Goal: Task Accomplishment & Management: Manage account settings

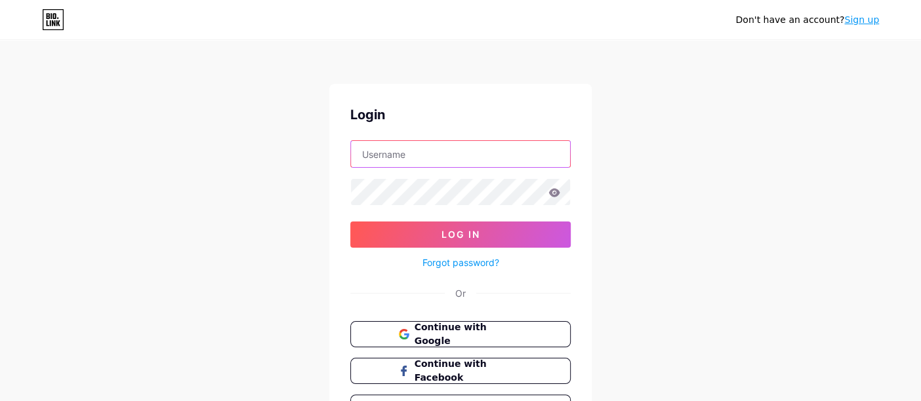
click at [473, 155] on input "text" at bounding box center [460, 154] width 219 height 26
type input "[EMAIL_ADDRESS][DOMAIN_NAME]"
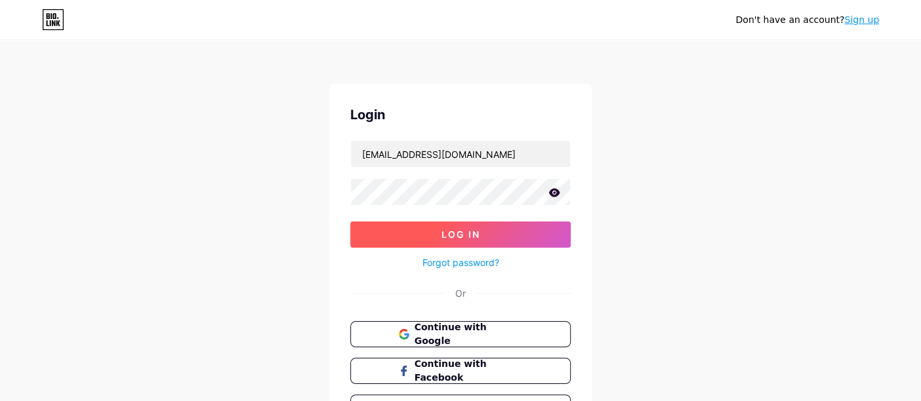
click at [439, 229] on button "Log In" at bounding box center [460, 235] width 220 height 26
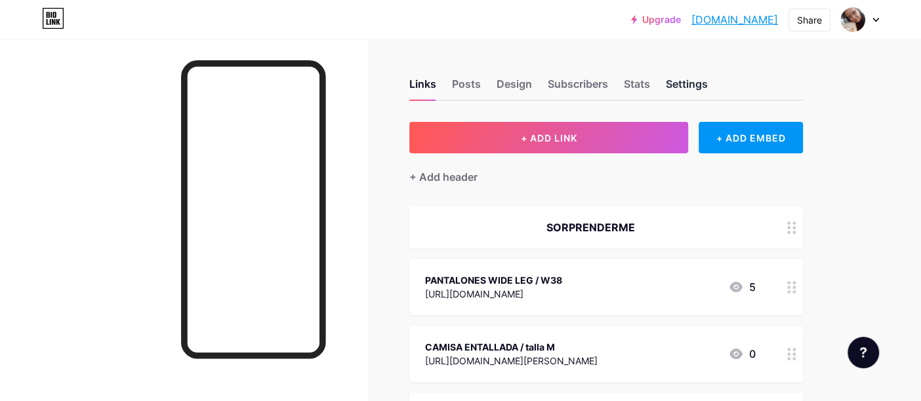
click at [696, 87] on div "Settings" at bounding box center [687, 88] width 42 height 24
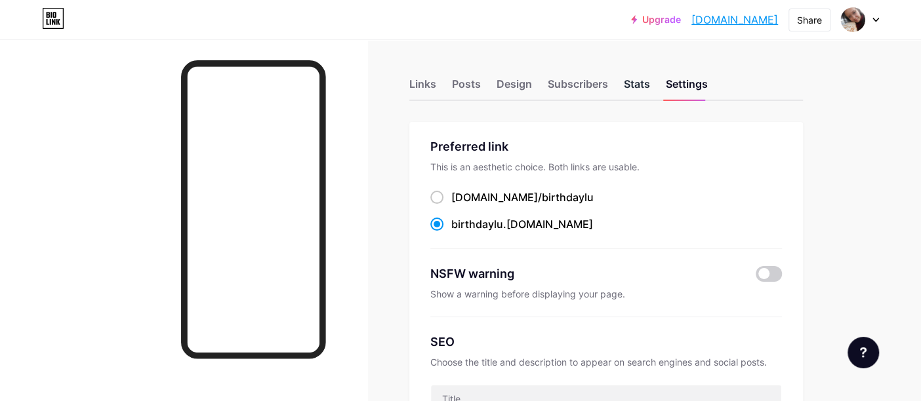
click at [630, 79] on div "Stats" at bounding box center [637, 88] width 26 height 24
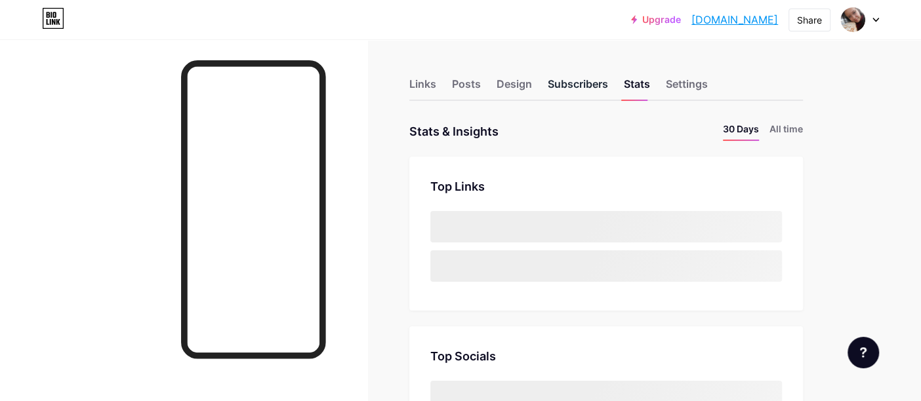
scroll to position [401, 920]
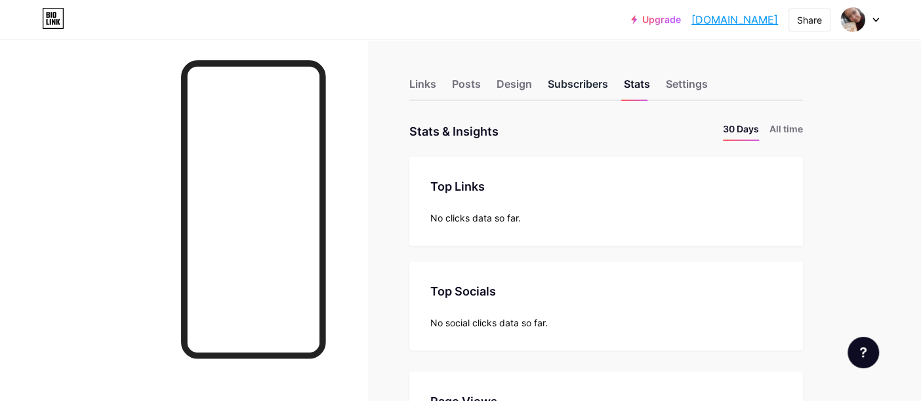
click at [567, 84] on div "Subscribers" at bounding box center [578, 88] width 60 height 24
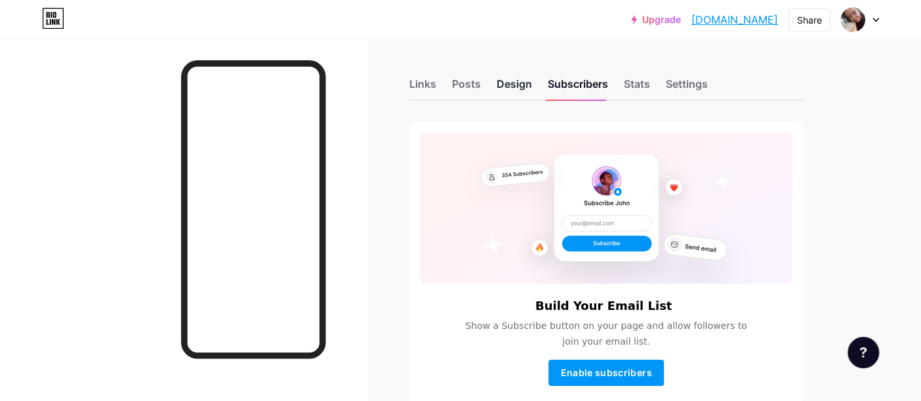
click at [500, 79] on div "Design" at bounding box center [513, 88] width 35 height 24
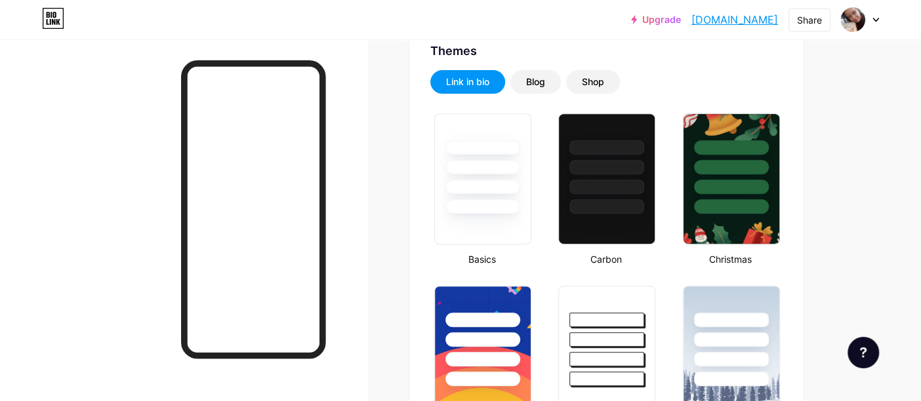
scroll to position [354, 0]
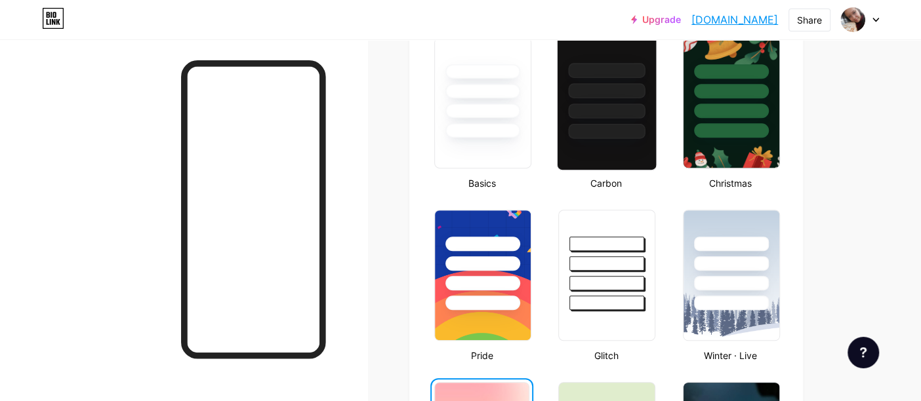
click at [629, 96] on div at bounding box center [607, 90] width 77 height 15
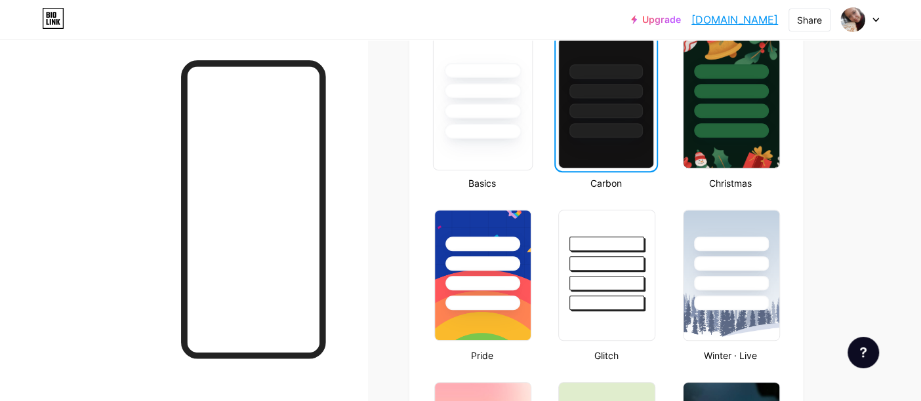
click at [485, 70] on div at bounding box center [482, 70] width 77 height 15
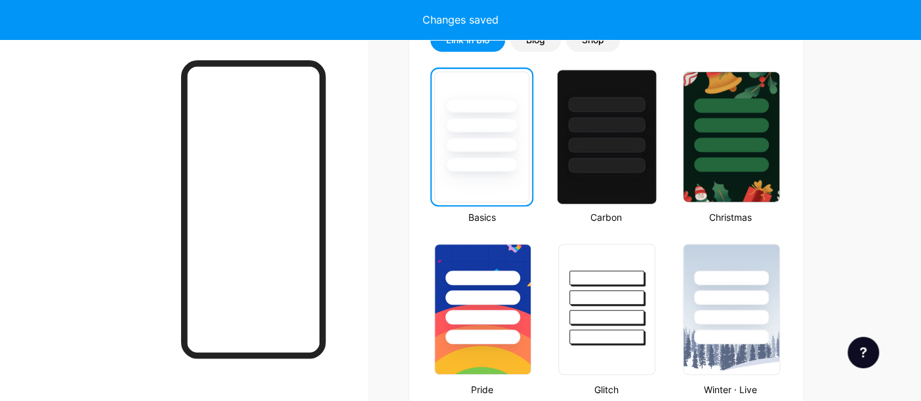
scroll to position [279, 0]
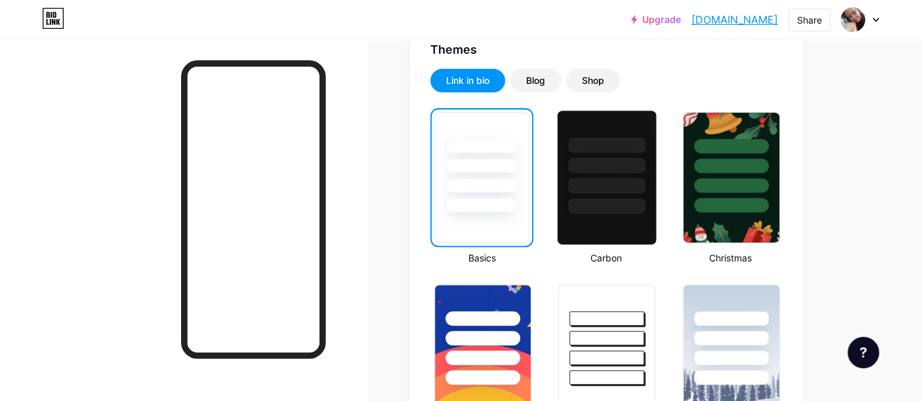
click at [581, 155] on div at bounding box center [606, 162] width 98 height 103
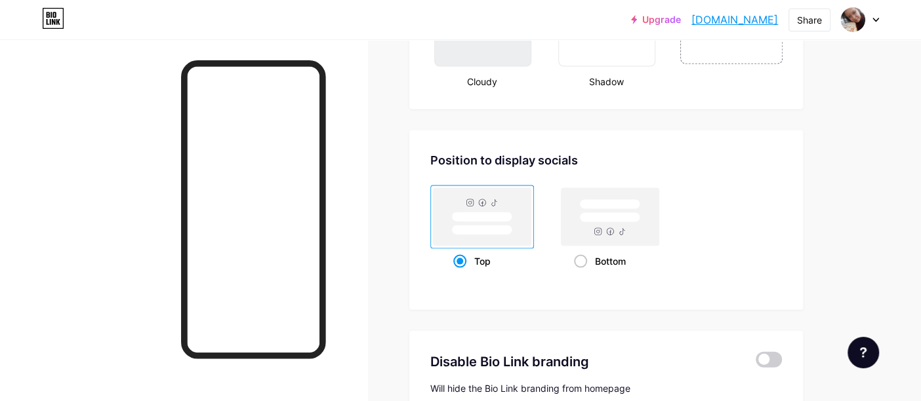
scroll to position [1644, 0]
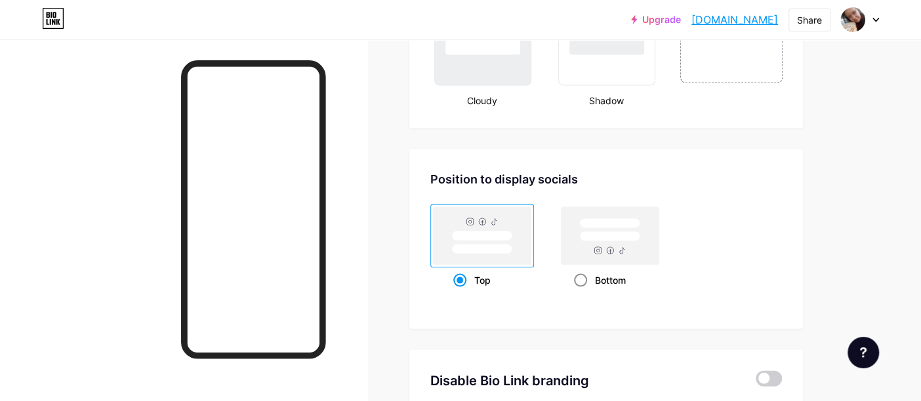
click at [587, 274] on div "Bottom" at bounding box center [610, 280] width 73 height 24
click at [582, 292] on input "Bottom" at bounding box center [578, 296] width 9 height 9
radio input "true"
click at [452, 282] on div "Top" at bounding box center [482, 280] width 104 height 24
click at [453, 292] on input "Top" at bounding box center [457, 296] width 9 height 9
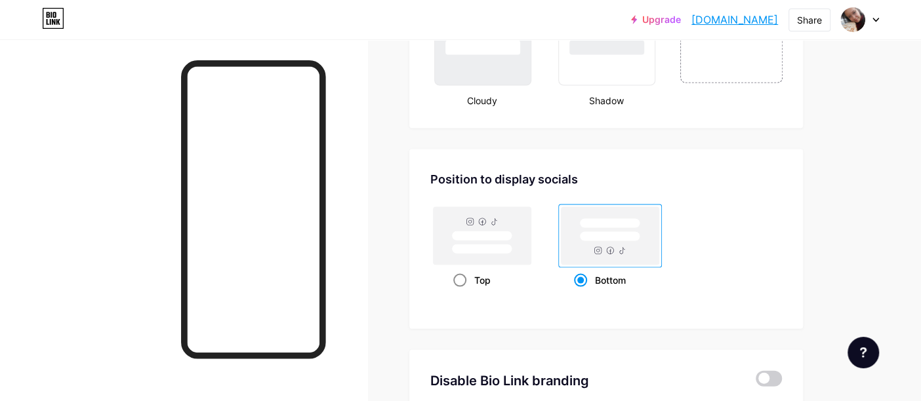
radio input "true"
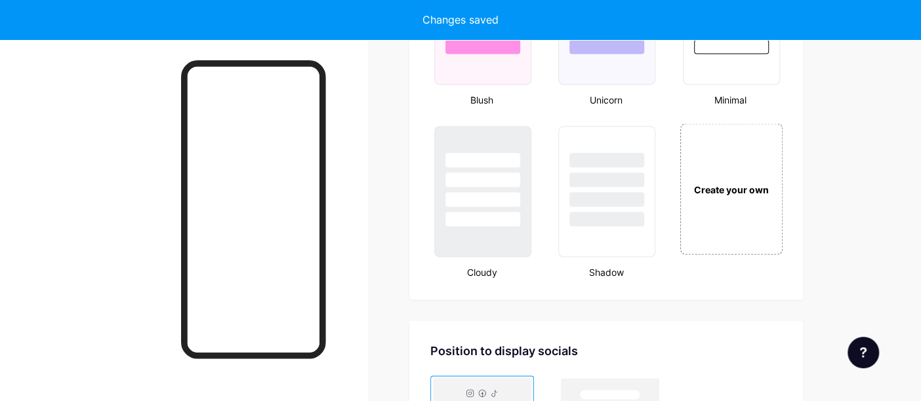
scroll to position [1611, 0]
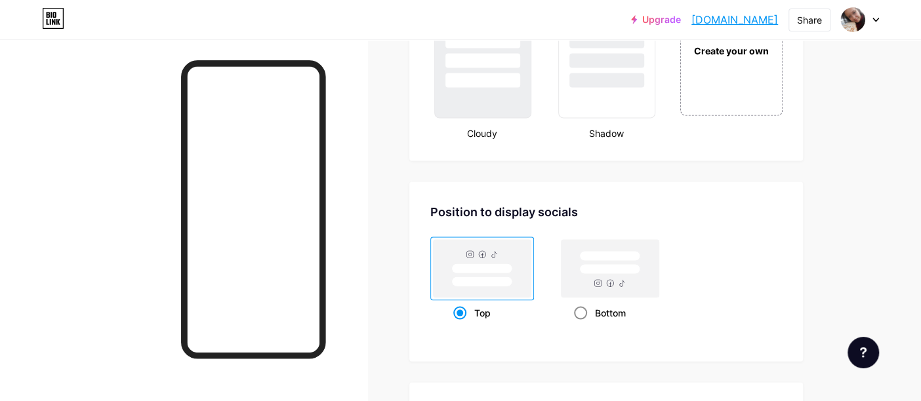
click at [589, 304] on div "Bottom" at bounding box center [610, 313] width 73 height 24
click at [582, 325] on input "Bottom" at bounding box center [578, 329] width 9 height 9
radio input "true"
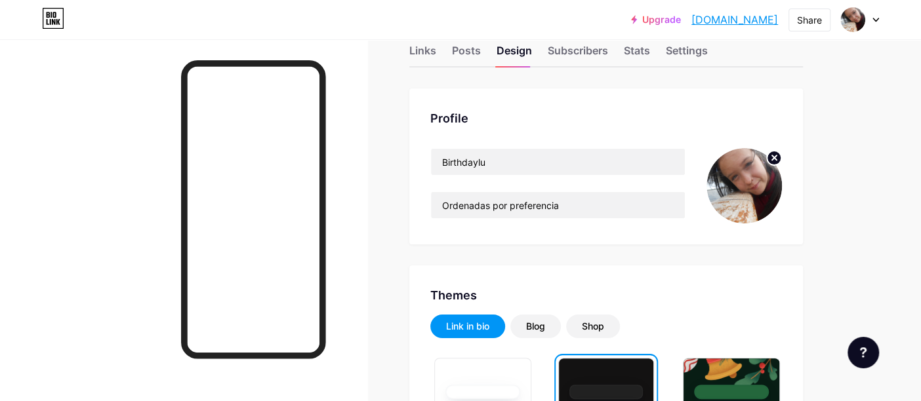
scroll to position [0, 0]
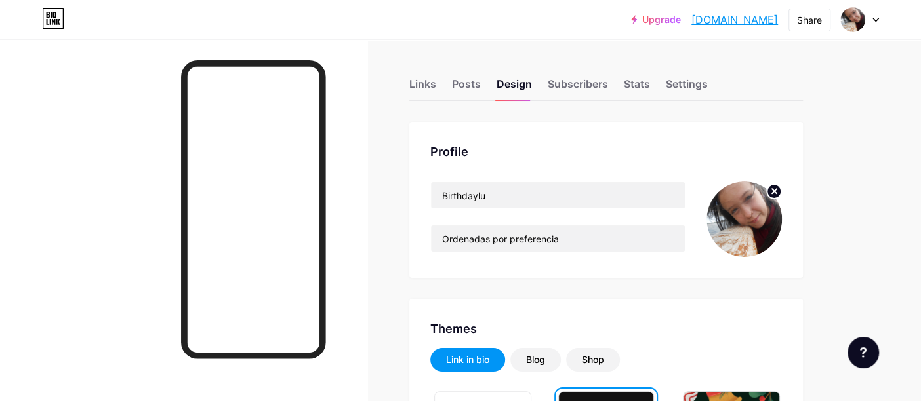
click at [773, 190] on icon at bounding box center [774, 191] width 5 height 5
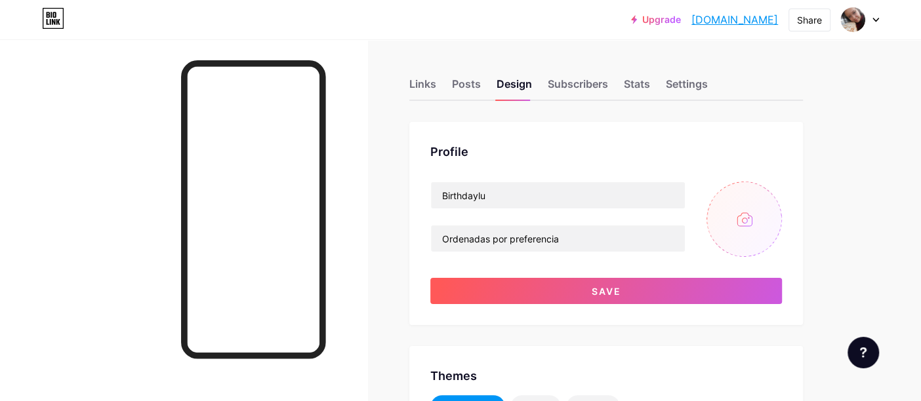
click at [736, 215] on input "file" at bounding box center [743, 219] width 75 height 75
type input "C:\fakepath\IMG_3005.PNG"
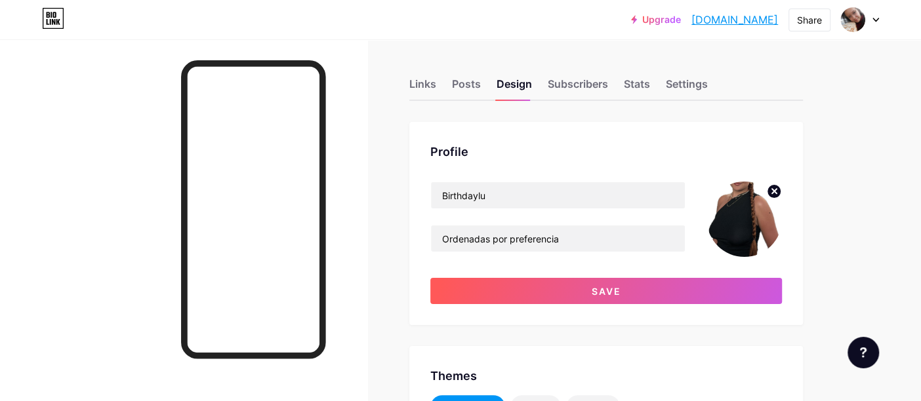
click at [744, 220] on img at bounding box center [743, 219] width 75 height 75
click at [464, 77] on div "Posts" at bounding box center [466, 88] width 29 height 24
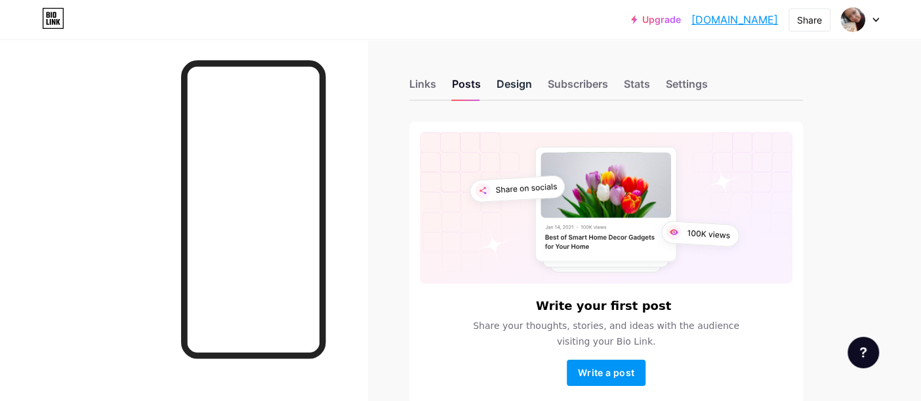
click at [515, 84] on div "Design" at bounding box center [513, 88] width 35 height 24
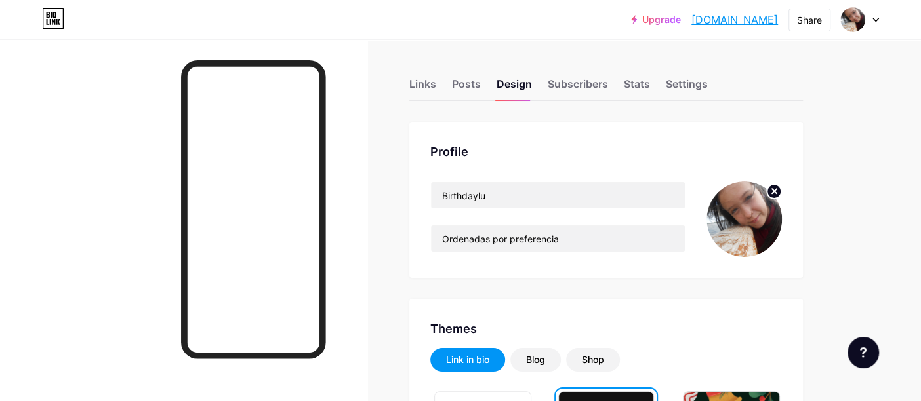
click at [774, 190] on icon at bounding box center [774, 191] width 5 height 5
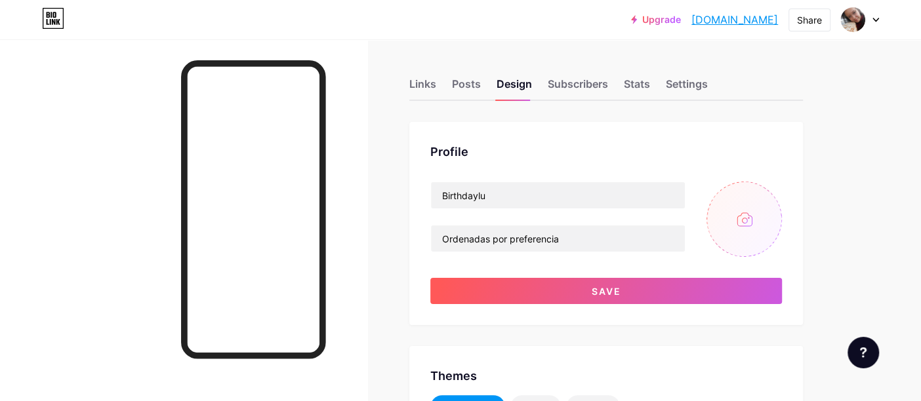
click at [875, 18] on icon at bounding box center [875, 20] width 7 height 5
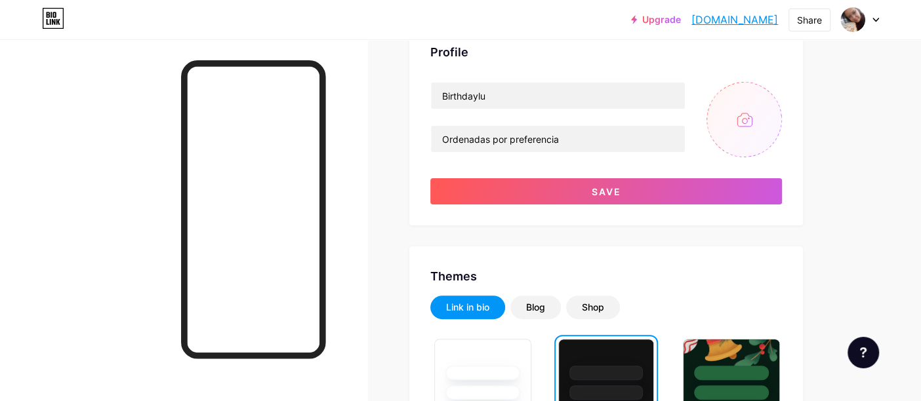
scroll to position [100, 0]
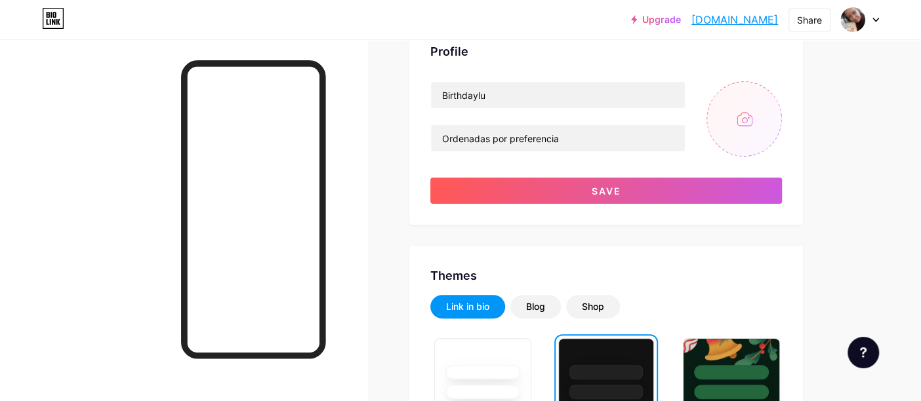
click at [748, 120] on input "file" at bounding box center [743, 118] width 75 height 75
type input "C:\fakepath\IMG_3005.PNG"
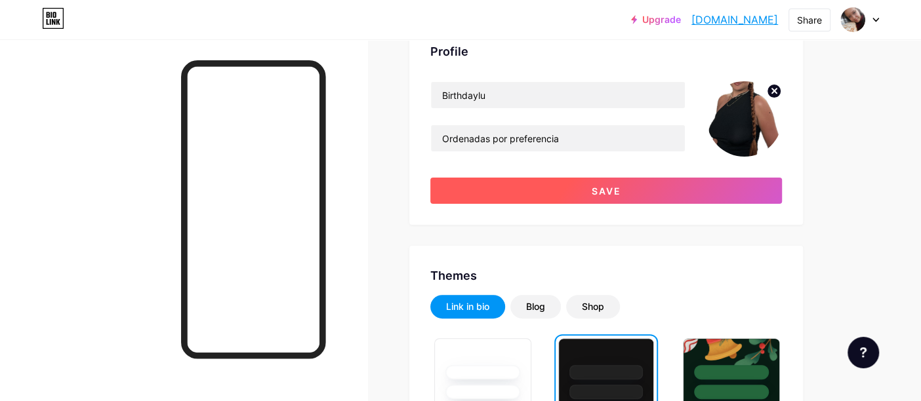
click at [640, 193] on button "Save" at bounding box center [606, 191] width 352 height 26
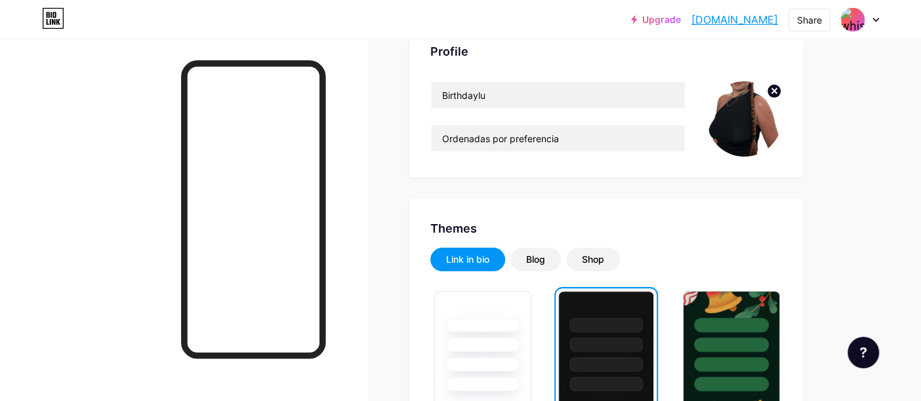
click at [774, 89] on icon at bounding box center [774, 91] width 5 height 5
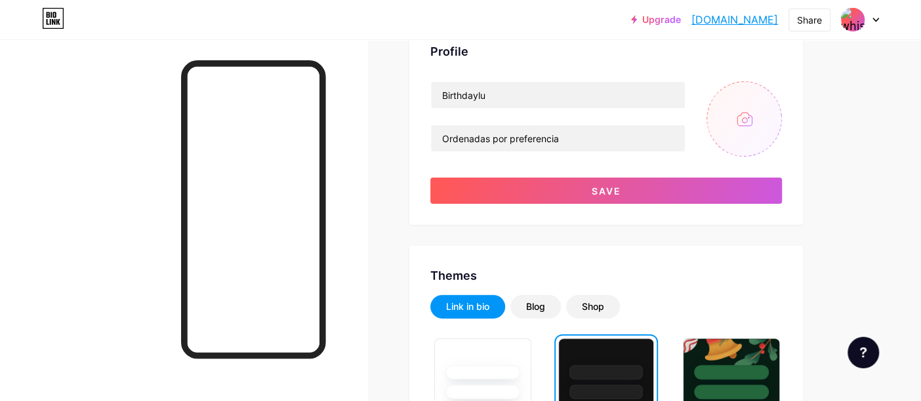
click at [742, 124] on input "file" at bounding box center [743, 118] width 75 height 75
type input "C:\fakepath\IMG_2852.jpg"
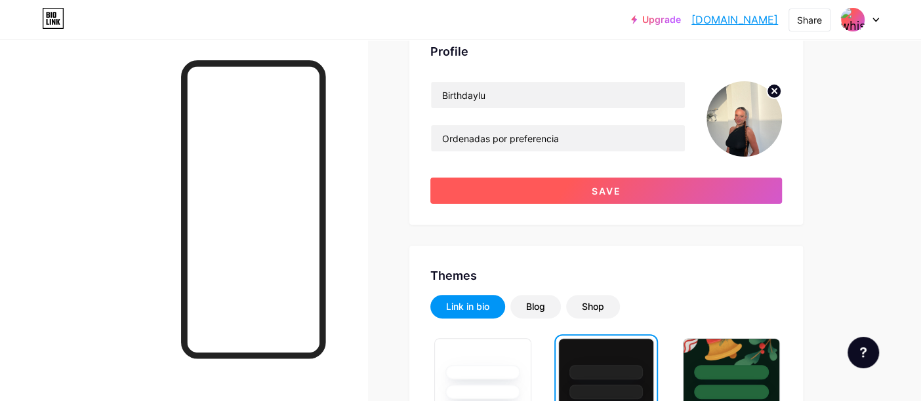
click at [611, 186] on span "Save" at bounding box center [607, 191] width 30 height 11
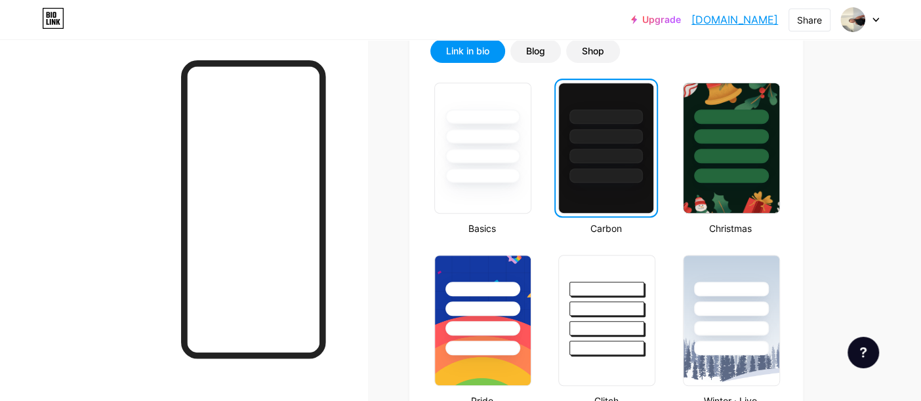
scroll to position [0, 0]
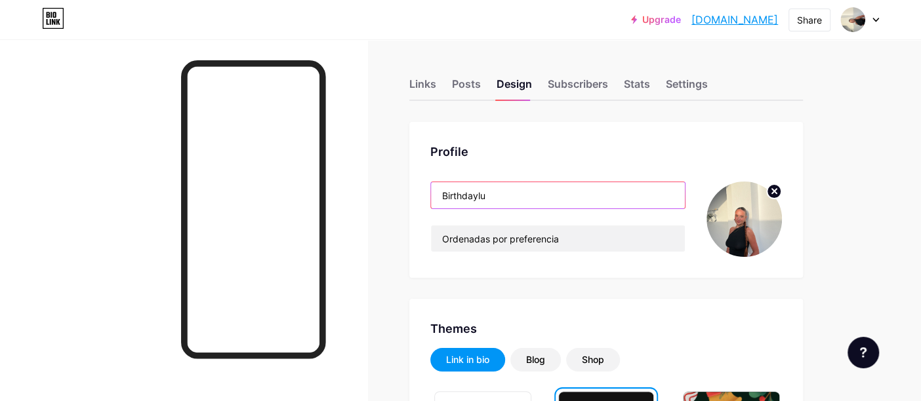
drag, startPoint x: 592, startPoint y: 197, endPoint x: 390, endPoint y: 182, distance: 202.6
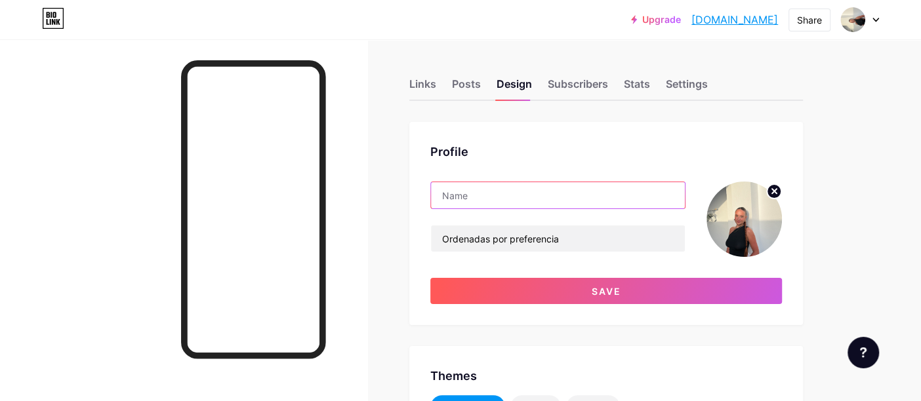
type input "P"
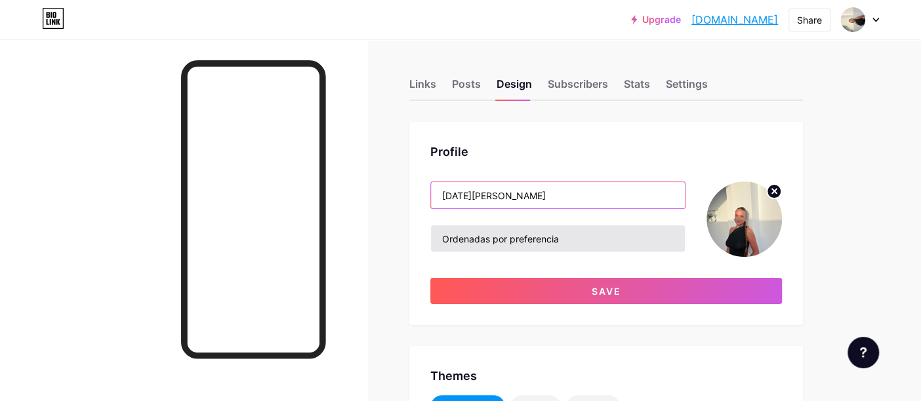
type input "[DATE][PERSON_NAME]"
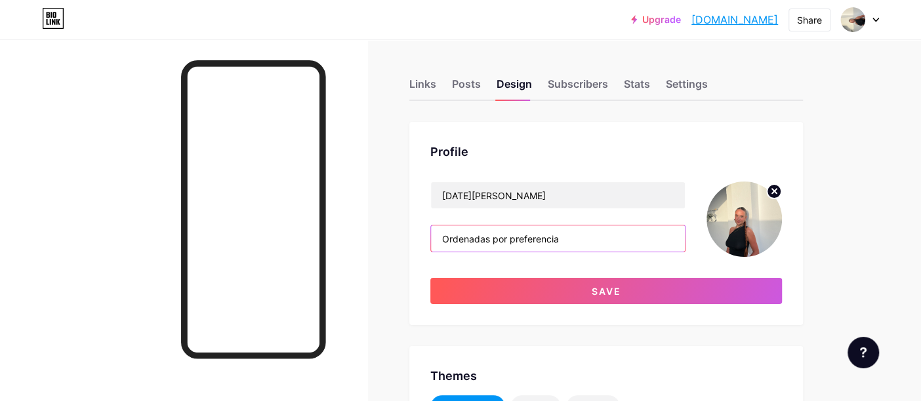
click at [470, 237] on input "Ordenadas por preferencia" at bounding box center [558, 239] width 254 height 26
drag, startPoint x: 578, startPoint y: 239, endPoint x: 387, endPoint y: 230, distance: 191.7
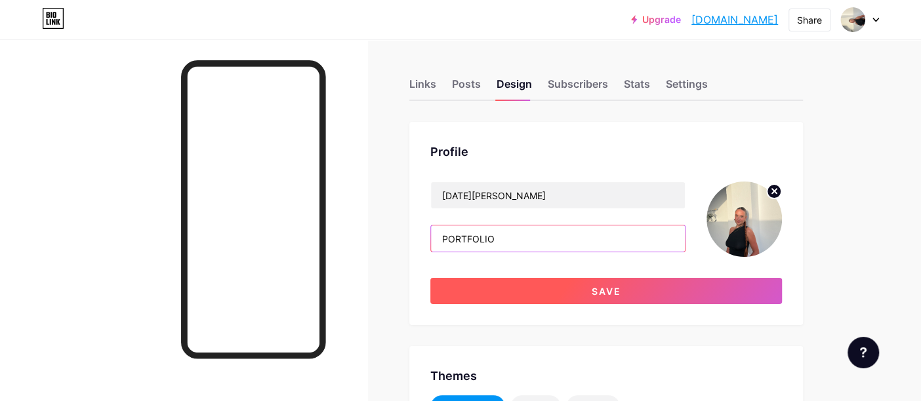
type input "PORTFOLIO"
click at [562, 294] on button "Save" at bounding box center [606, 291] width 352 height 26
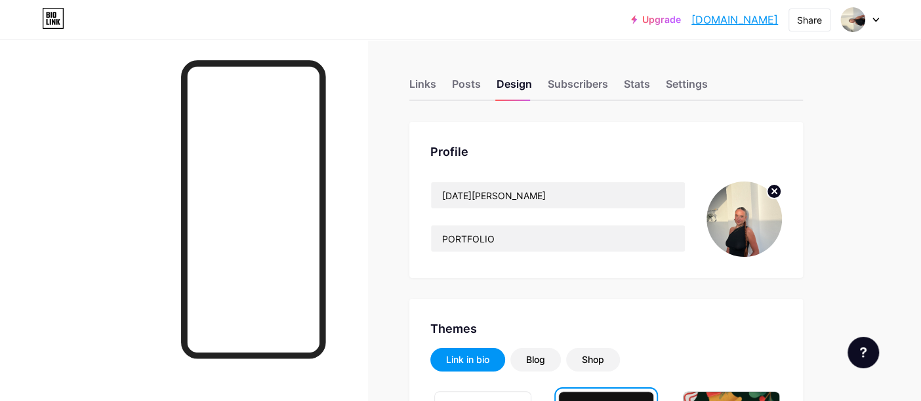
click at [875, 14] on div at bounding box center [860, 20] width 38 height 24
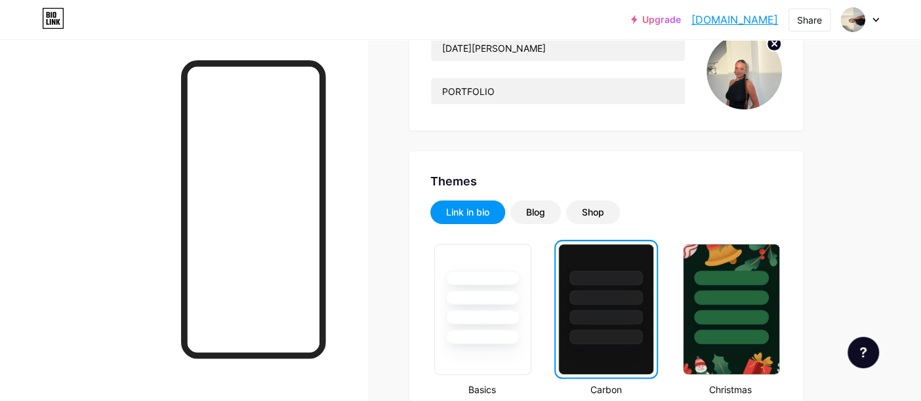
scroll to position [148, 0]
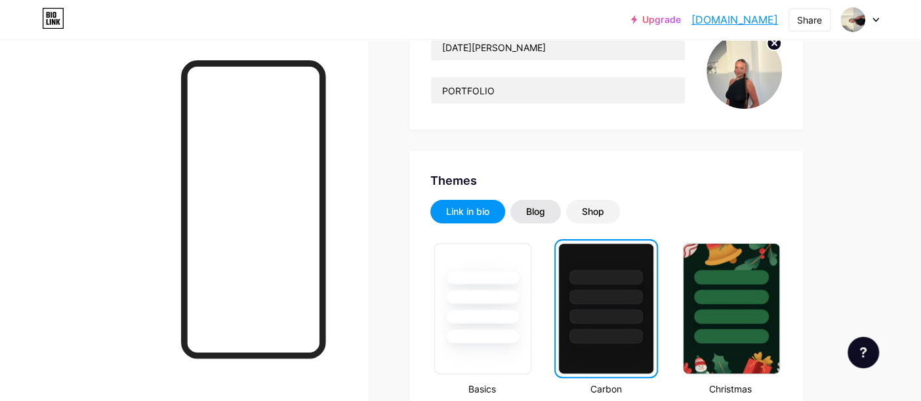
drag, startPoint x: 733, startPoint y: 88, endPoint x: 533, endPoint y: 209, distance: 233.6
click at [533, 209] on div "Blog" at bounding box center [535, 211] width 19 height 13
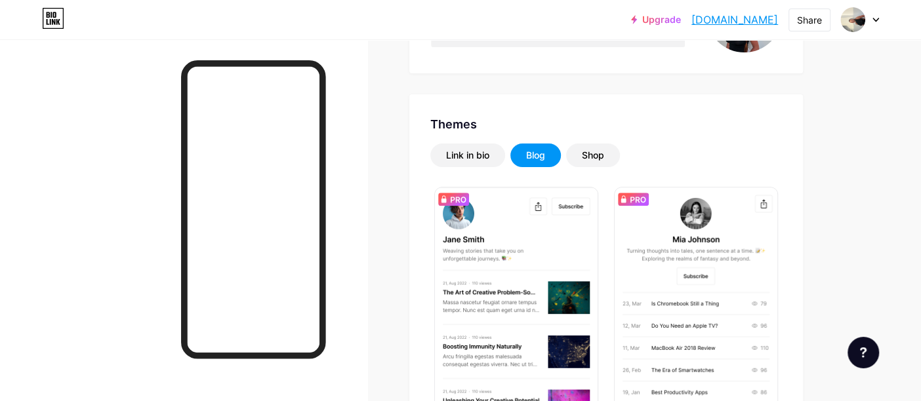
scroll to position [0, 0]
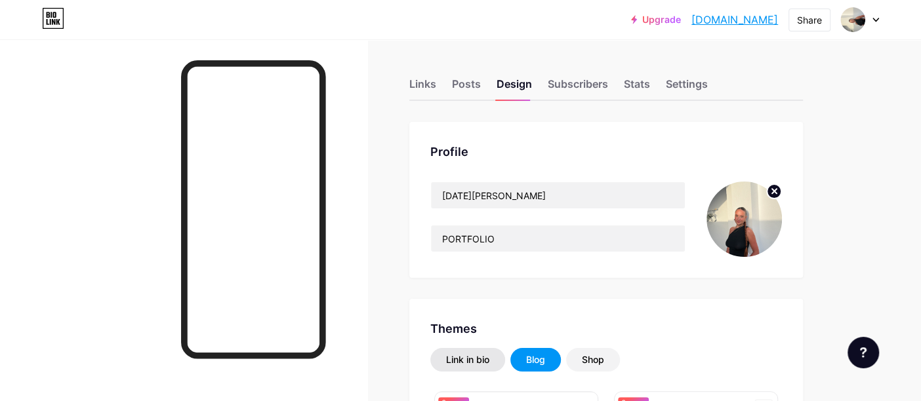
click at [470, 351] on div "Link in bio" at bounding box center [467, 360] width 75 height 24
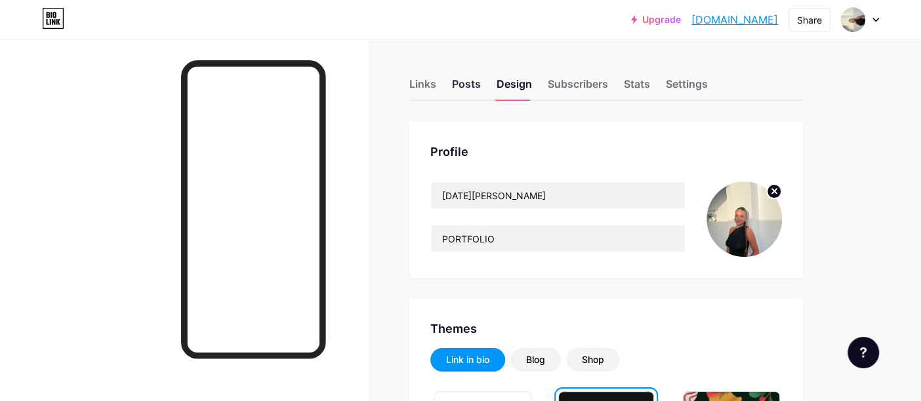
click at [454, 85] on div "Posts" at bounding box center [466, 88] width 29 height 24
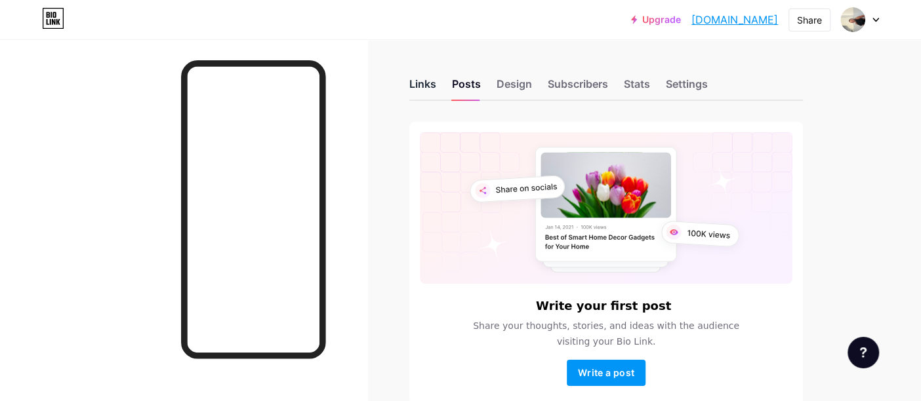
click at [413, 85] on div "Links" at bounding box center [422, 88] width 27 height 24
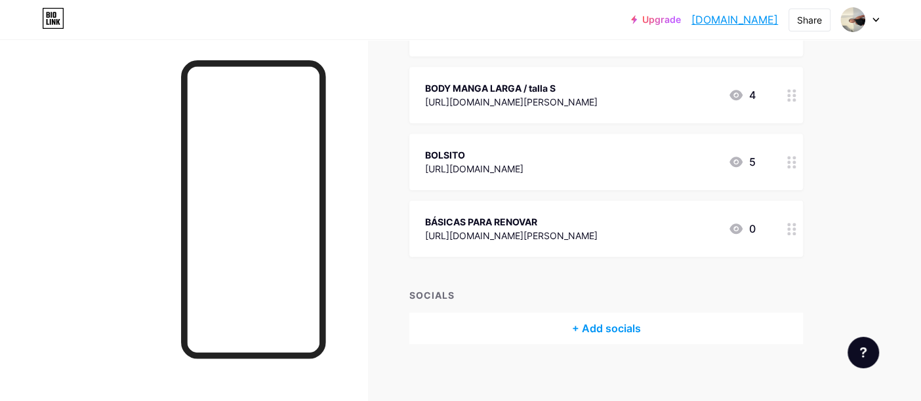
scroll to position [401, 0]
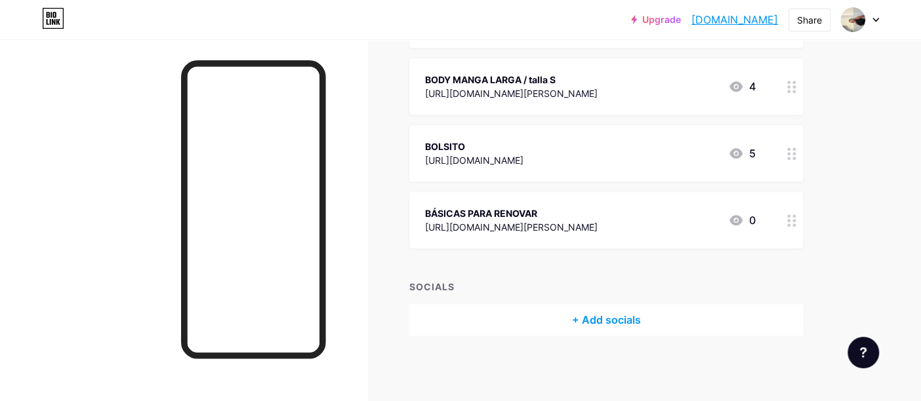
click at [801, 220] on div at bounding box center [791, 220] width 22 height 56
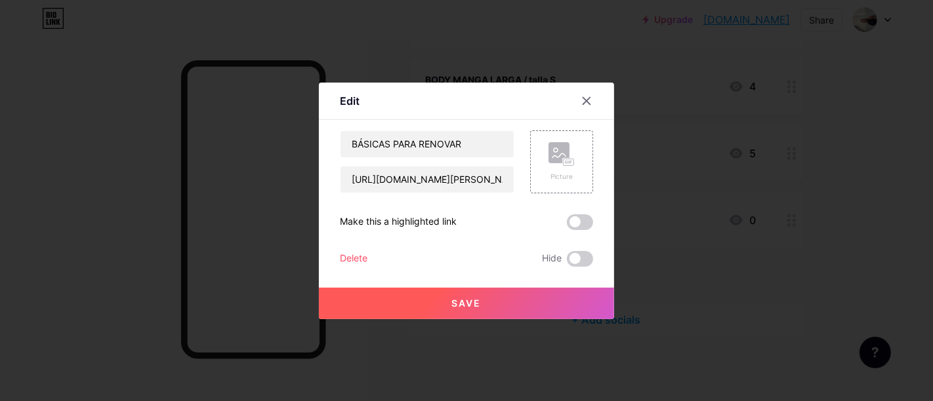
click at [357, 259] on div "Delete" at bounding box center [354, 259] width 28 height 16
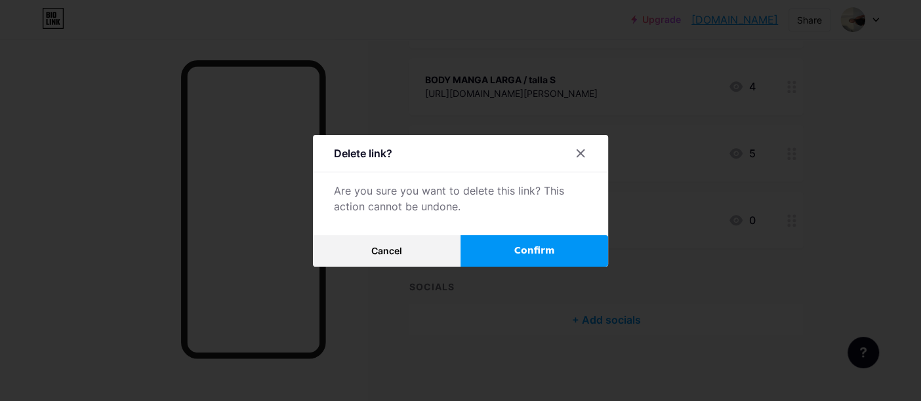
click at [538, 250] on span "Confirm" at bounding box center [534, 251] width 41 height 14
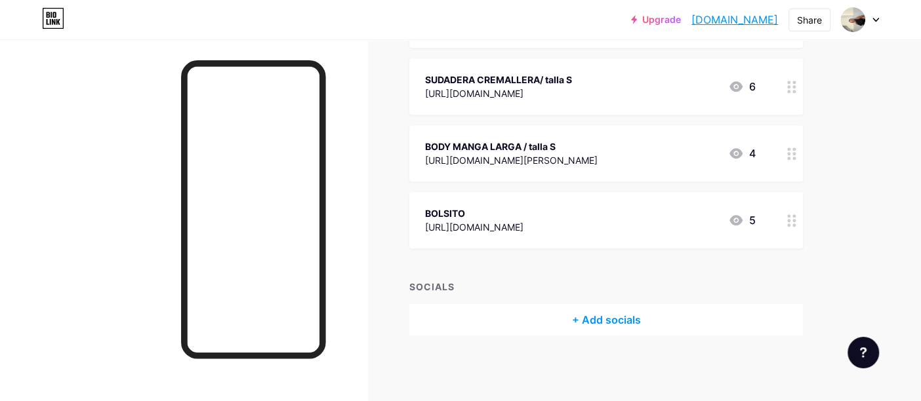
scroll to position [334, 0]
click at [792, 160] on icon at bounding box center [791, 154] width 9 height 12
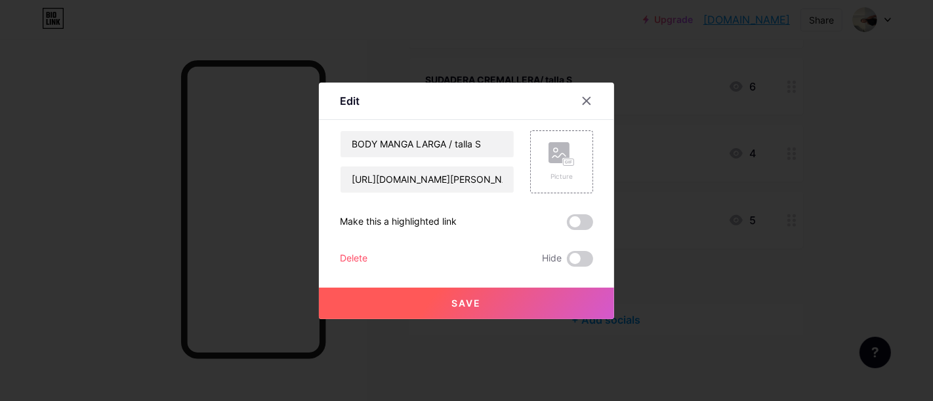
click at [362, 256] on div "Delete" at bounding box center [354, 259] width 28 height 16
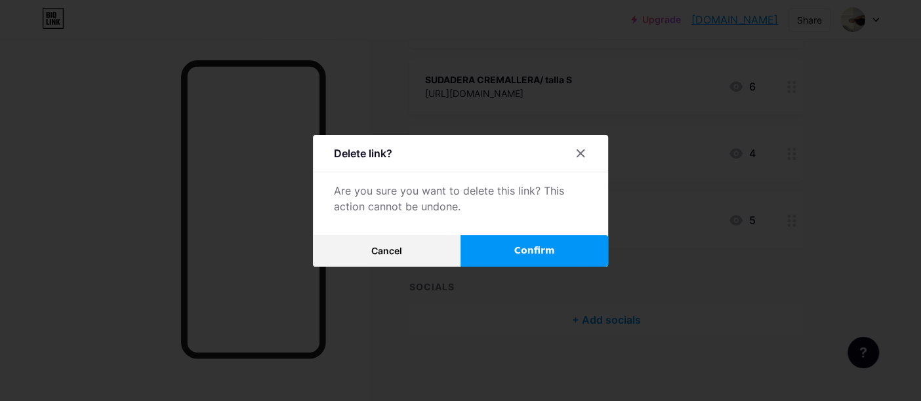
click at [536, 254] on span "Confirm" at bounding box center [534, 251] width 41 height 14
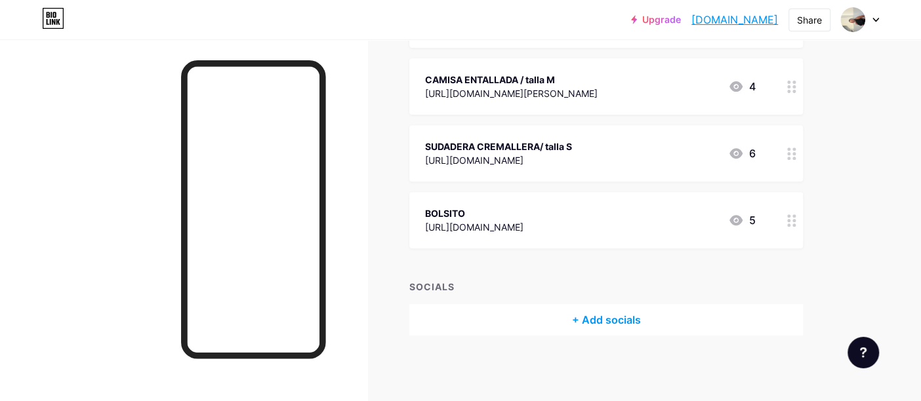
click at [788, 148] on circle at bounding box center [788, 149] width 3 height 3
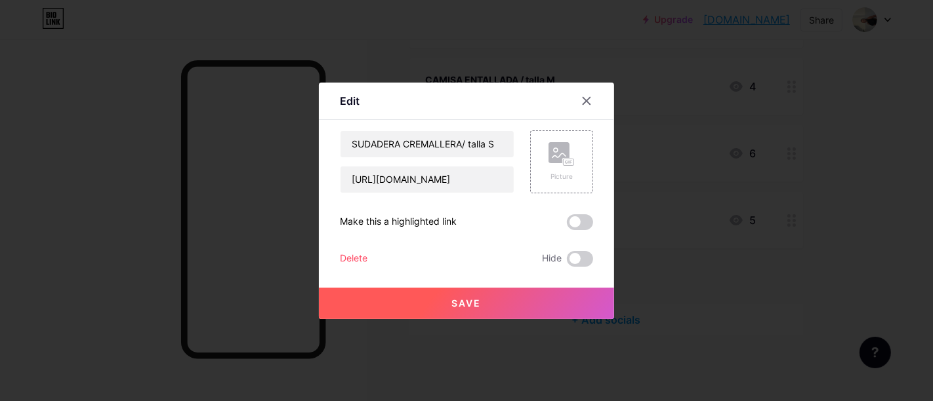
click at [359, 254] on div "Delete" at bounding box center [354, 259] width 28 height 16
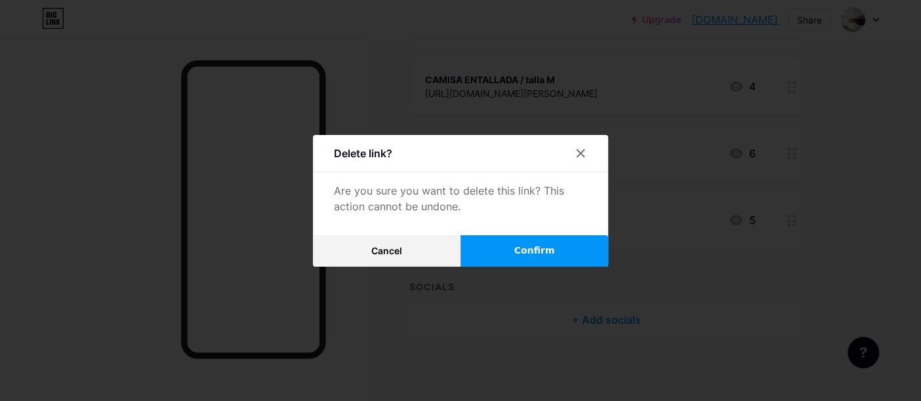
click at [555, 253] on span "Confirm" at bounding box center [534, 251] width 41 height 14
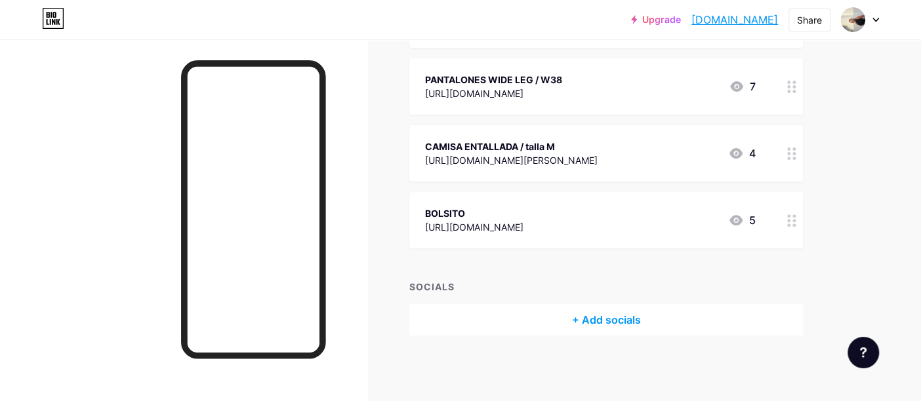
click at [793, 218] on icon at bounding box center [791, 220] width 9 height 12
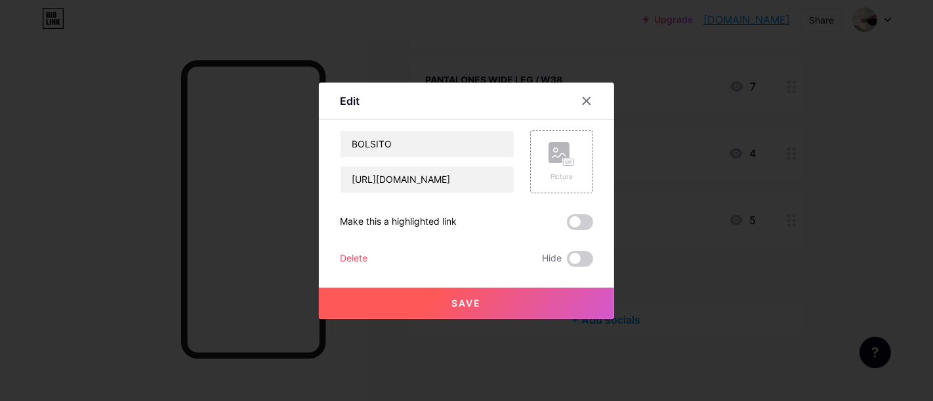
click at [352, 260] on div "Delete" at bounding box center [354, 259] width 28 height 16
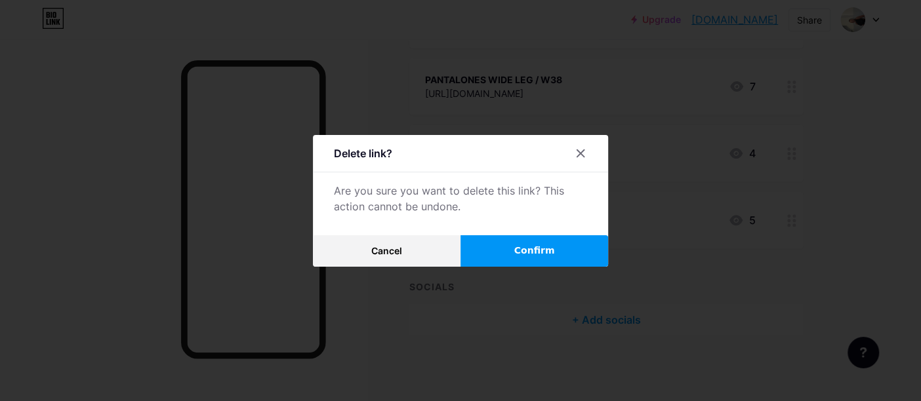
click at [530, 250] on span "Confirm" at bounding box center [534, 251] width 41 height 14
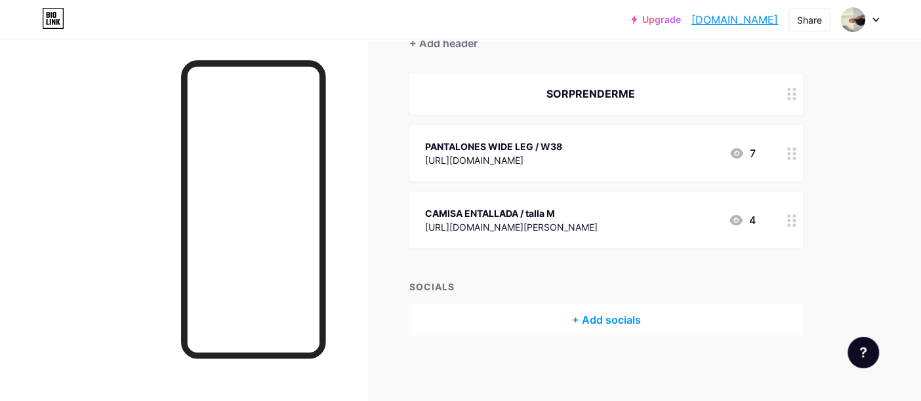
click at [790, 157] on icon at bounding box center [791, 154] width 9 height 12
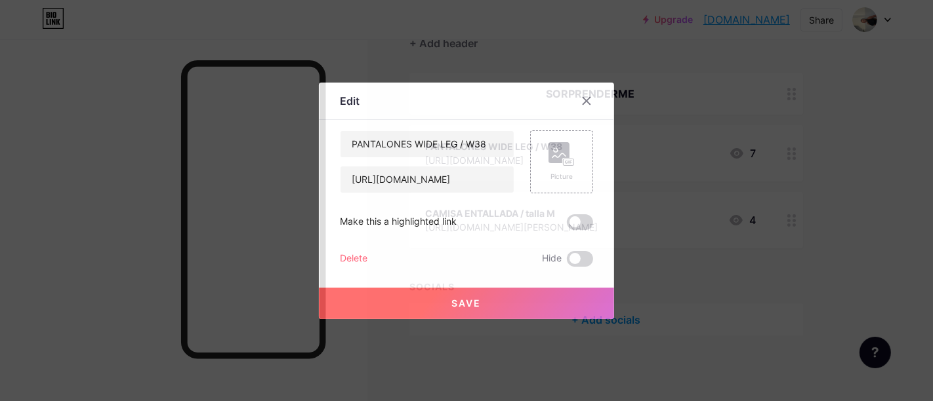
click at [348, 256] on div "Delete" at bounding box center [354, 259] width 28 height 16
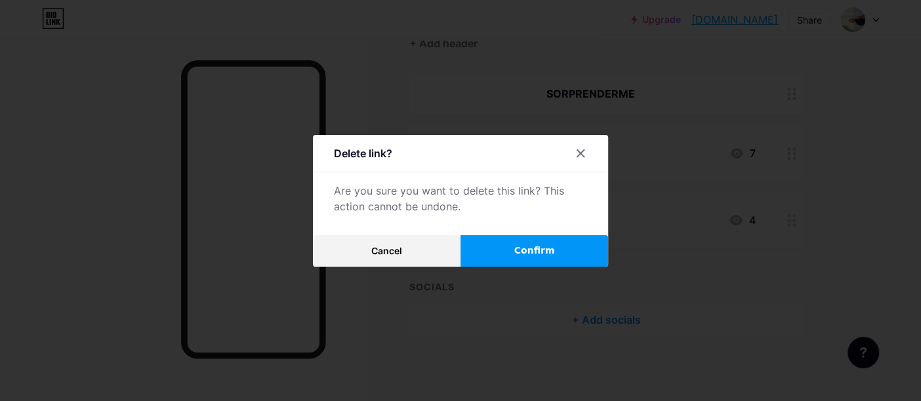
click at [553, 256] on span "Confirm" at bounding box center [534, 251] width 41 height 14
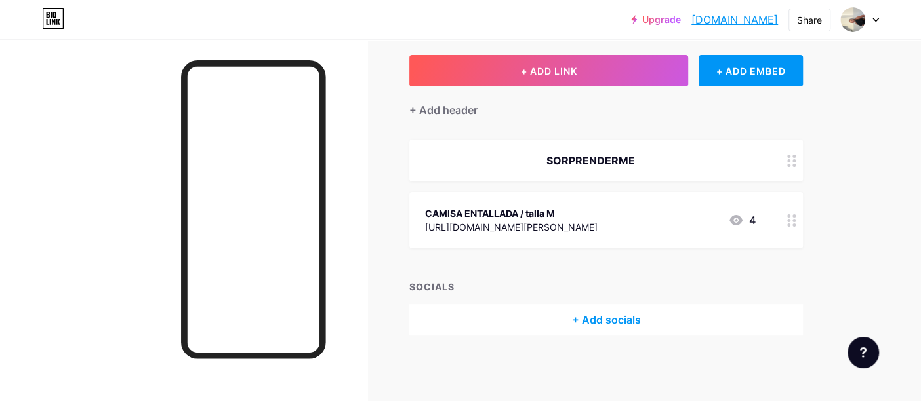
click at [795, 214] on icon at bounding box center [791, 220] width 9 height 12
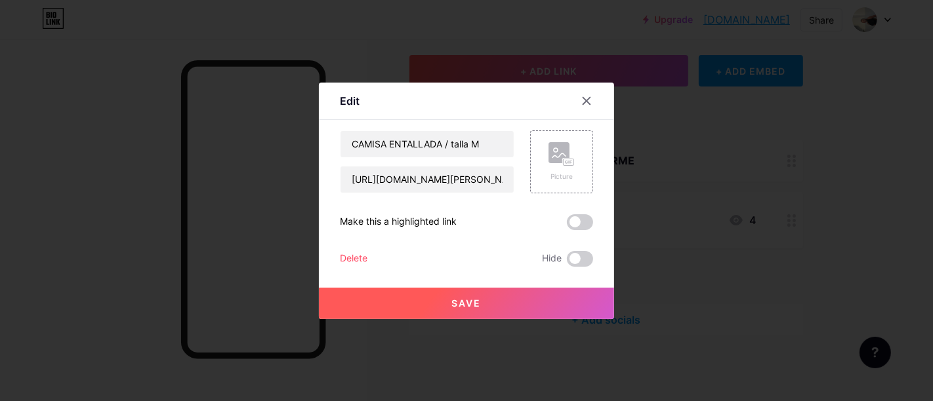
click at [354, 256] on div "Delete" at bounding box center [354, 259] width 28 height 16
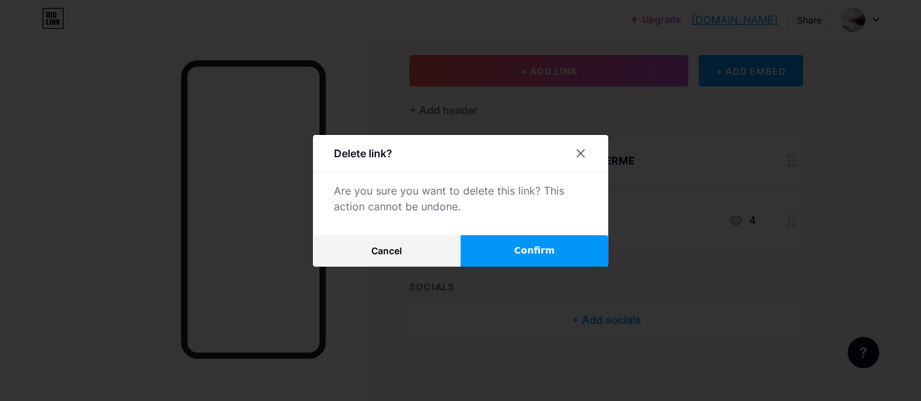
click at [533, 259] on button "Confirm" at bounding box center [534, 250] width 148 height 31
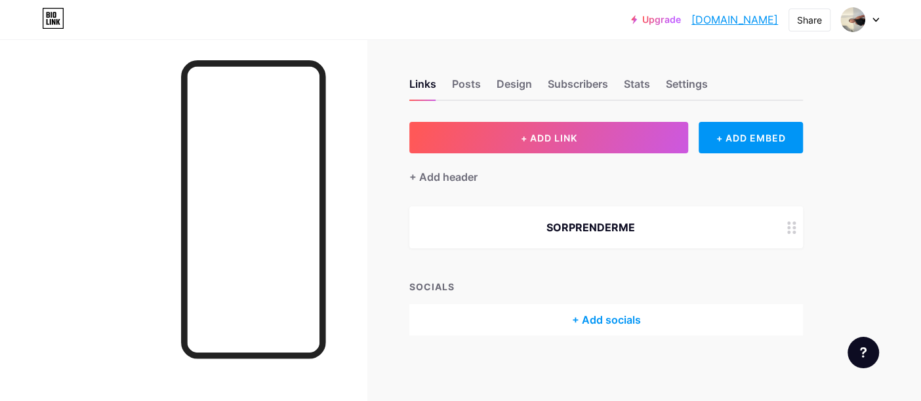
scroll to position [0, 0]
click at [788, 157] on div "+ Add header" at bounding box center [605, 169] width 393 height 32
click at [795, 230] on icon at bounding box center [791, 228] width 9 height 12
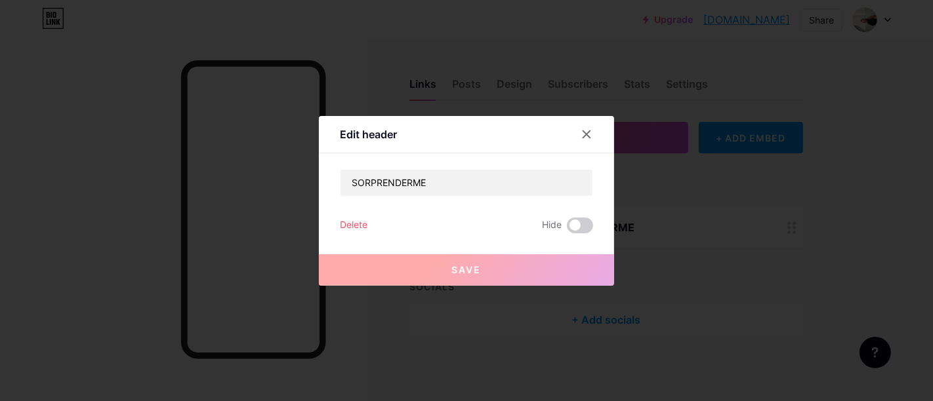
click at [352, 218] on div "Delete" at bounding box center [354, 226] width 28 height 16
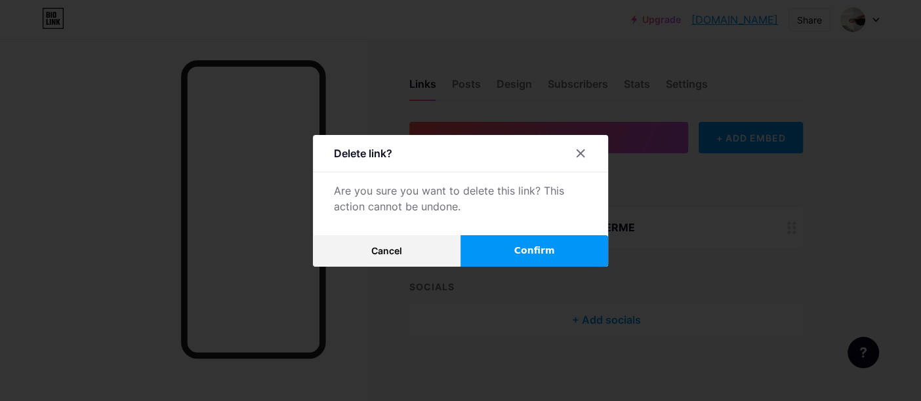
click at [537, 252] on span "Confirm" at bounding box center [534, 251] width 41 height 14
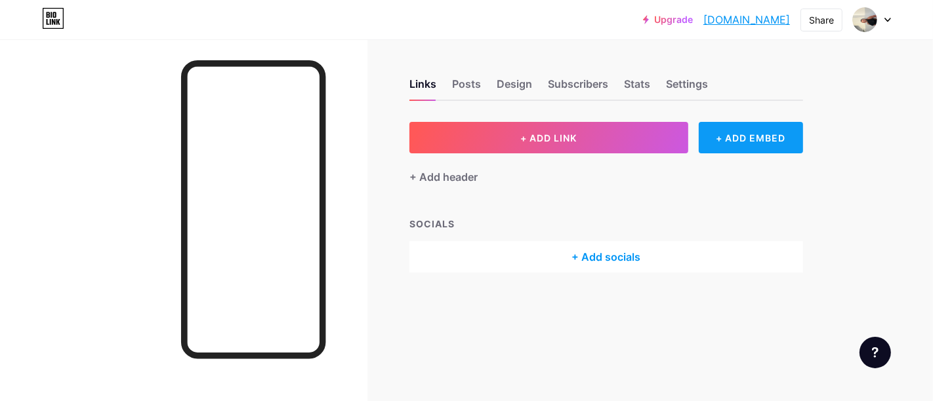
click at [759, 140] on div "+ ADD EMBED" at bounding box center [750, 137] width 104 height 31
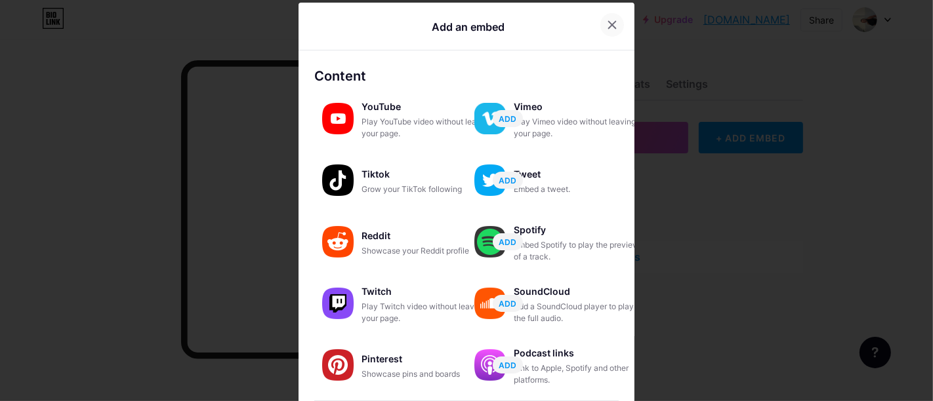
click at [617, 25] on icon at bounding box center [612, 25] width 10 height 10
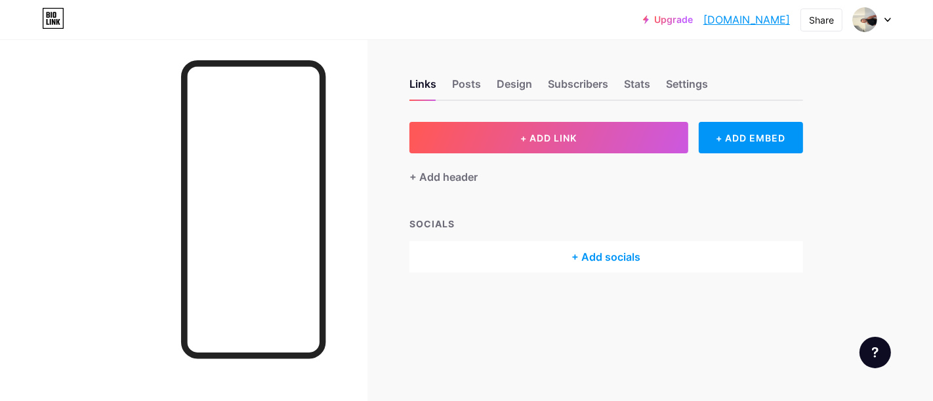
click at [623, 251] on div "+ Add socials" at bounding box center [605, 256] width 393 height 31
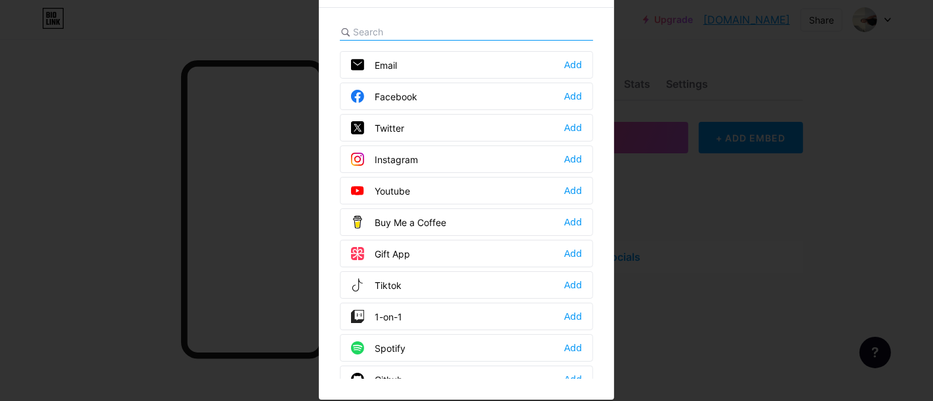
click at [367, 31] on input "text" at bounding box center [425, 32] width 145 height 14
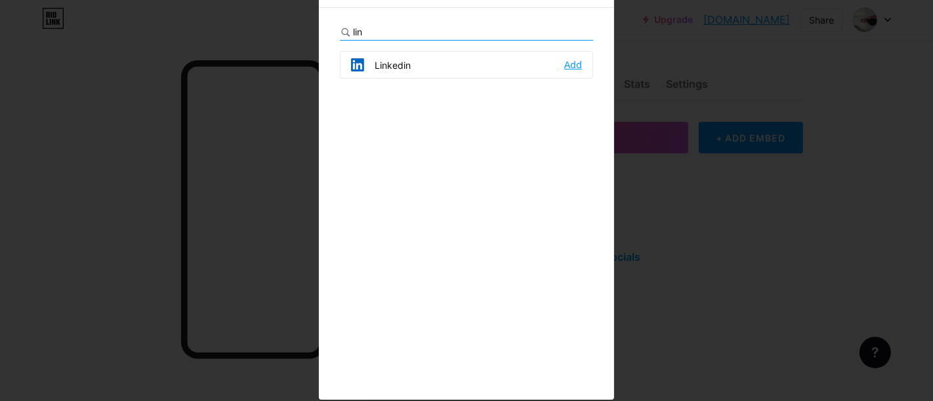
type input "lin"
click at [566, 64] on div "Add" at bounding box center [573, 64] width 18 height 13
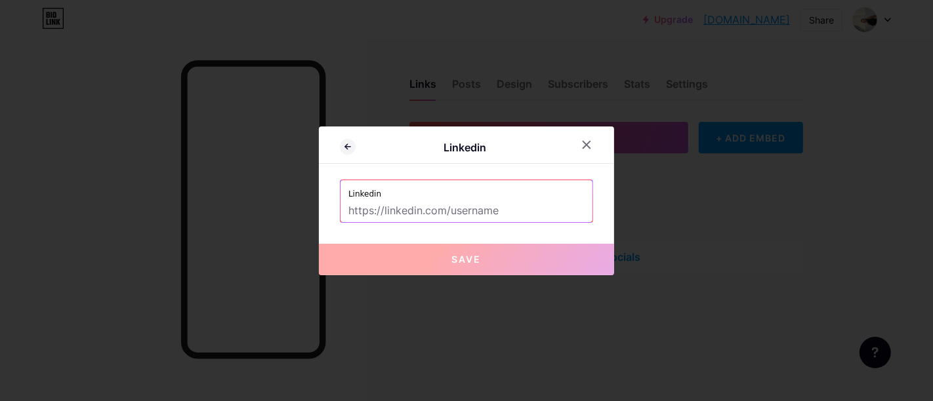
click at [428, 211] on input "text" at bounding box center [466, 211] width 236 height 22
paste input "[DOMAIN_NAME][URL][PERSON_NAME]"
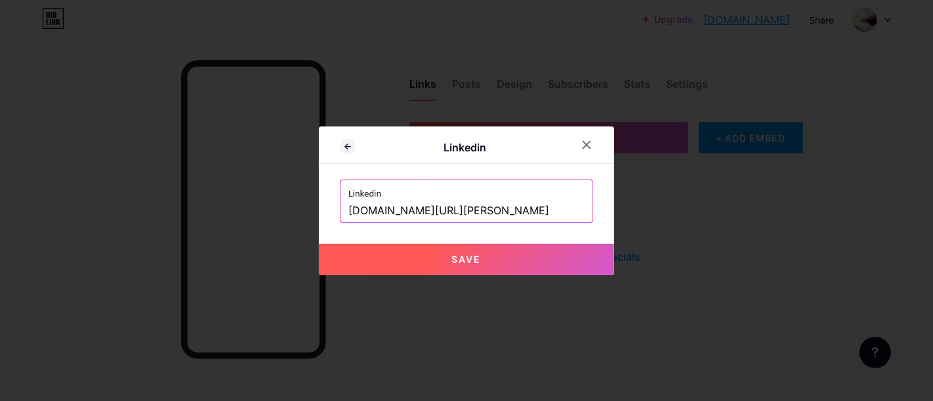
click at [492, 259] on button "Save" at bounding box center [466, 259] width 295 height 31
type input "[URL][DOMAIN_NAME][PERSON_NAME]"
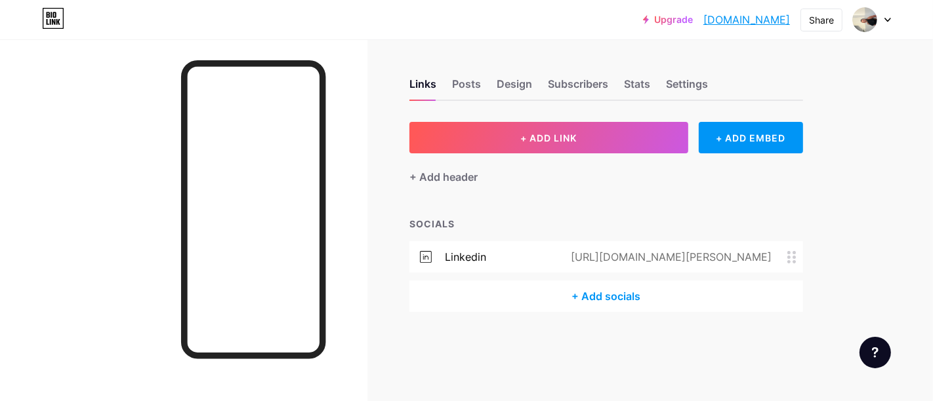
click at [583, 304] on div "+ Add socials" at bounding box center [605, 296] width 393 height 31
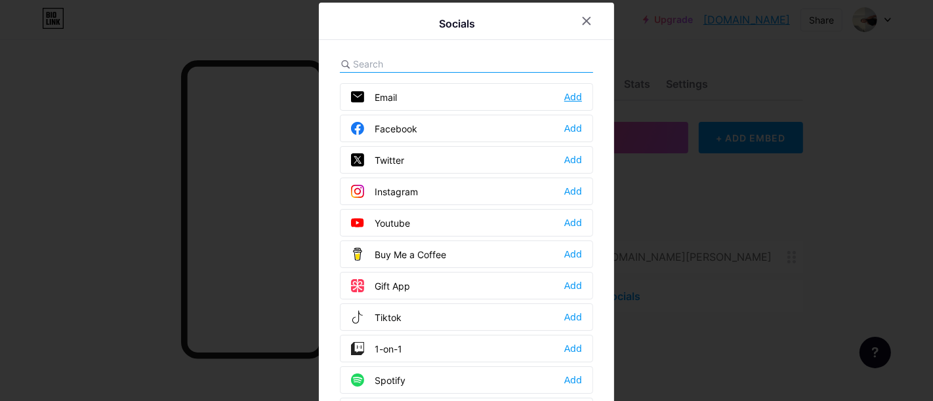
click at [564, 102] on div "Add" at bounding box center [573, 97] width 18 height 13
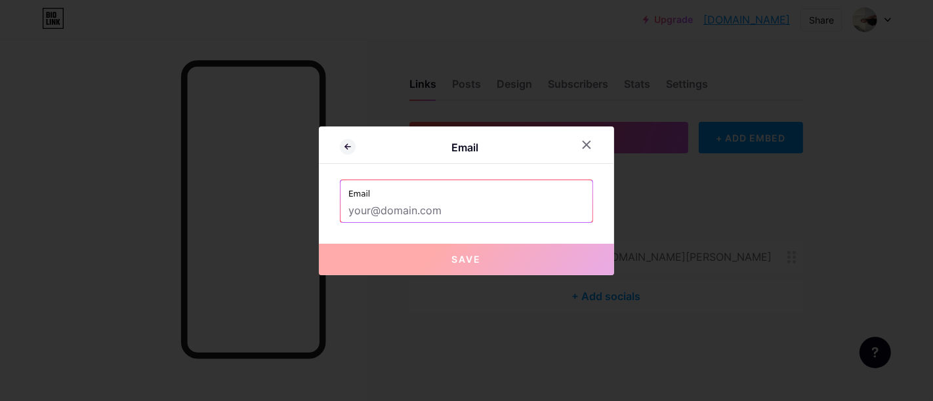
click at [432, 203] on input "text" at bounding box center [466, 211] width 236 height 22
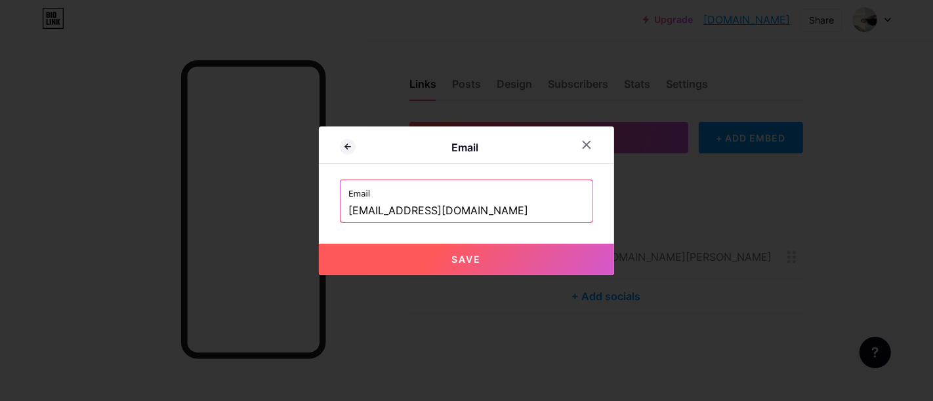
click at [498, 266] on button "Save" at bounding box center [466, 259] width 295 height 31
type input "mailto:[EMAIL_ADDRESS][DOMAIN_NAME]"
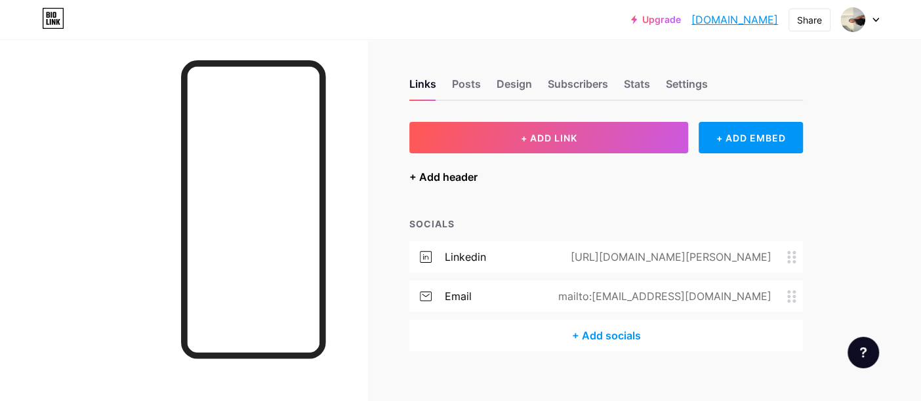
click at [452, 174] on div "+ Add header" at bounding box center [443, 177] width 68 height 16
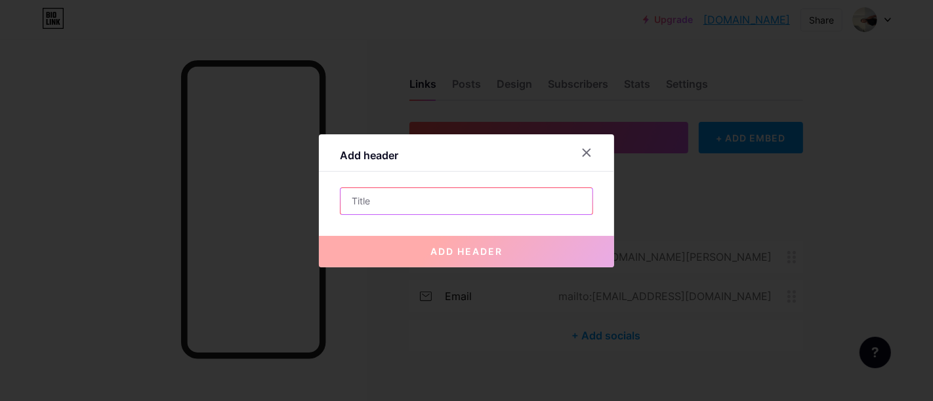
click at [518, 202] on input "text" at bounding box center [466, 201] width 252 height 26
type input "C"
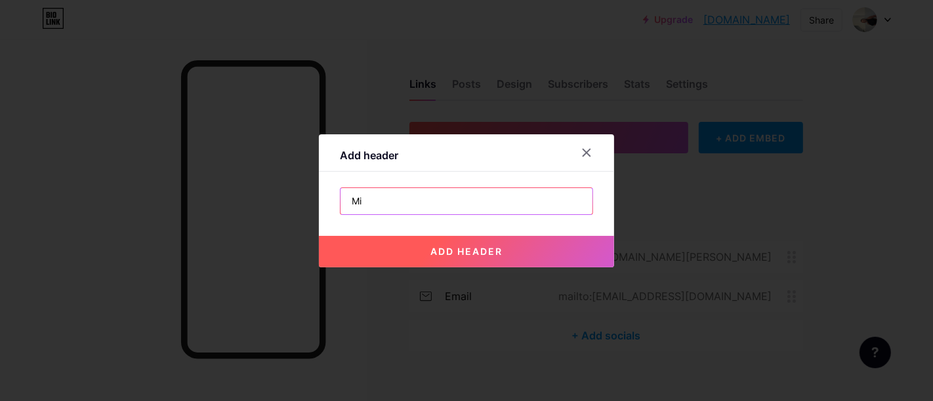
type input "M"
type input "MIS PROYECTOS"
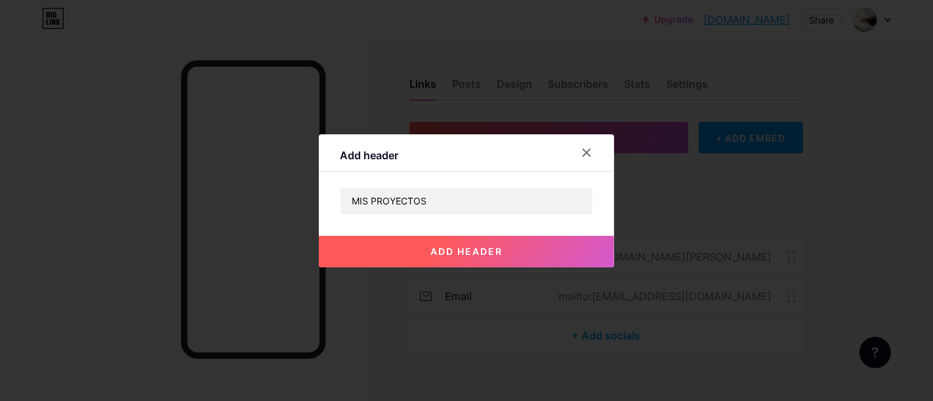
click at [472, 254] on span "add header" at bounding box center [466, 251] width 72 height 11
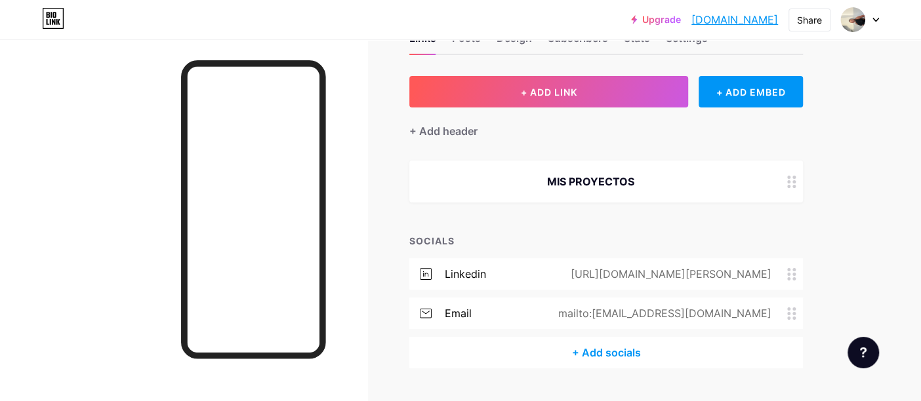
scroll to position [47, 0]
click at [788, 186] on circle at bounding box center [788, 185] width 3 height 3
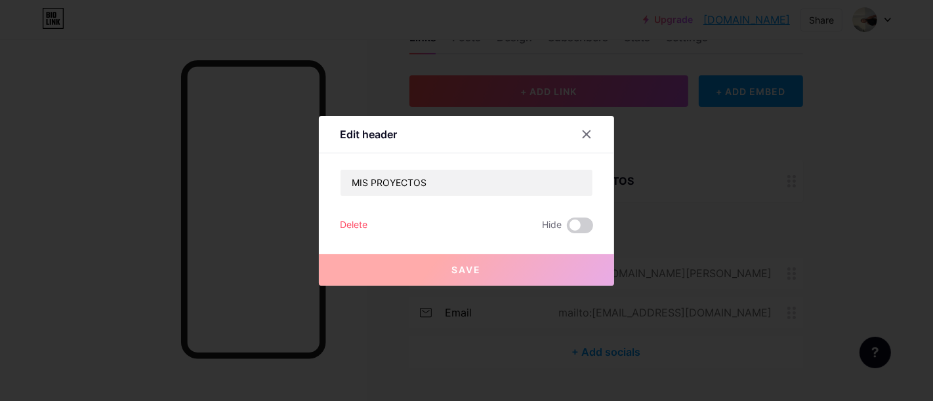
click at [348, 224] on div "Delete" at bounding box center [354, 226] width 28 height 16
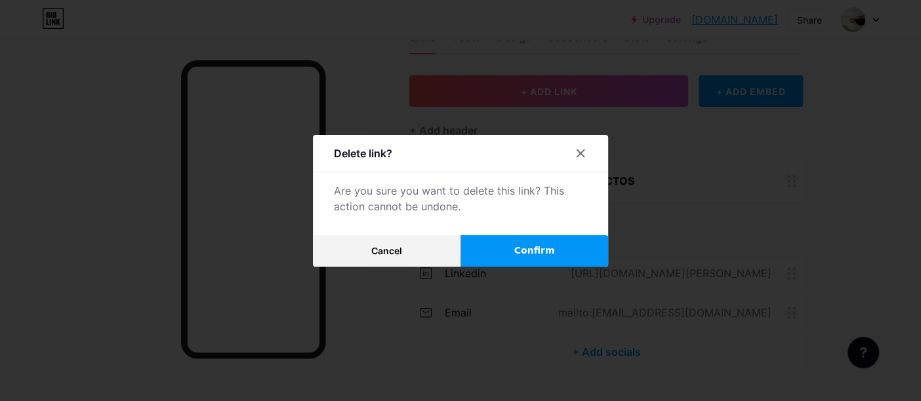
click at [519, 256] on button "Confirm" at bounding box center [534, 250] width 148 height 31
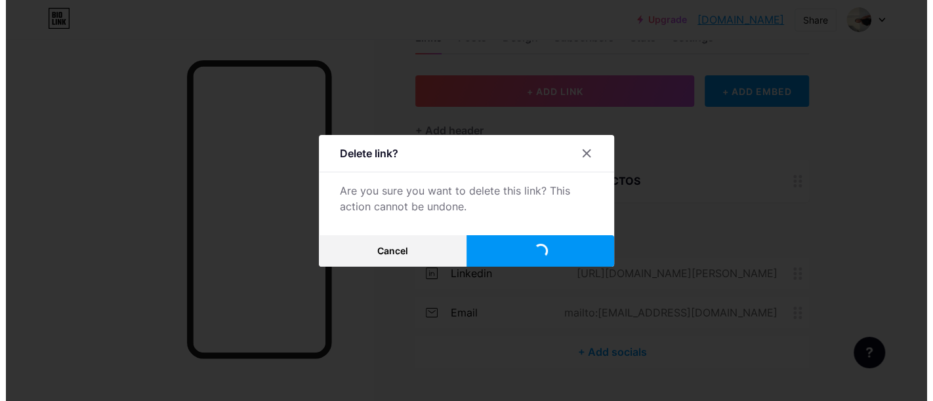
scroll to position [16, 0]
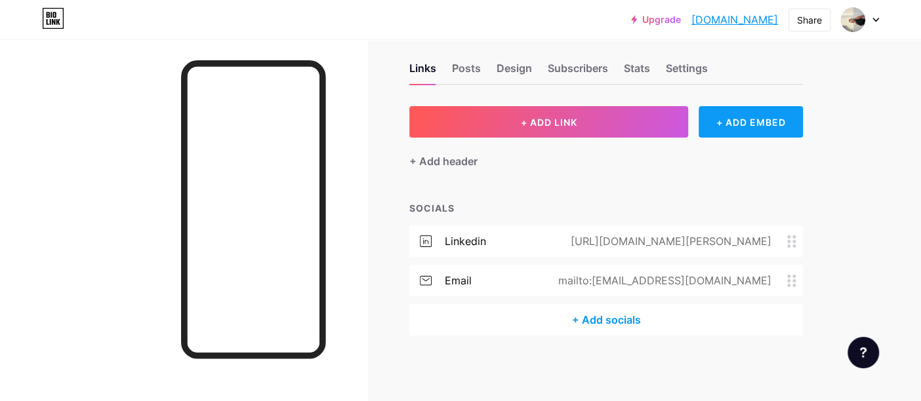
click at [748, 110] on div "+ ADD EMBED" at bounding box center [750, 121] width 104 height 31
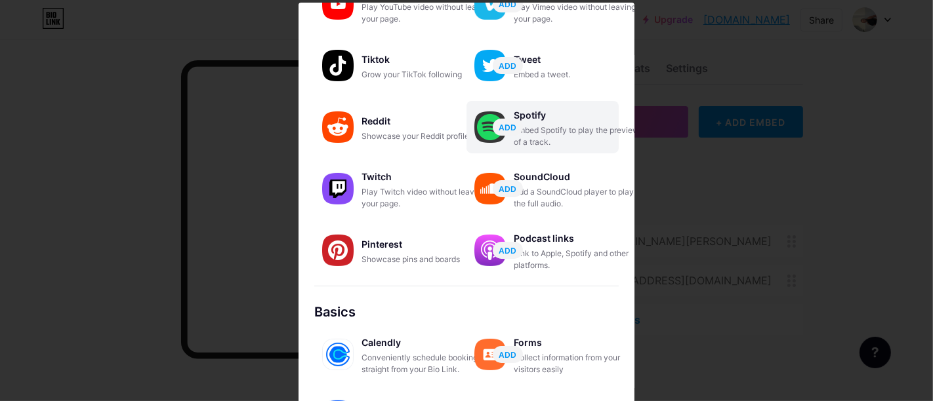
scroll to position [0, 0]
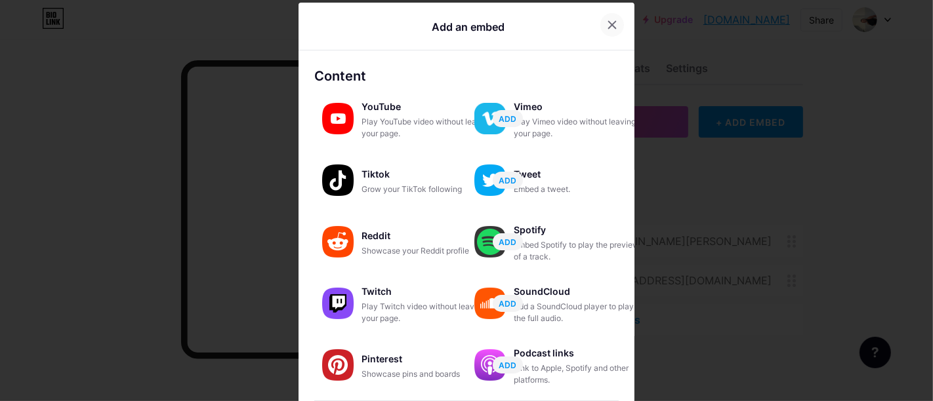
click at [624, 30] on div at bounding box center [612, 25] width 24 height 24
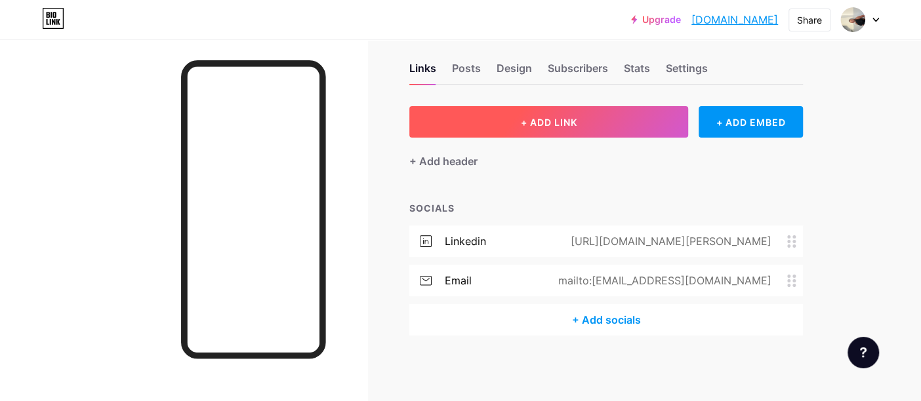
click at [552, 125] on span "+ ADD LINK" at bounding box center [548, 122] width 56 height 11
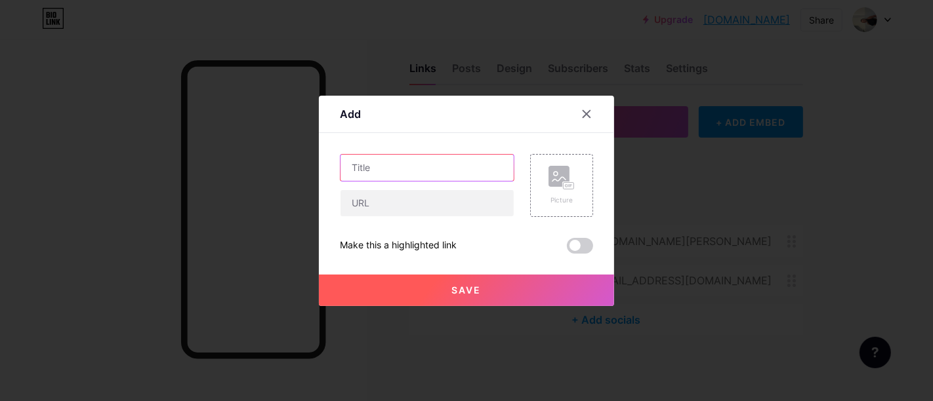
click at [421, 164] on input "text" at bounding box center [426, 168] width 173 height 26
type input "PORTFOLIO CREATIVO"
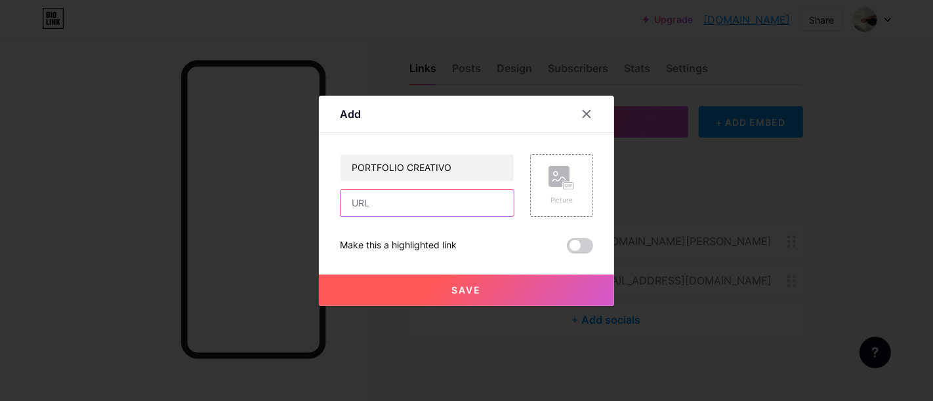
click at [389, 207] on input "text" at bounding box center [426, 203] width 173 height 26
paste input "[URL][DOMAIN_NAME]"
type input "[URL][DOMAIN_NAME]"
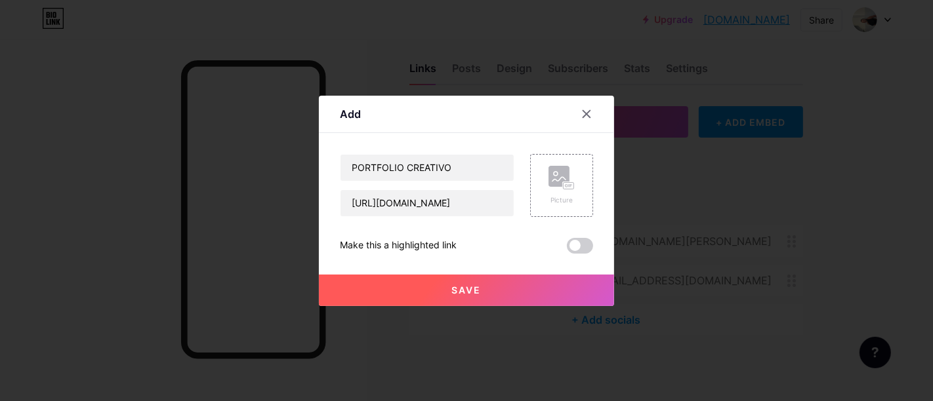
click at [473, 290] on span "Save" at bounding box center [467, 290] width 30 height 11
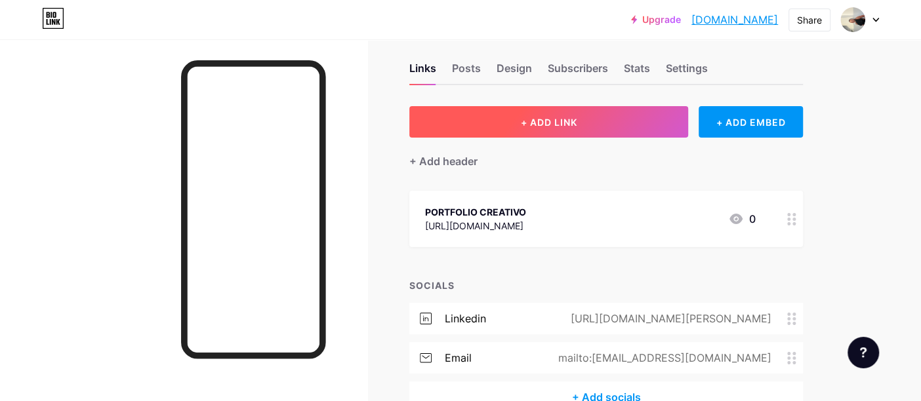
click at [561, 127] on button "+ ADD LINK" at bounding box center [548, 121] width 279 height 31
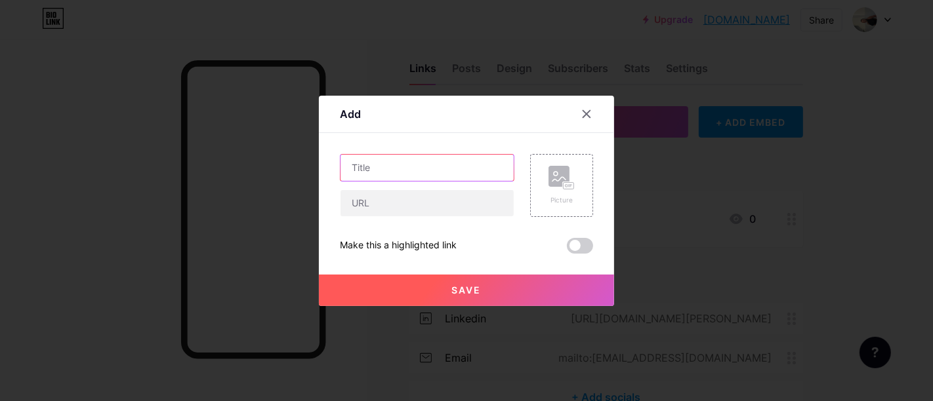
click at [425, 169] on input "text" at bounding box center [426, 168] width 173 height 26
type input "PORTFOLIO AUDIOVISUAL"
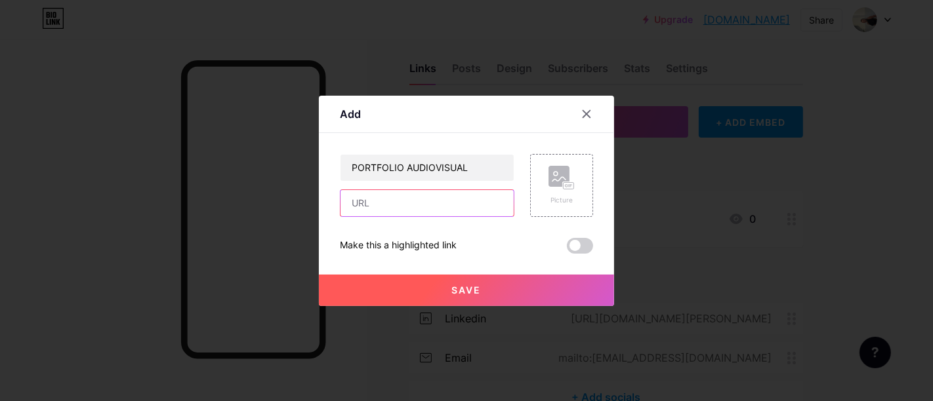
click at [386, 203] on input "text" at bounding box center [426, 203] width 173 height 26
paste input "[URL][DOMAIN_NAME]"
type input "[URL][DOMAIN_NAME]"
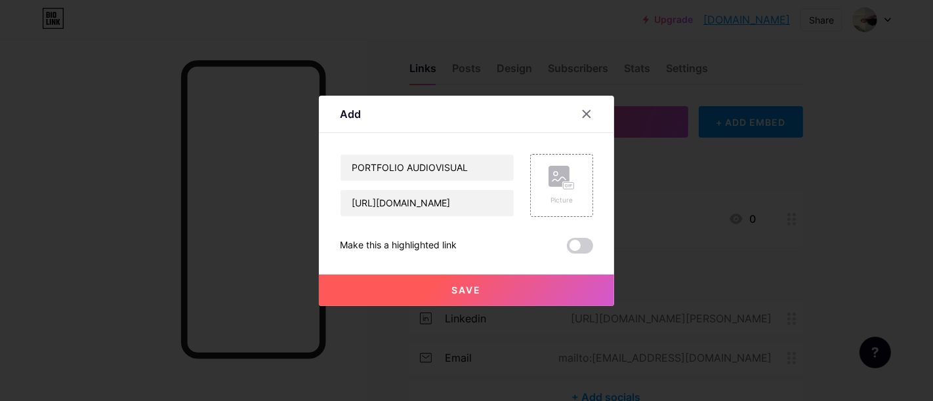
click at [491, 285] on button "Save" at bounding box center [466, 290] width 295 height 31
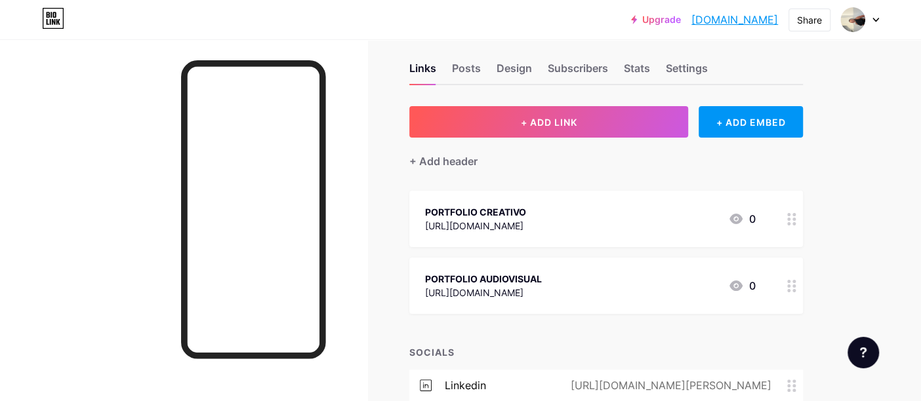
click at [796, 233] on div at bounding box center [791, 219] width 22 height 56
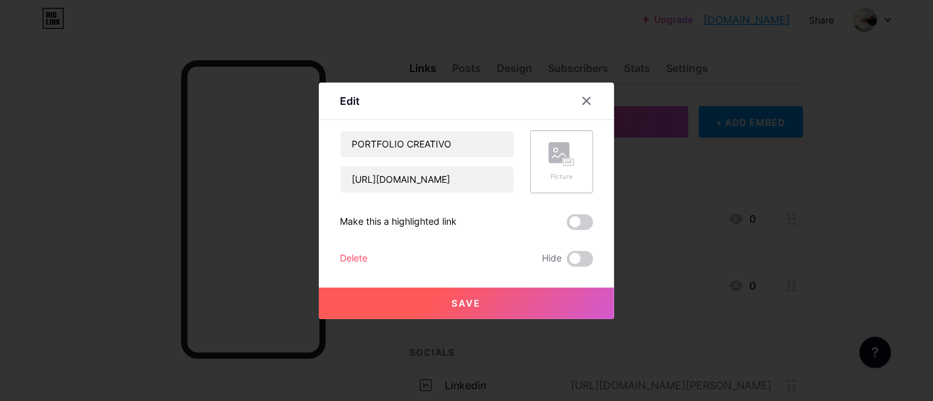
click at [558, 155] on rect at bounding box center [558, 152] width 21 height 21
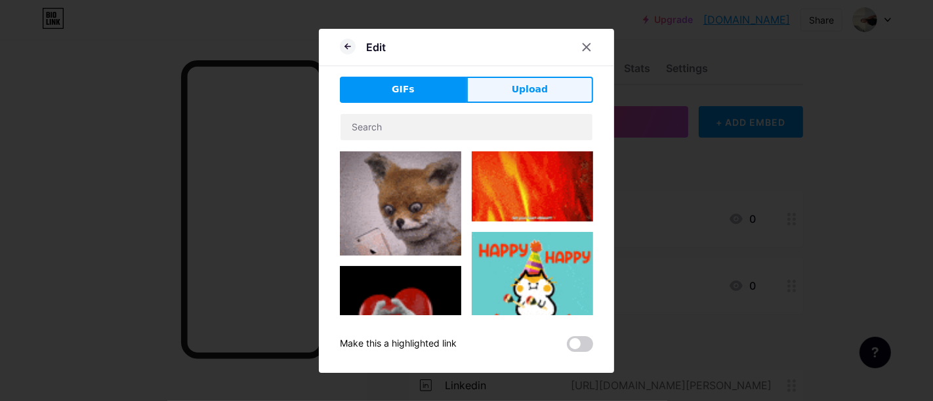
click at [541, 85] on span "Upload" at bounding box center [530, 90] width 36 height 14
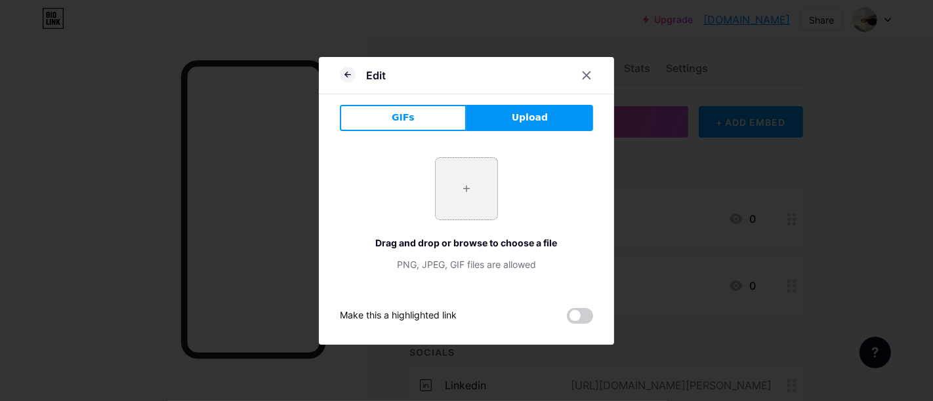
click at [464, 177] on input "file" at bounding box center [466, 189] width 62 height 62
type input "C:\fakepath\Diseño sin título.jpg"
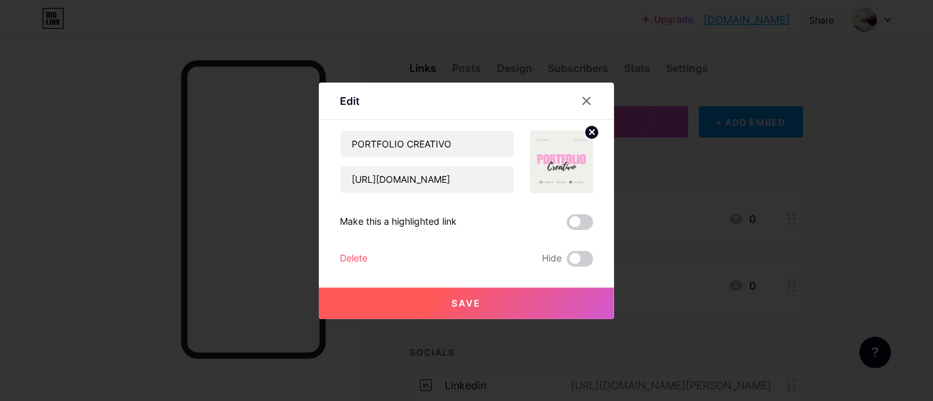
click at [539, 304] on button "Save" at bounding box center [466, 303] width 295 height 31
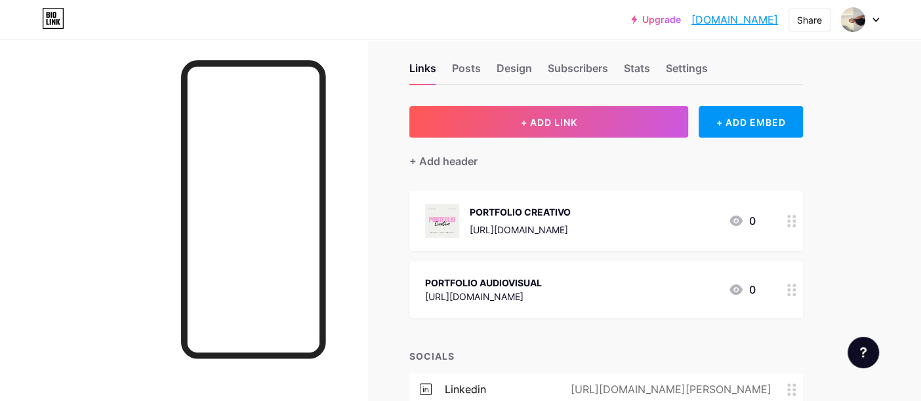
click at [792, 296] on icon at bounding box center [791, 290] width 9 height 12
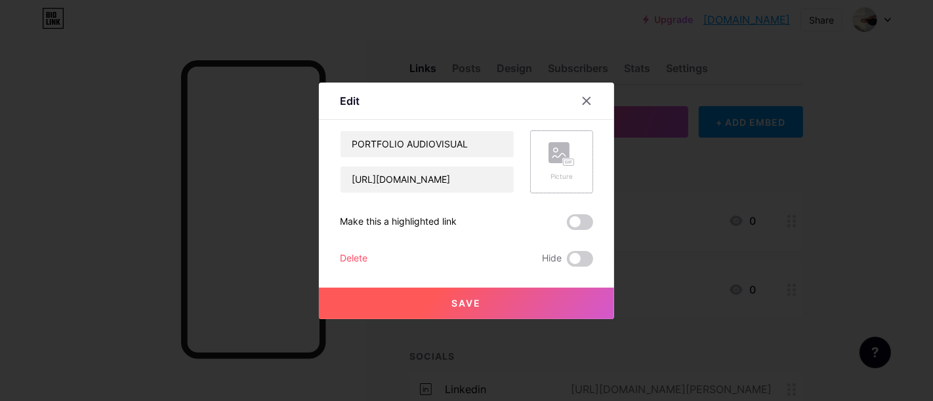
click at [579, 171] on div "Picture" at bounding box center [561, 162] width 63 height 63
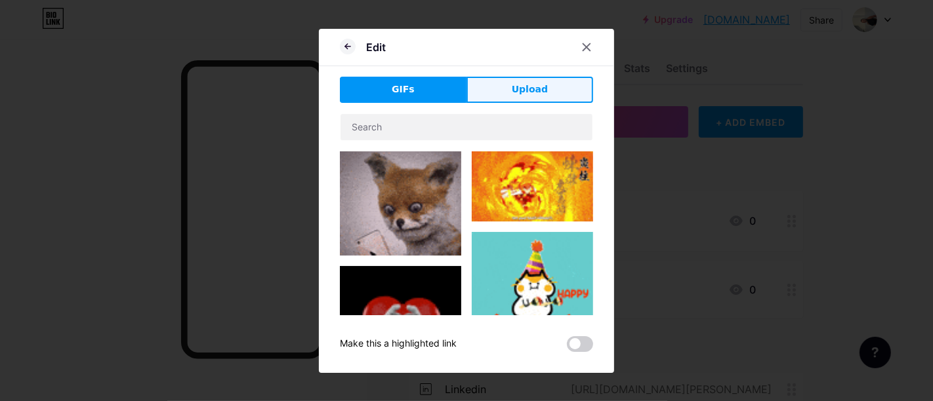
click at [539, 90] on span "Upload" at bounding box center [530, 90] width 36 height 14
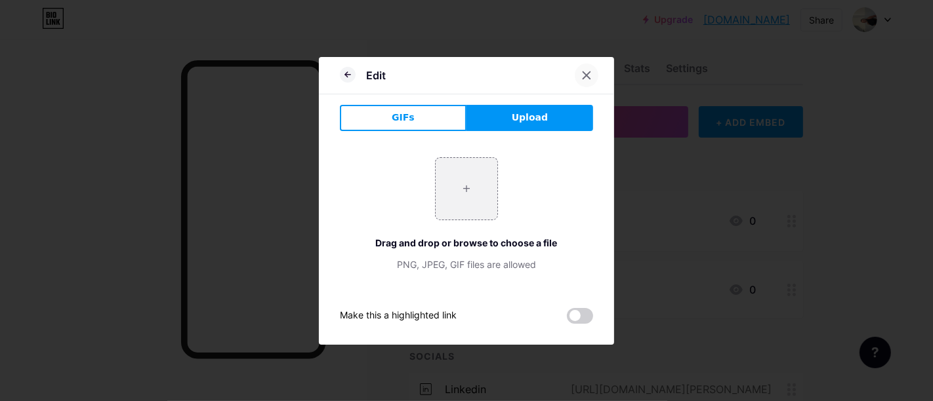
click at [580, 77] on div at bounding box center [586, 76] width 24 height 24
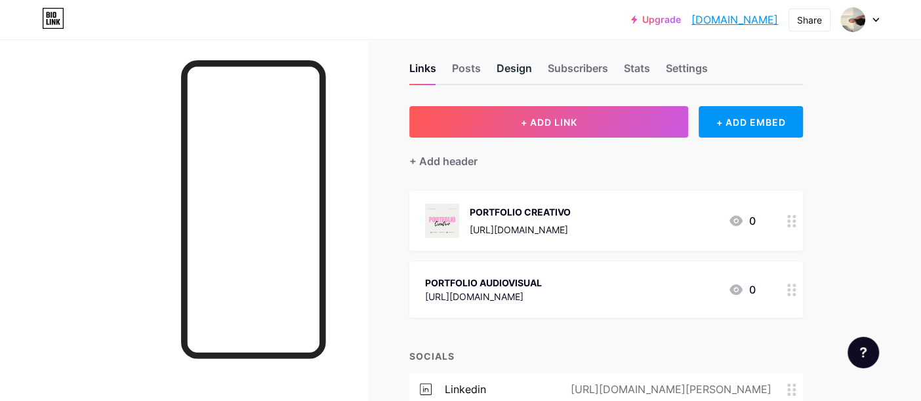
click at [501, 63] on div "Design" at bounding box center [513, 72] width 35 height 24
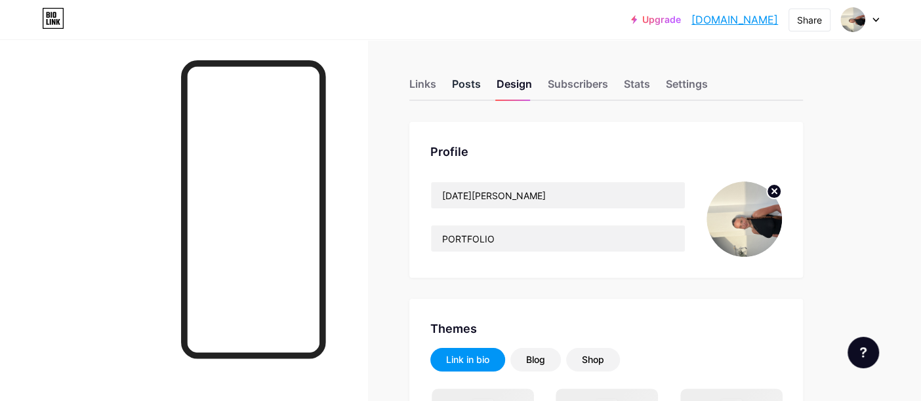
click at [455, 87] on div "Posts" at bounding box center [466, 88] width 29 height 24
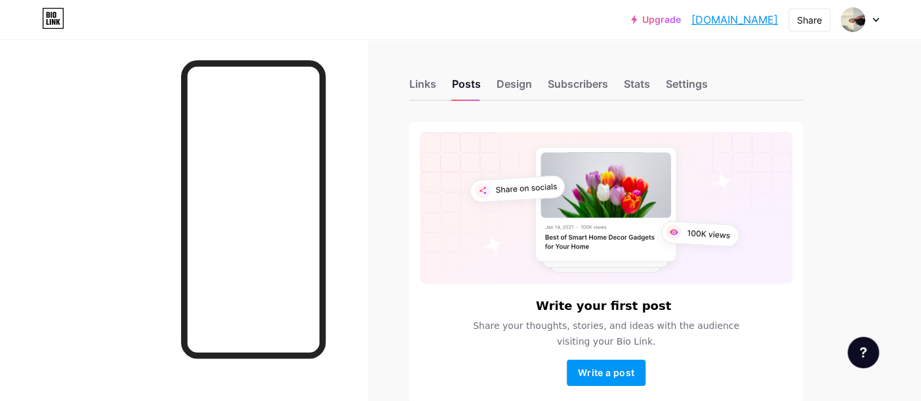
scroll to position [1, 0]
click at [609, 374] on span "Write a post" at bounding box center [606, 372] width 56 height 11
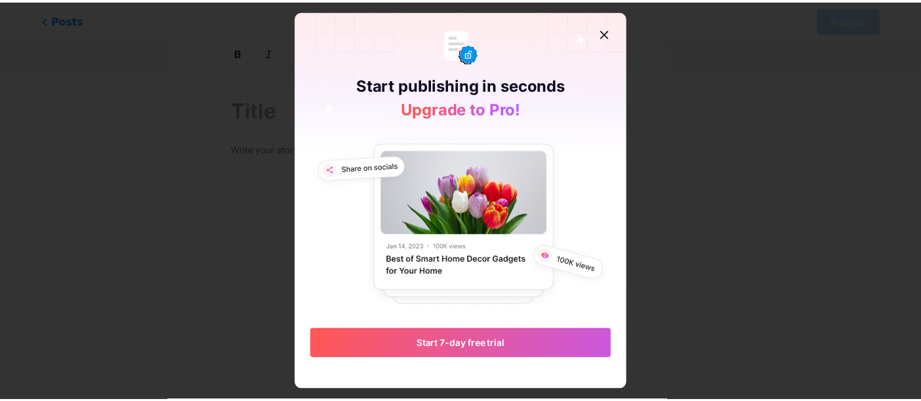
scroll to position [10, 0]
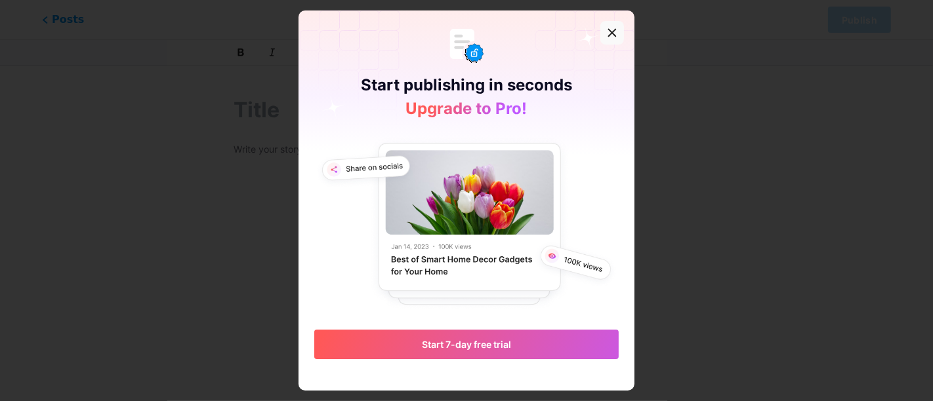
click at [617, 28] on icon at bounding box center [612, 33] width 10 height 10
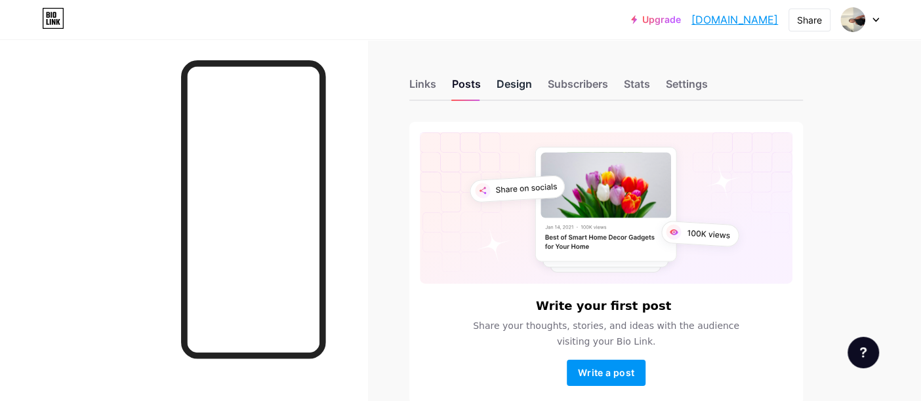
click at [511, 80] on div "Design" at bounding box center [513, 88] width 35 height 24
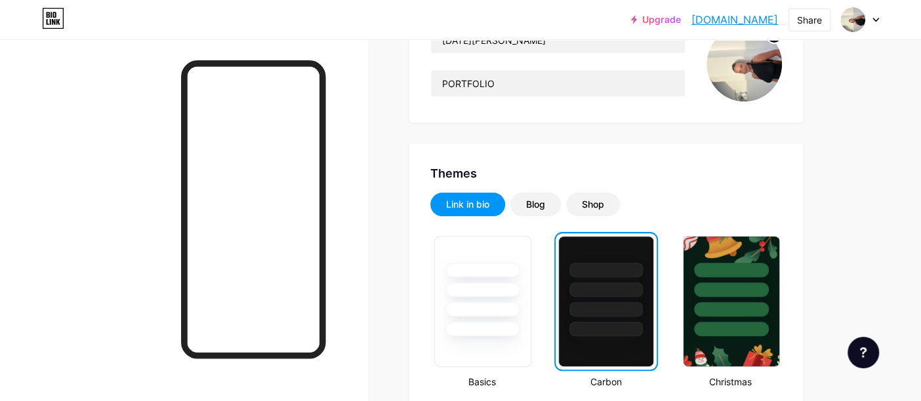
scroll to position [26, 0]
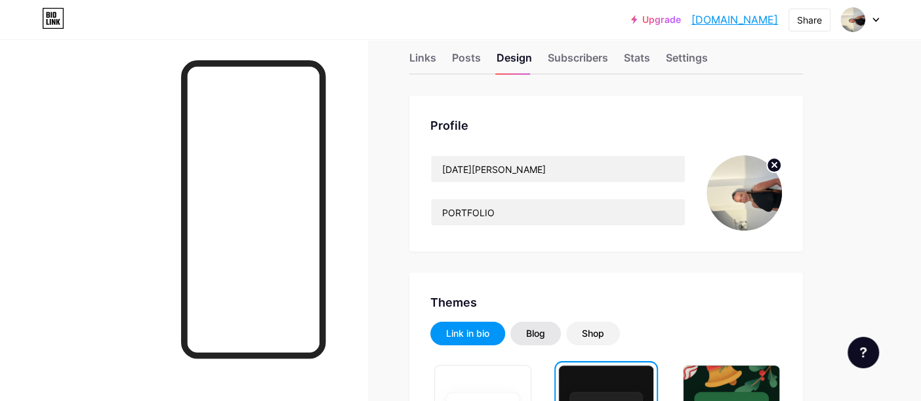
click at [541, 336] on div "Blog" at bounding box center [535, 333] width 19 height 13
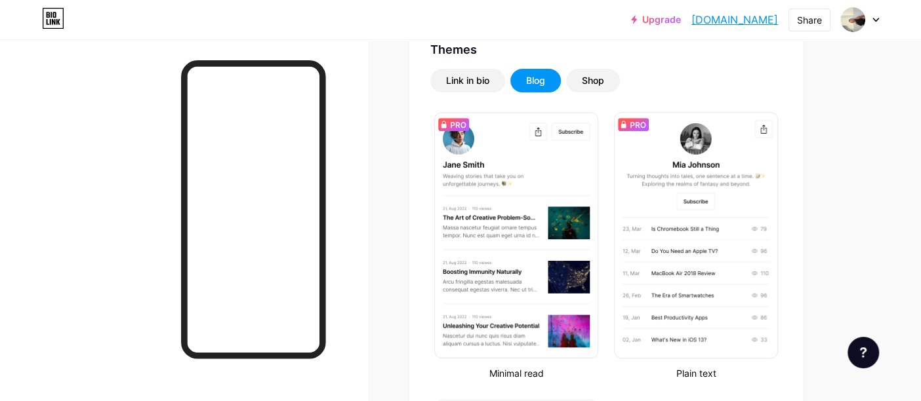
scroll to position [300, 0]
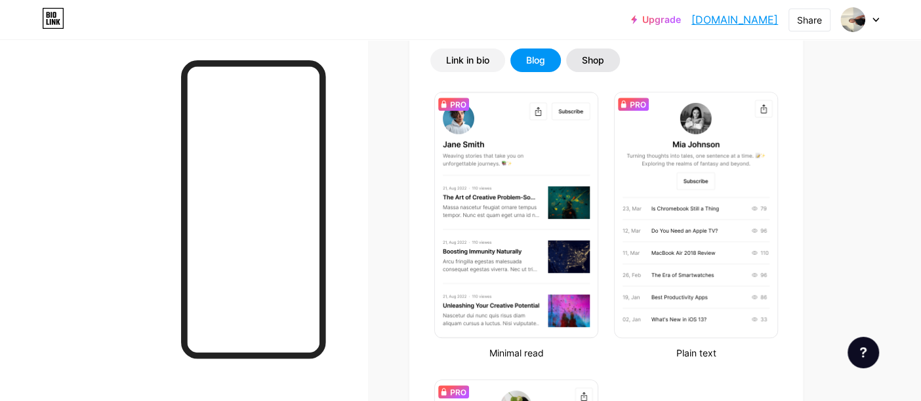
click at [604, 64] on div "Shop" at bounding box center [593, 60] width 22 height 13
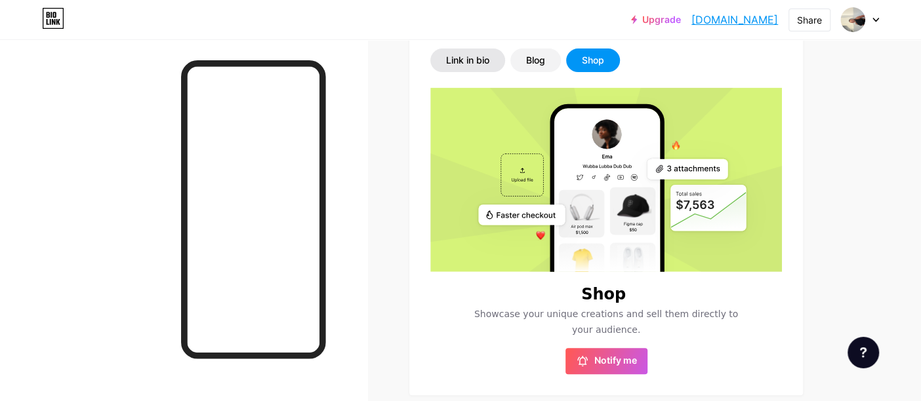
click at [473, 55] on div "Link in bio" at bounding box center [467, 60] width 43 height 13
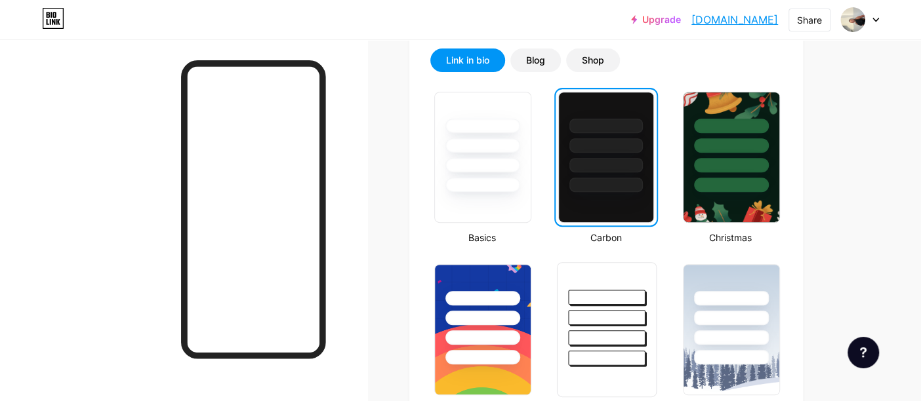
click at [644, 332] on div at bounding box center [607, 338] width 77 height 15
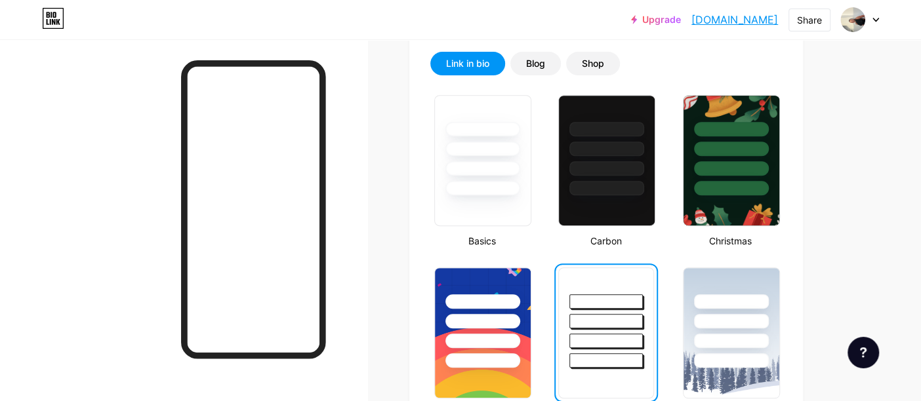
scroll to position [297, 0]
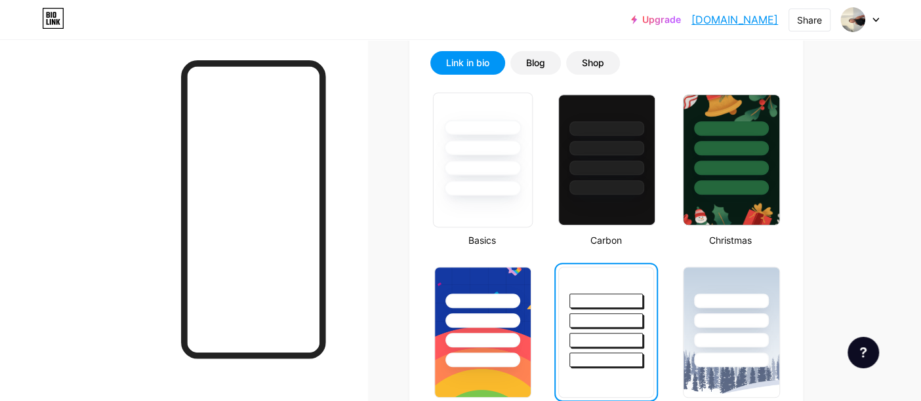
click at [491, 146] on div at bounding box center [482, 147] width 77 height 15
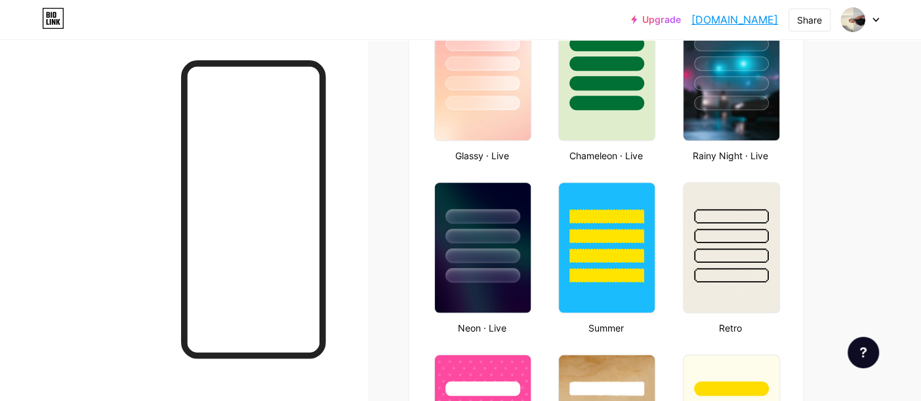
scroll to position [727, 0]
click at [479, 100] on div at bounding box center [482, 103] width 77 height 15
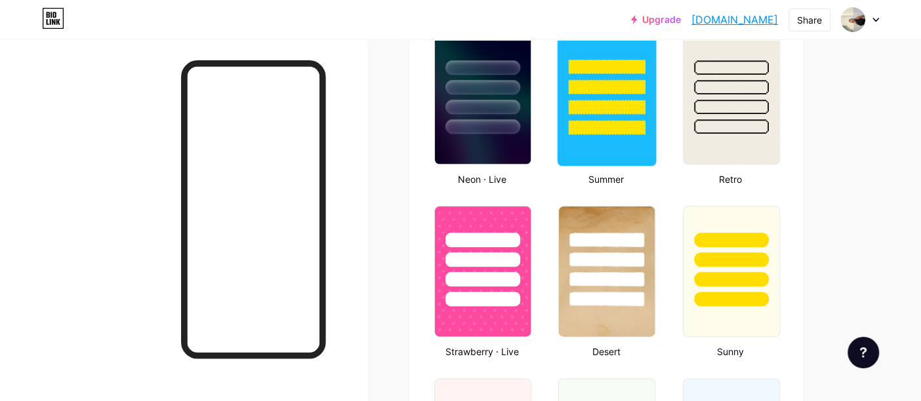
scroll to position [880, 0]
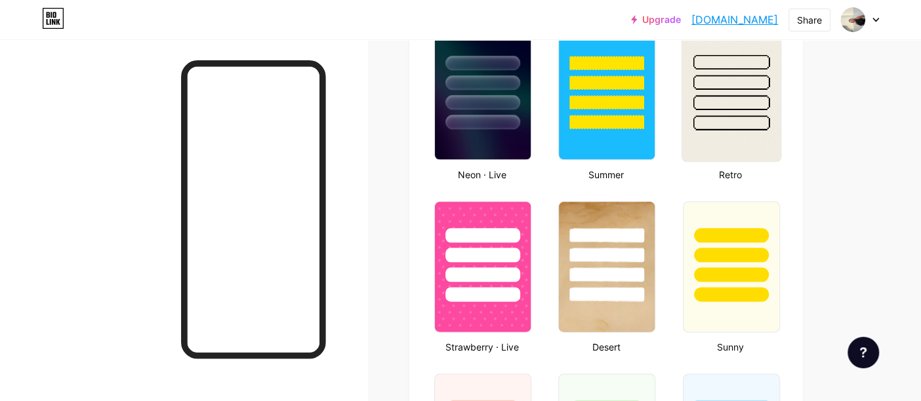
click at [728, 87] on div at bounding box center [730, 79] width 98 height 103
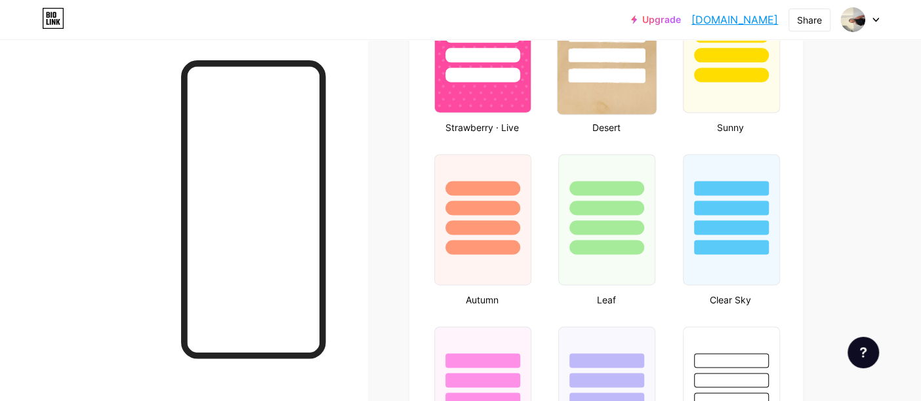
scroll to position [1163, 0]
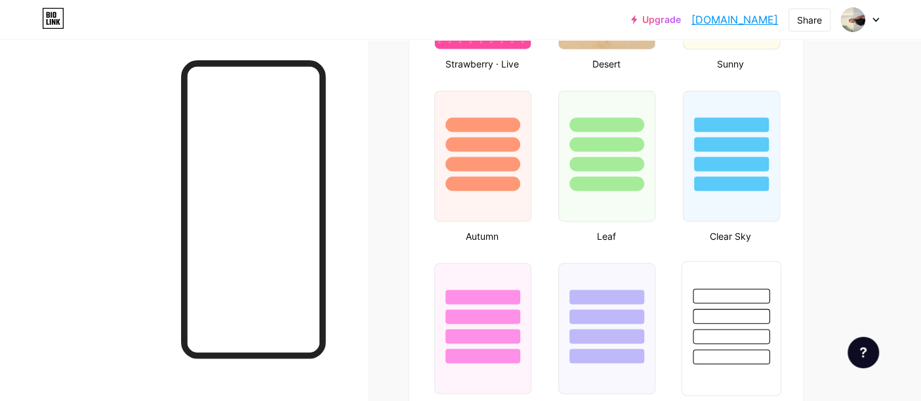
click at [729, 309] on div at bounding box center [731, 316] width 77 height 15
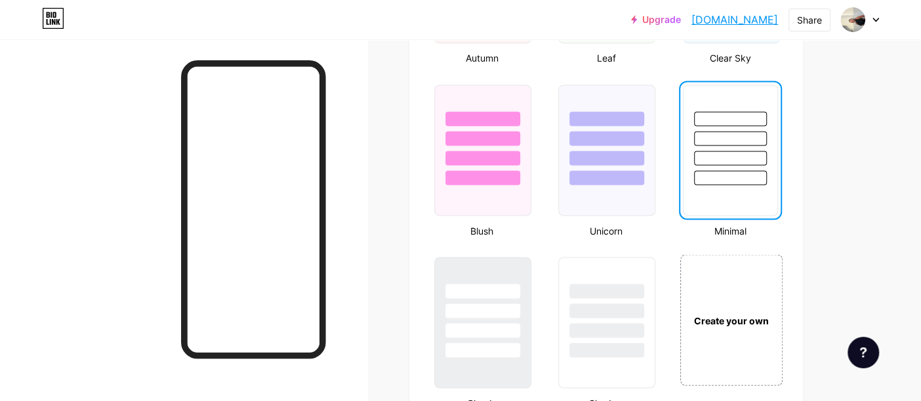
scroll to position [1365, 0]
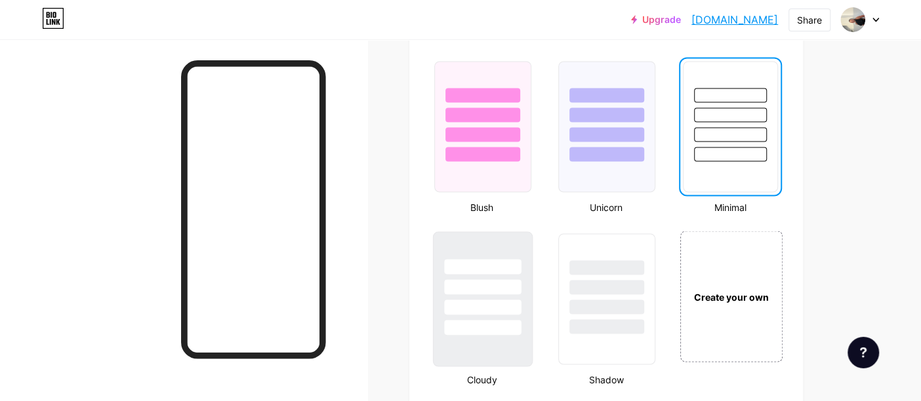
click at [464, 320] on div at bounding box center [482, 327] width 77 height 15
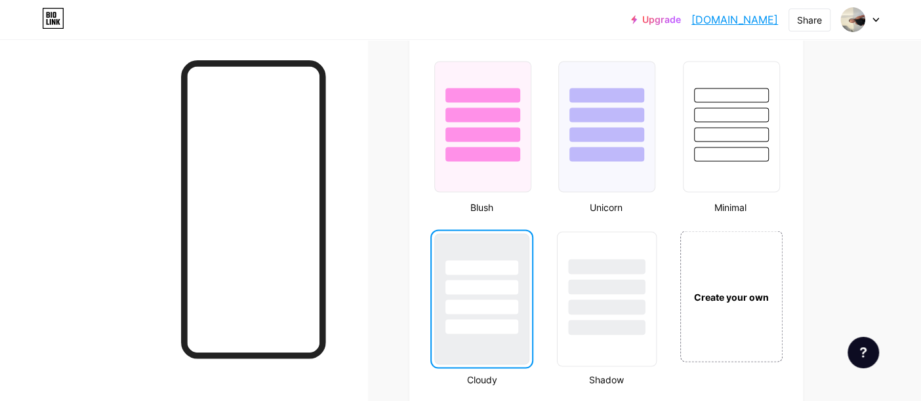
click at [600, 289] on div at bounding box center [606, 283] width 98 height 103
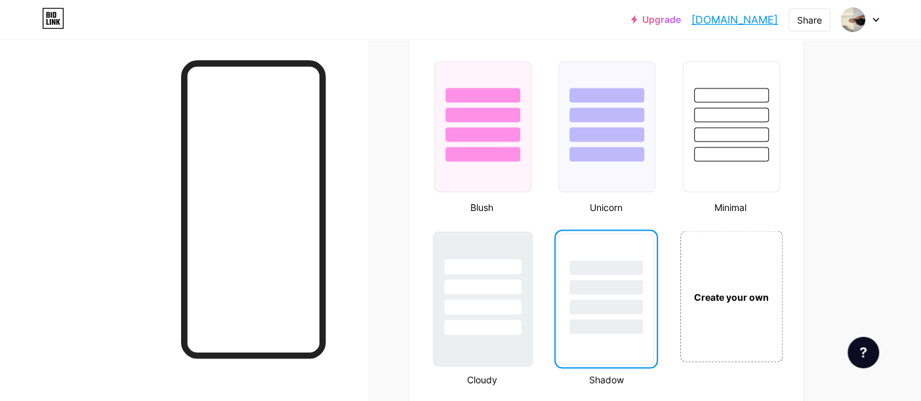
click at [489, 281] on div at bounding box center [482, 286] width 77 height 15
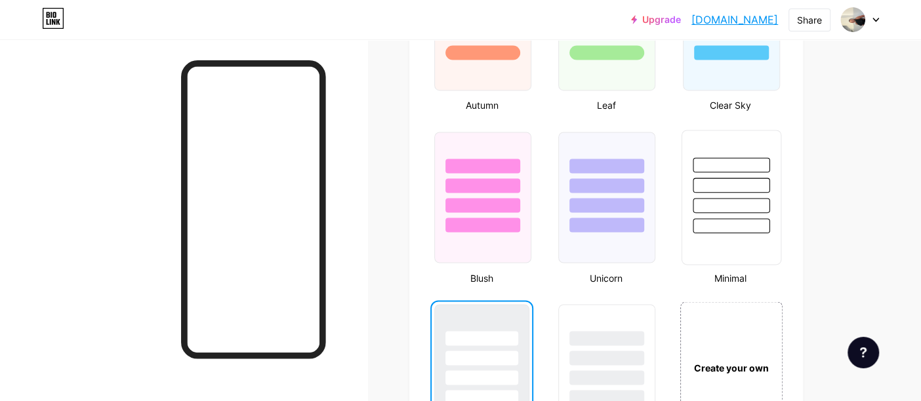
scroll to position [1287, 0]
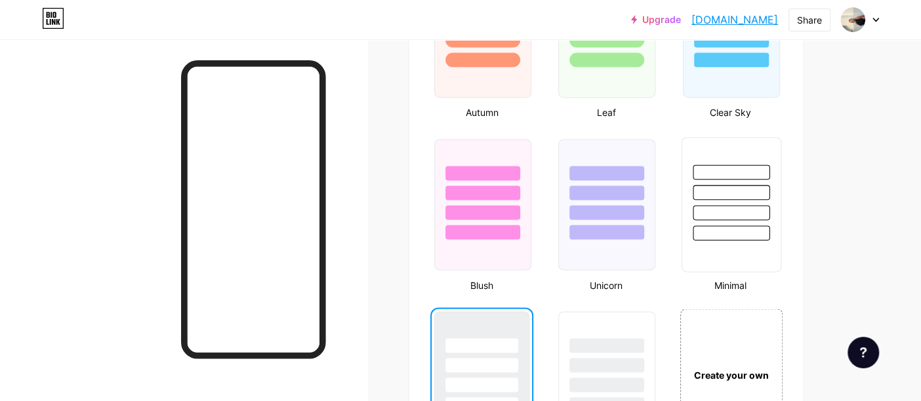
click at [744, 165] on div at bounding box center [731, 172] width 77 height 15
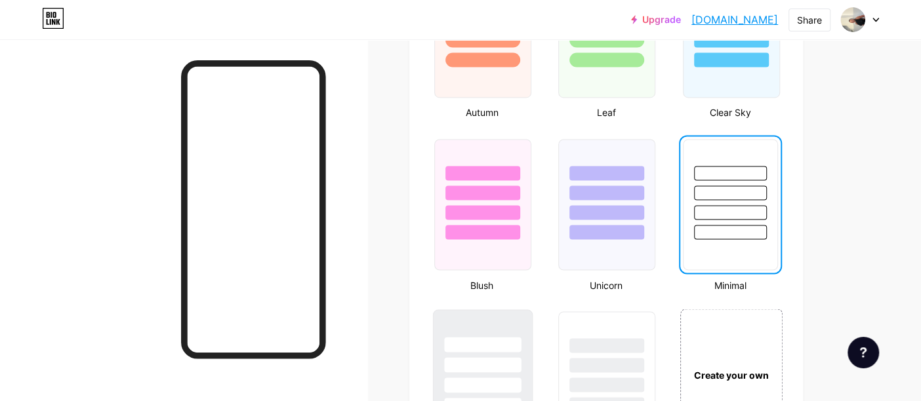
click at [468, 338] on div at bounding box center [482, 344] width 77 height 15
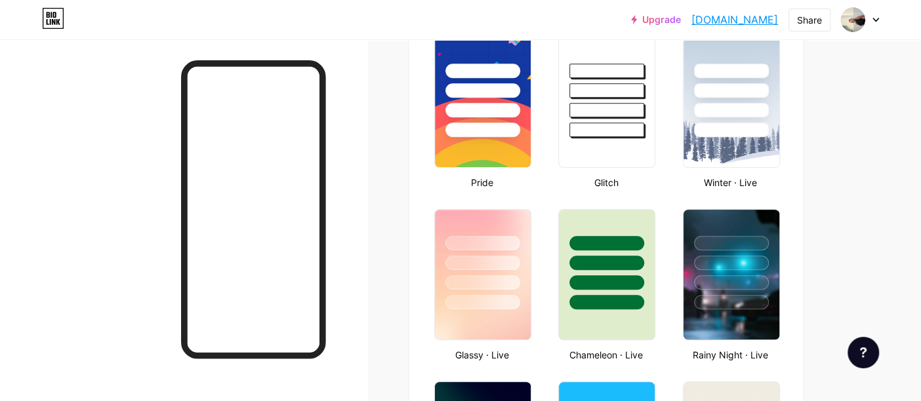
scroll to position [0, 0]
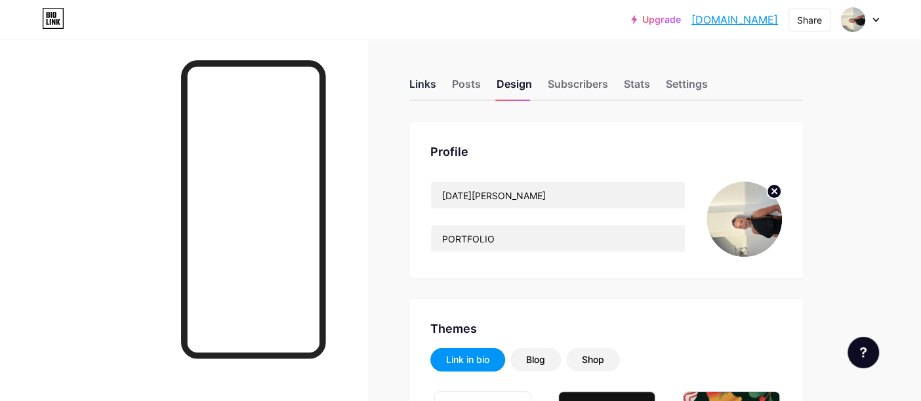
click at [414, 78] on div "Links" at bounding box center [422, 88] width 27 height 24
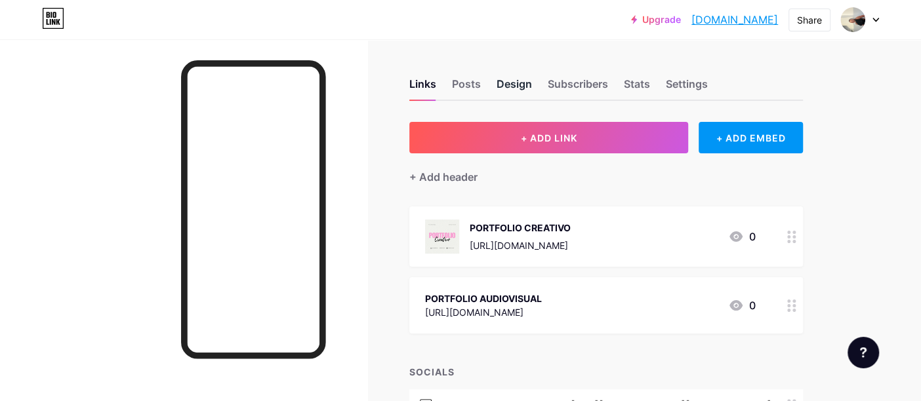
click at [517, 87] on div "Design" at bounding box center [513, 88] width 35 height 24
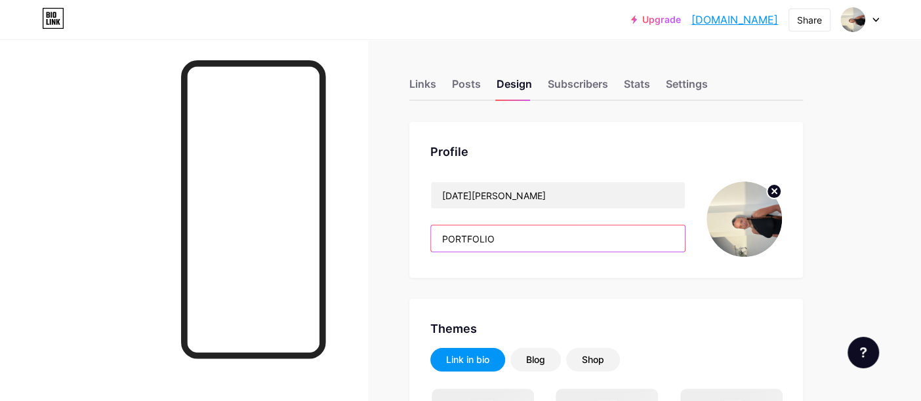
drag, startPoint x: 522, startPoint y: 241, endPoint x: 381, endPoint y: 231, distance: 141.4
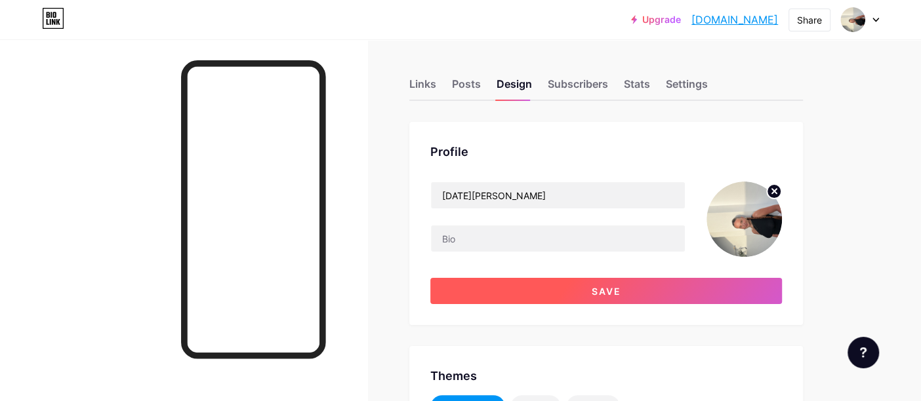
click at [561, 289] on button "Save" at bounding box center [606, 291] width 352 height 26
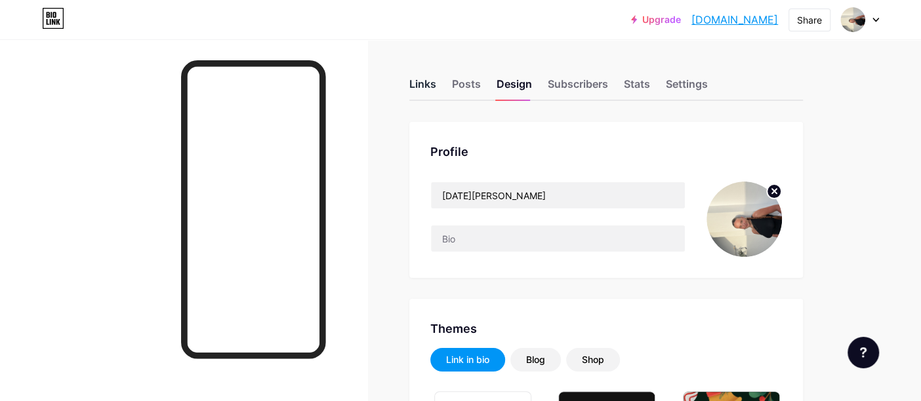
click at [421, 80] on div "Links" at bounding box center [422, 88] width 27 height 24
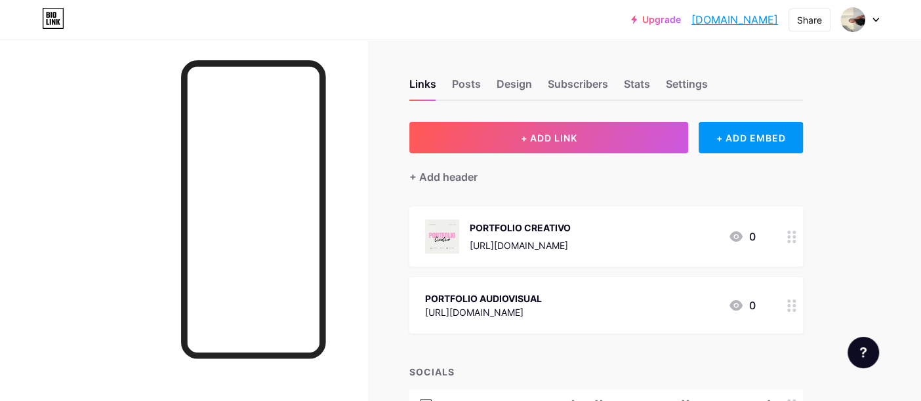
scroll to position [20, 0]
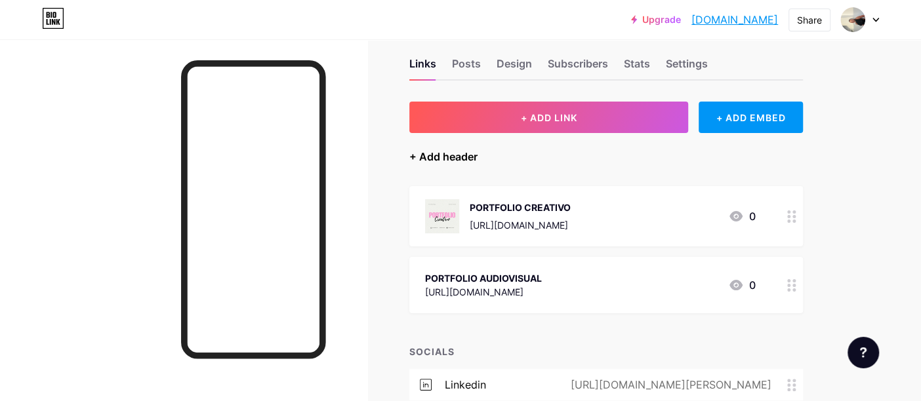
click at [468, 153] on div "+ Add header" at bounding box center [443, 157] width 68 height 16
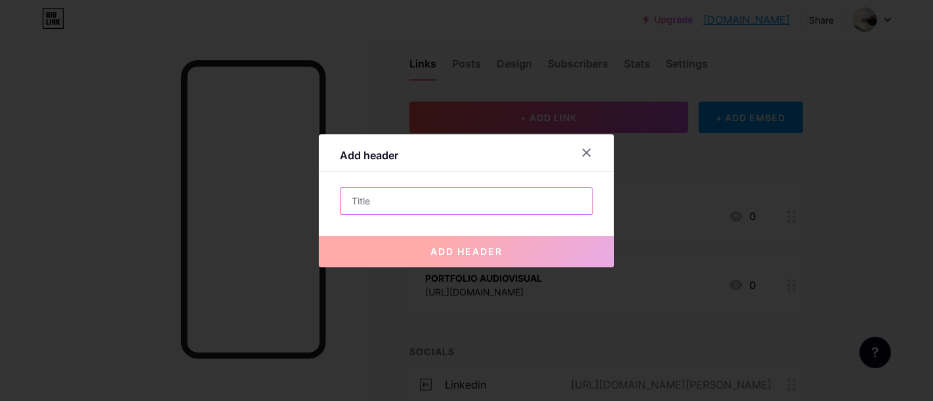
click at [386, 199] on input "text" at bounding box center [466, 201] width 252 height 26
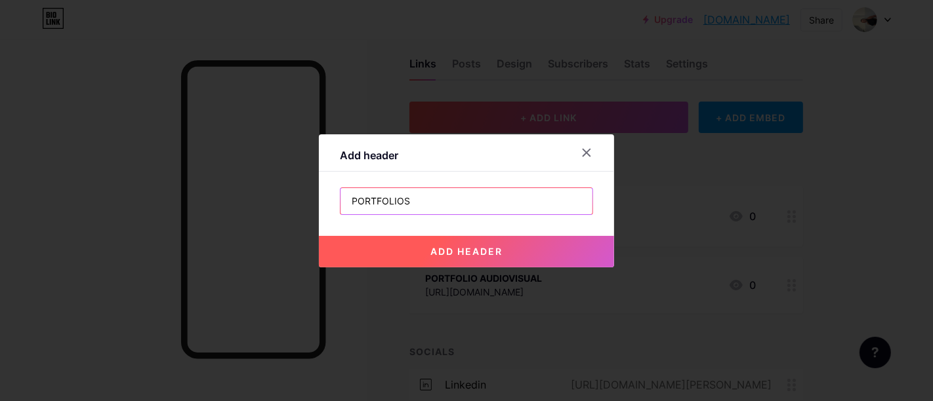
type input "PORTFOLIOS"
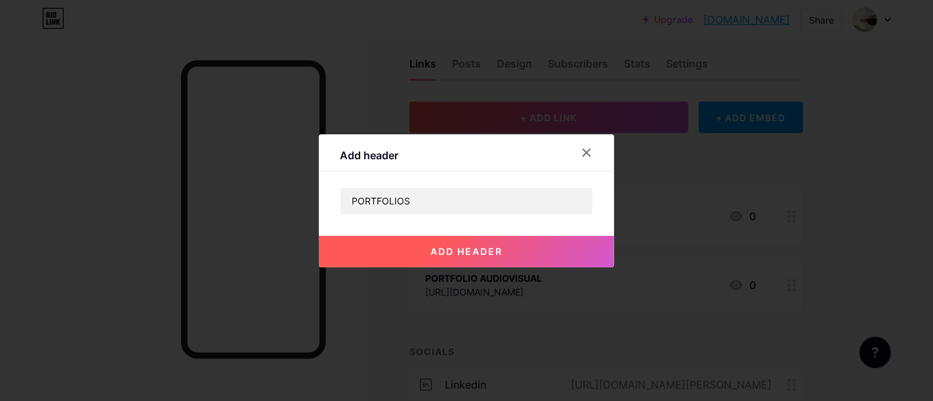
click at [458, 256] on span "add header" at bounding box center [466, 251] width 72 height 11
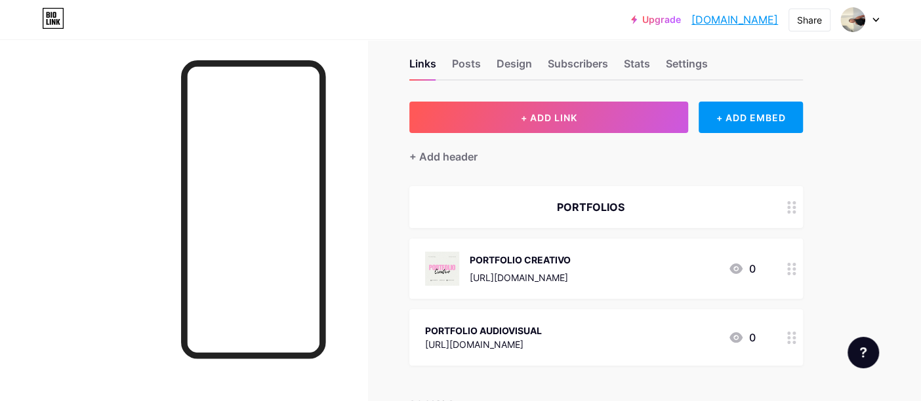
click at [785, 345] on div at bounding box center [791, 338] width 22 height 56
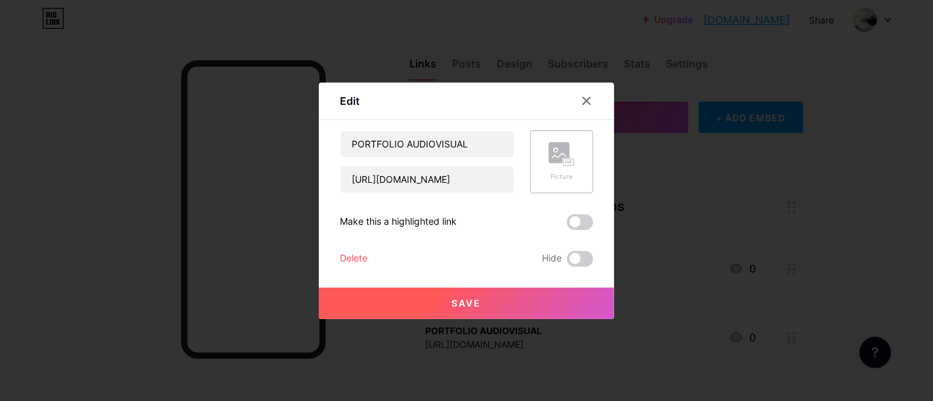
click at [550, 154] on rect at bounding box center [558, 152] width 21 height 21
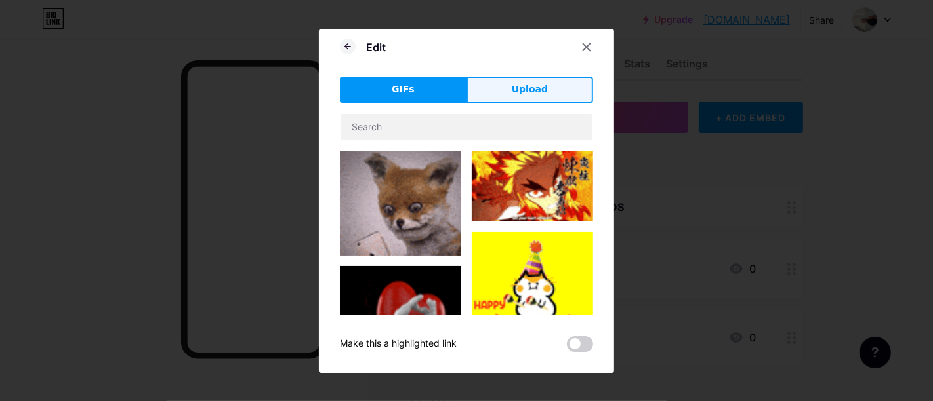
click at [541, 85] on span "Upload" at bounding box center [530, 90] width 36 height 14
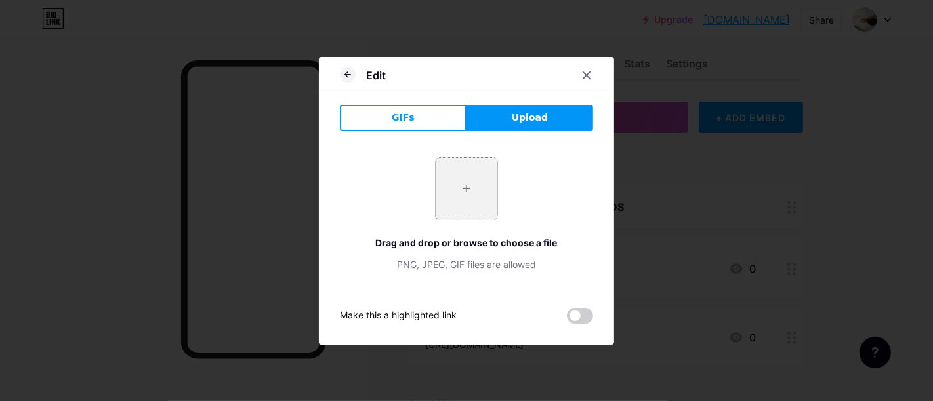
click at [443, 178] on input "file" at bounding box center [466, 189] width 62 height 62
type input "C:\fakepath\Play.jpeg"
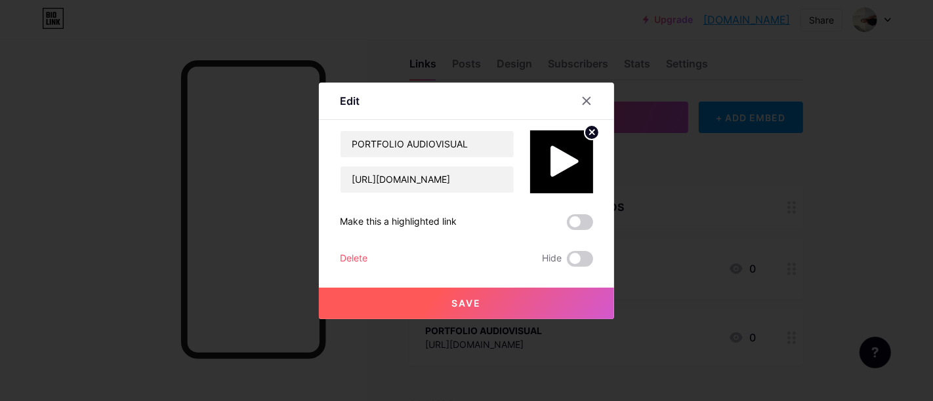
click at [489, 302] on button "Save" at bounding box center [466, 303] width 295 height 31
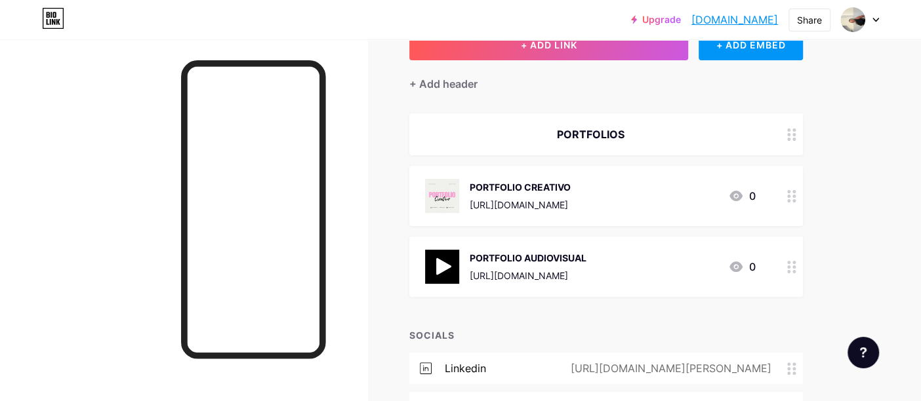
scroll to position [0, 0]
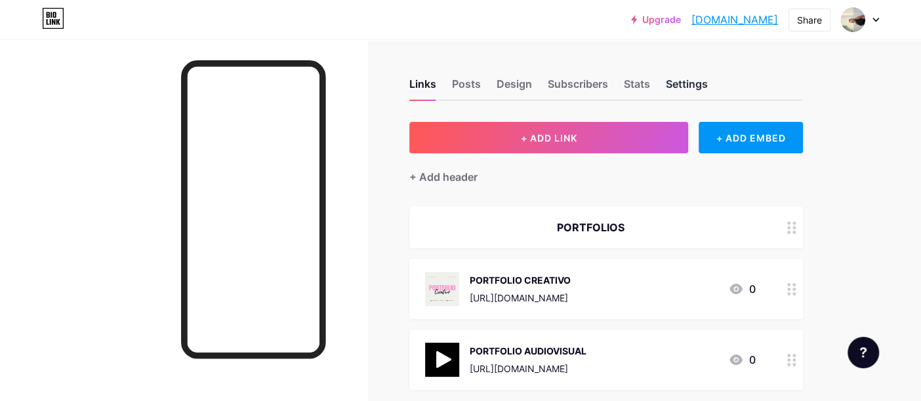
click at [672, 77] on div "Settings" at bounding box center [687, 88] width 42 height 24
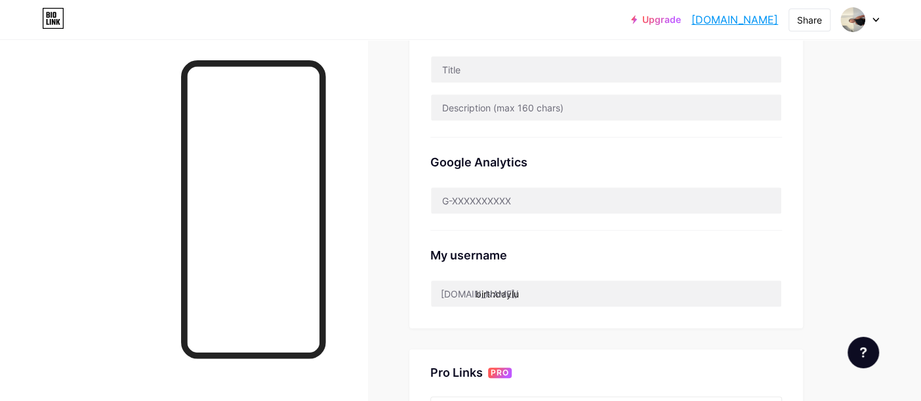
scroll to position [267, 0]
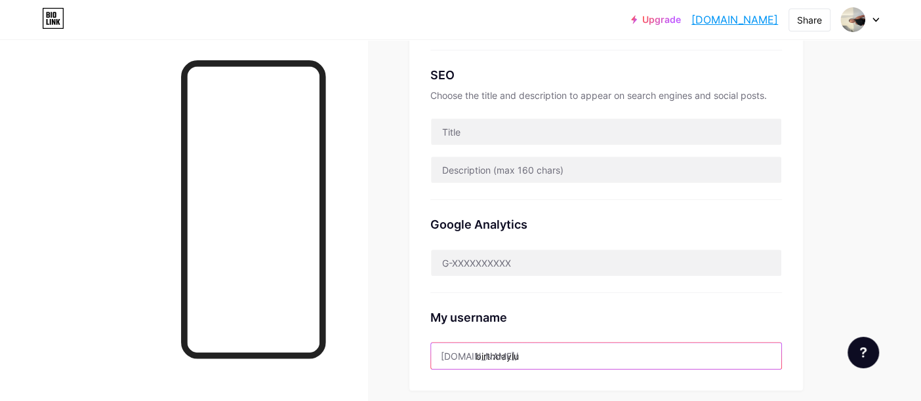
click at [547, 348] on input "birthdaylu" at bounding box center [606, 356] width 350 height 26
drag, startPoint x: 547, startPoint y: 348, endPoint x: 489, endPoint y: 366, distance: 60.4
click at [489, 366] on input "birthdaylu" at bounding box center [606, 356] width 350 height 26
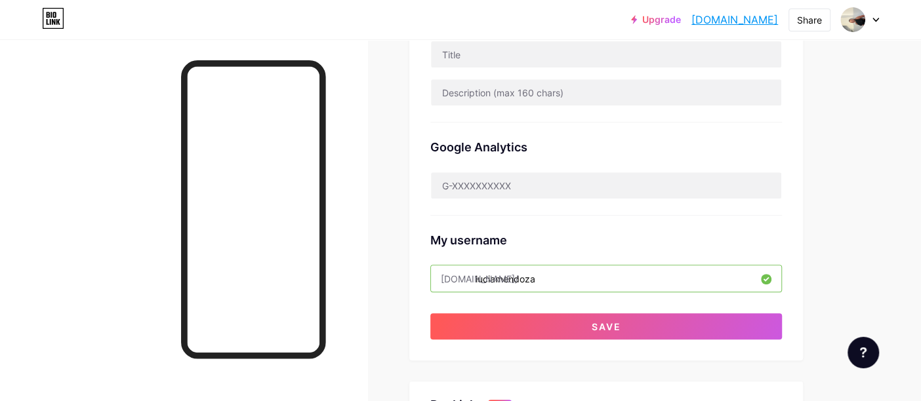
scroll to position [348, 0]
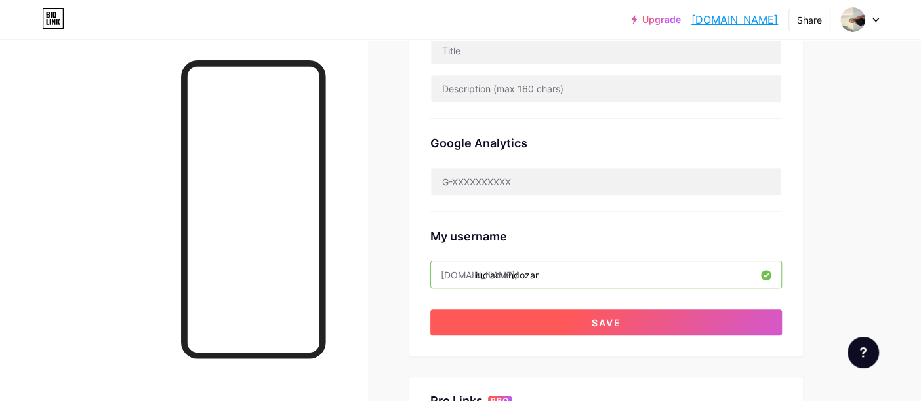
type input "luciamendozar"
click at [604, 318] on span "Save" at bounding box center [607, 322] width 30 height 11
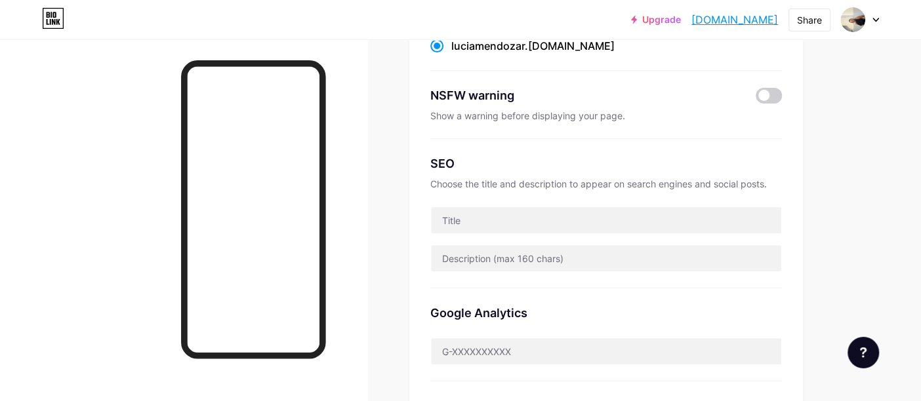
scroll to position [0, 0]
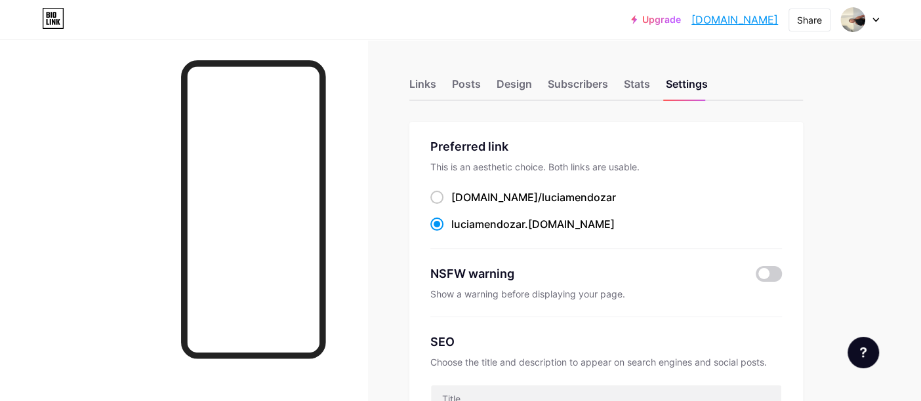
click at [875, 18] on icon at bounding box center [875, 20] width 7 height 5
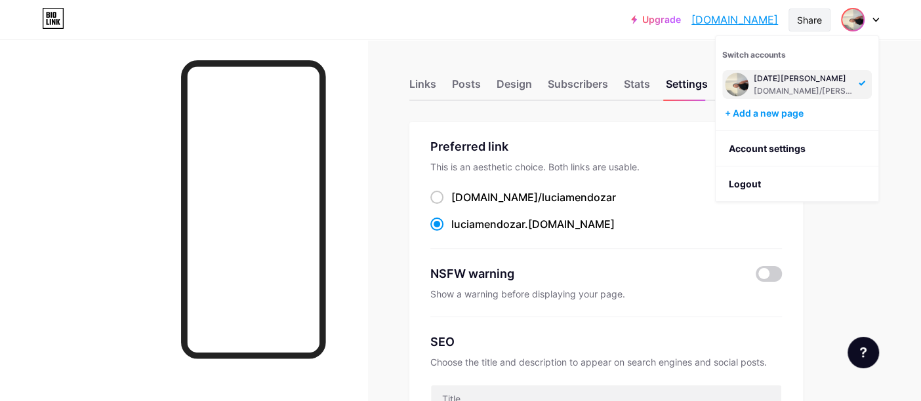
click at [803, 13] on div "Share" at bounding box center [809, 20] width 25 height 14
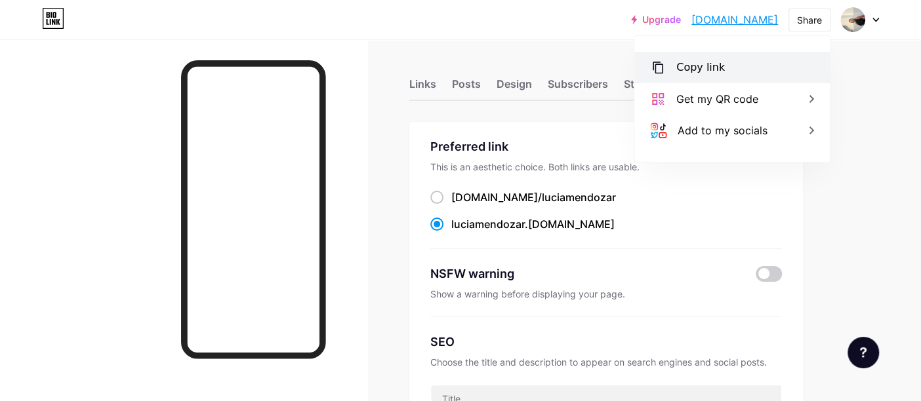
click at [702, 66] on div "Copy link" at bounding box center [700, 68] width 49 height 16
click at [710, 62] on div "Copy link" at bounding box center [700, 68] width 49 height 16
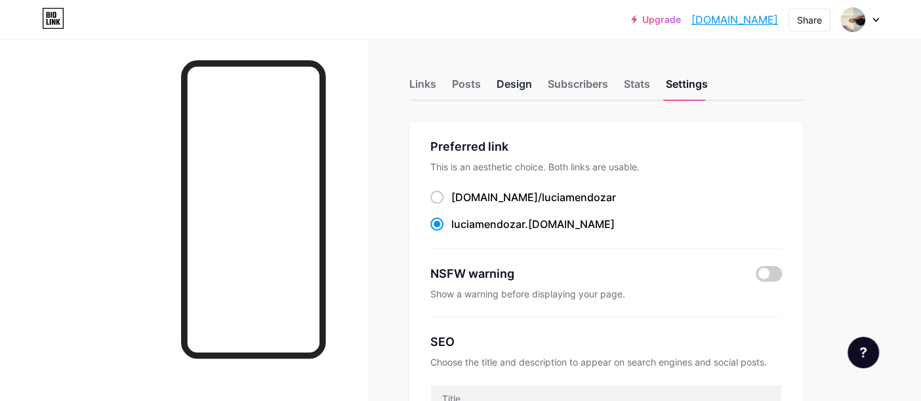
click at [525, 84] on div "Design" at bounding box center [513, 88] width 35 height 24
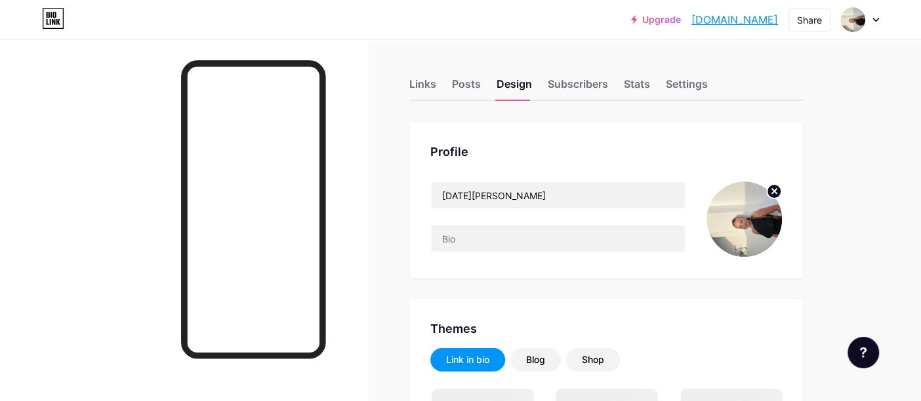
click at [738, 228] on img at bounding box center [743, 219] width 75 height 75
click at [776, 190] on circle at bounding box center [774, 191] width 14 height 14
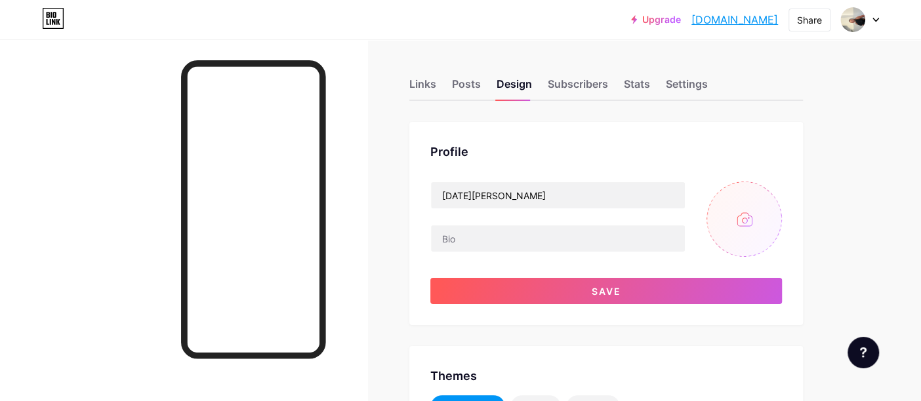
click at [747, 211] on input "file" at bounding box center [743, 219] width 75 height 75
type input "C:\fakepath\IMG_2852.jpg"
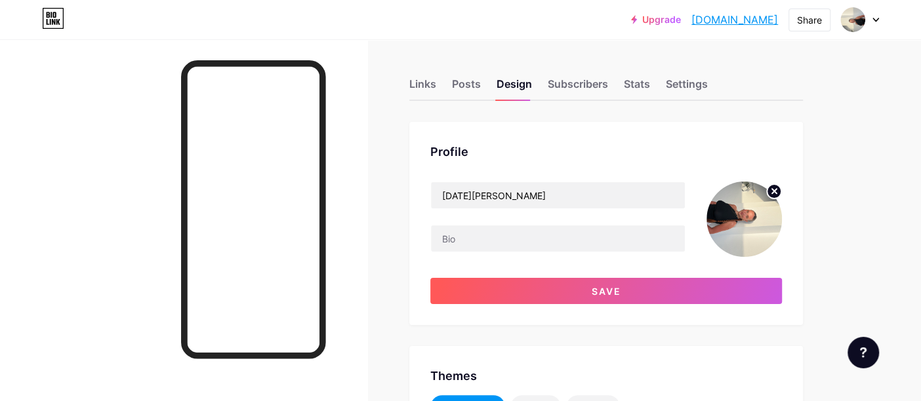
click at [772, 191] on circle at bounding box center [774, 191] width 14 height 14
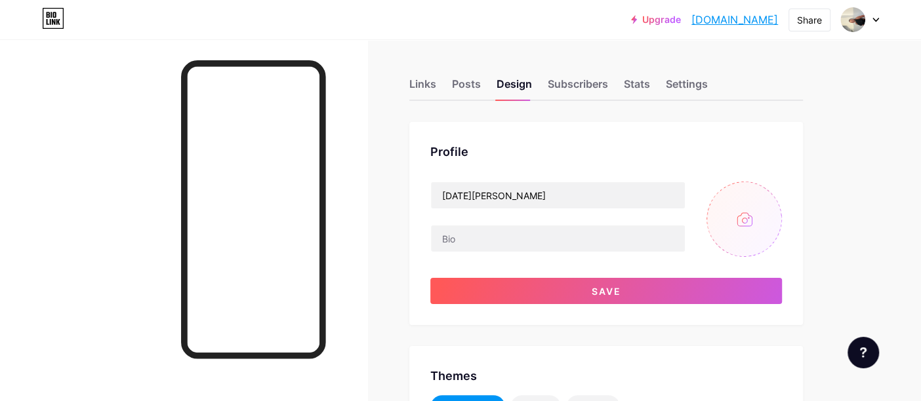
click at [748, 213] on input "file" at bounding box center [743, 219] width 75 height 75
type input "C:\fakepath\IMG_2852.jpg"
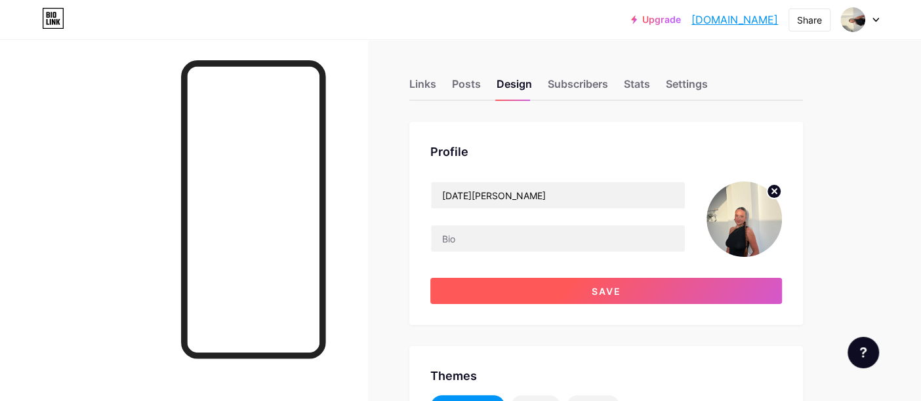
click at [718, 289] on button "Save" at bounding box center [606, 291] width 352 height 26
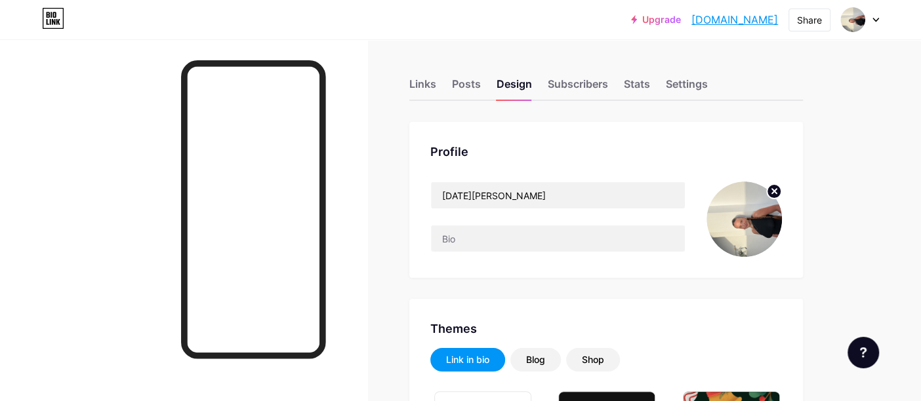
click at [772, 189] on icon at bounding box center [774, 191] width 5 height 5
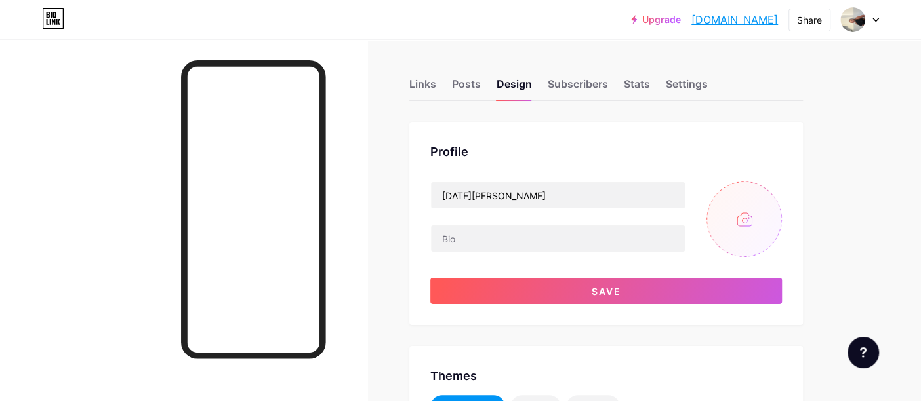
click at [740, 214] on input "file" at bounding box center [743, 219] width 75 height 75
type input "C:\fakepath\IMG_0877.jpg"
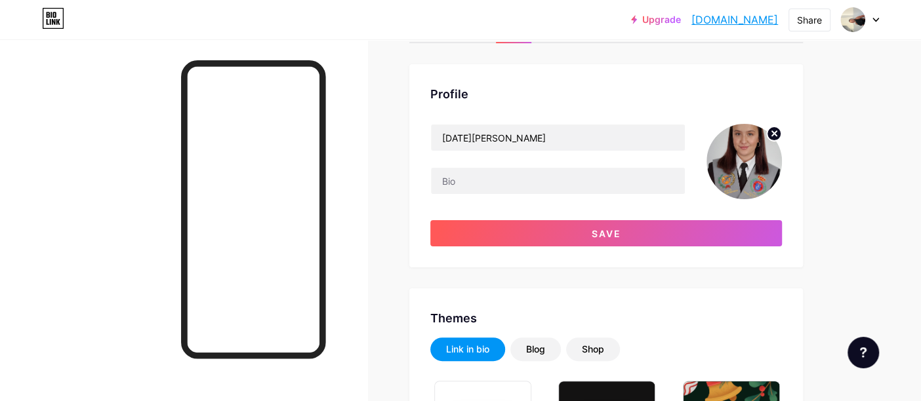
scroll to position [16, 0]
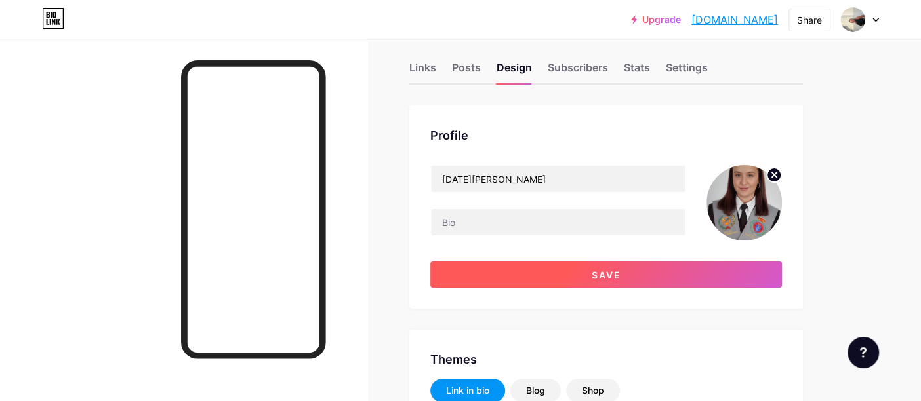
click at [712, 270] on button "Save" at bounding box center [606, 275] width 352 height 26
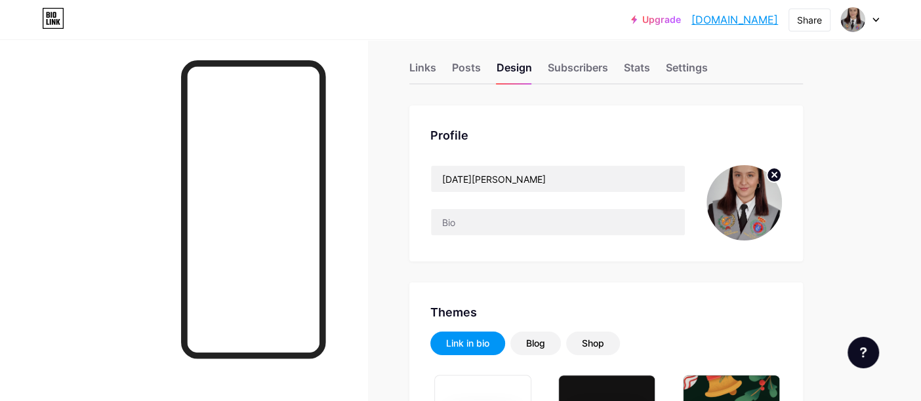
click at [777, 173] on circle at bounding box center [774, 175] width 14 height 14
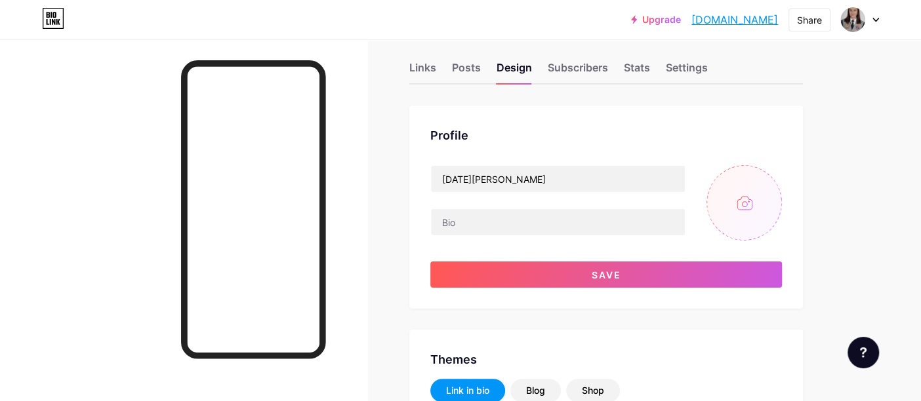
click at [723, 187] on input "file" at bounding box center [743, 202] width 75 height 75
type input "C:\fakepath\IMG_2852 cuadrada.jpg"
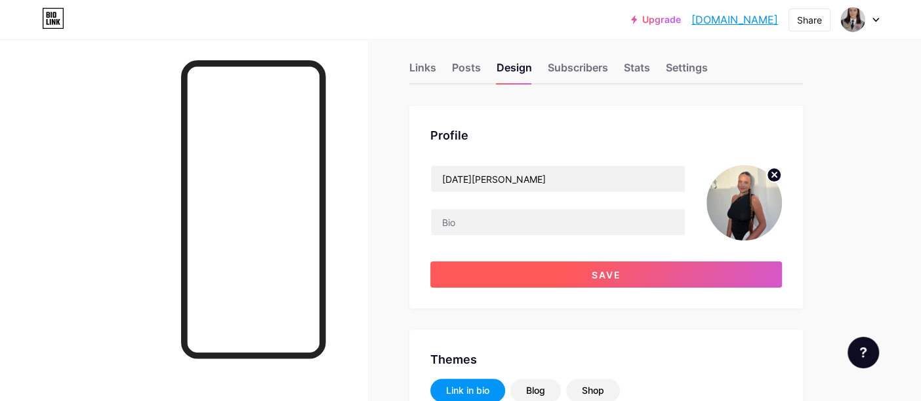
click at [544, 278] on button "Save" at bounding box center [606, 275] width 352 height 26
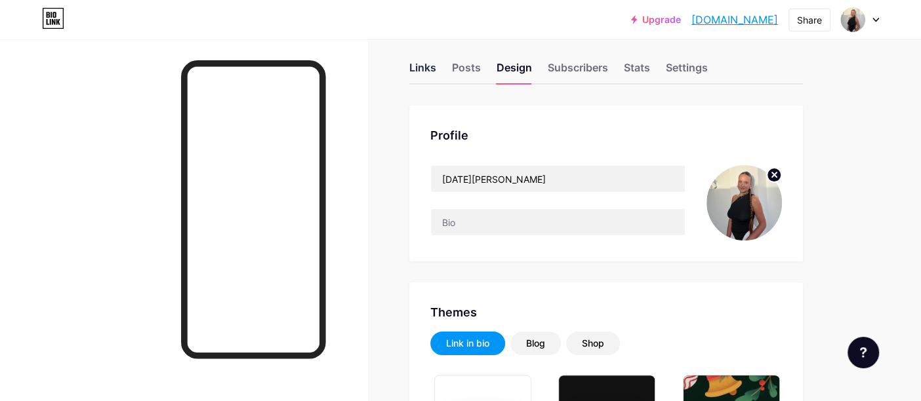
click at [414, 61] on div "Links" at bounding box center [422, 72] width 27 height 24
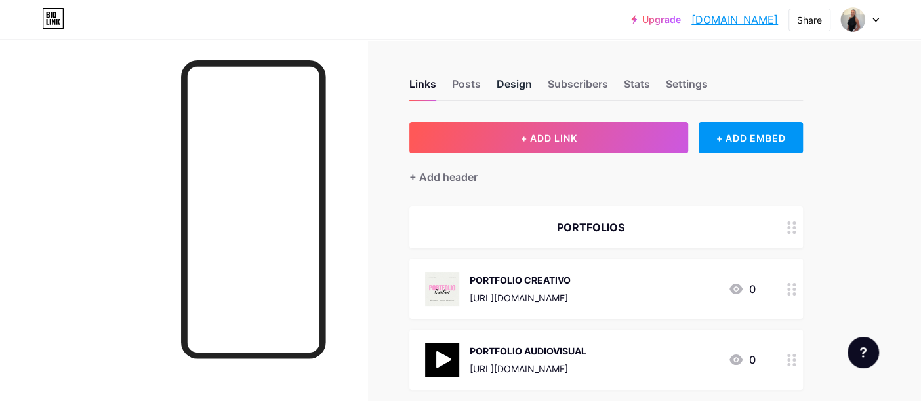
click at [517, 85] on div "Design" at bounding box center [513, 88] width 35 height 24
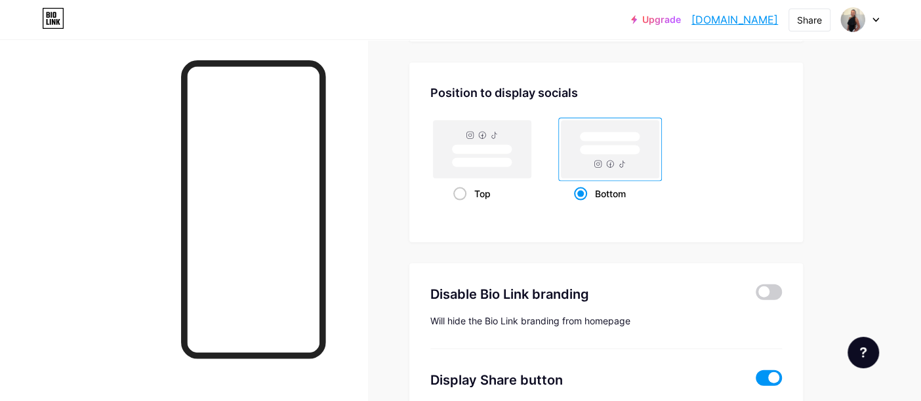
scroll to position [1778, 0]
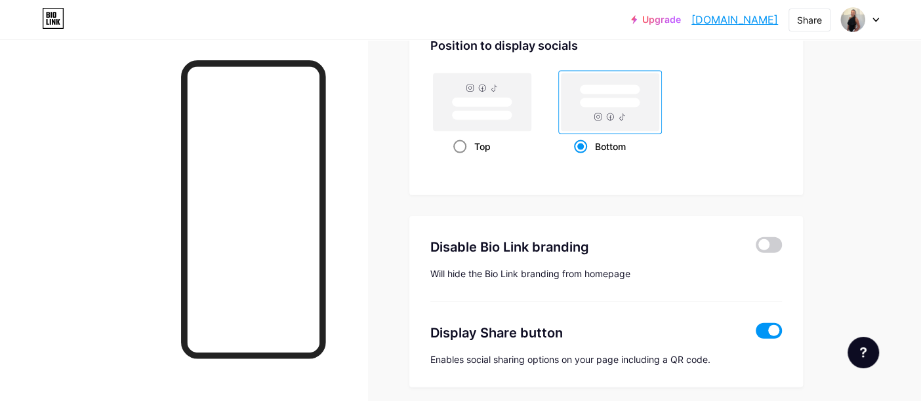
click at [460, 143] on span at bounding box center [459, 146] width 13 height 13
click at [460, 159] on input "Top" at bounding box center [457, 163] width 9 height 9
radio input "true"
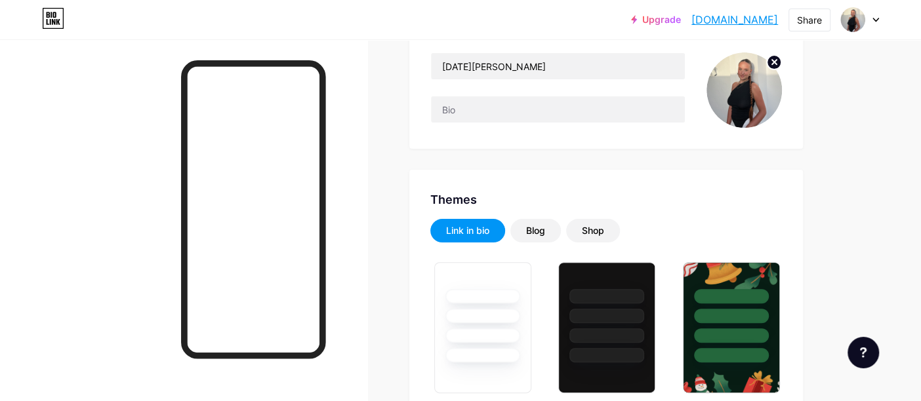
scroll to position [0, 0]
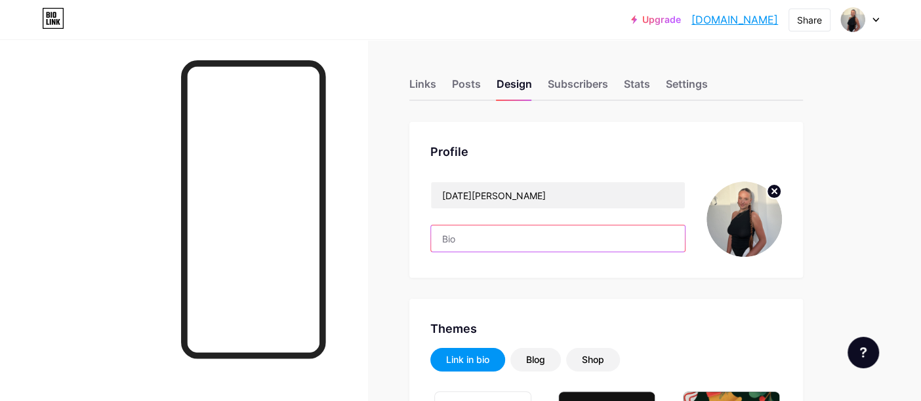
click at [475, 235] on input "text" at bounding box center [558, 239] width 254 height 26
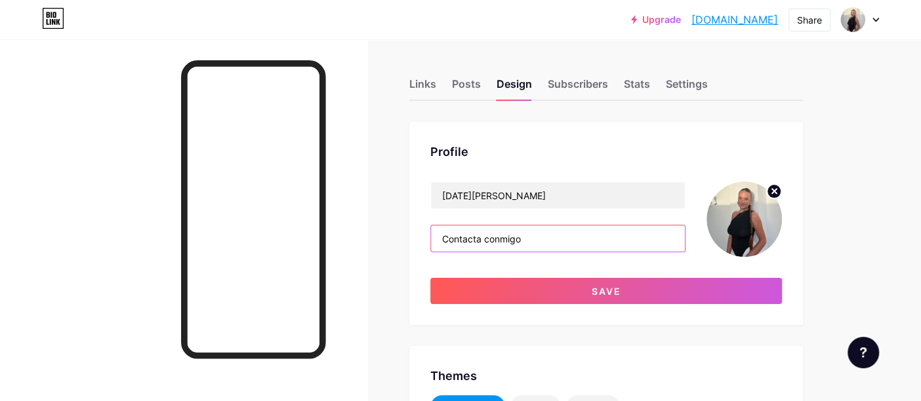
drag, startPoint x: 519, startPoint y: 239, endPoint x: 476, endPoint y: 240, distance: 43.3
click at [476, 240] on input "Contacta conmigo" at bounding box center [558, 239] width 254 height 26
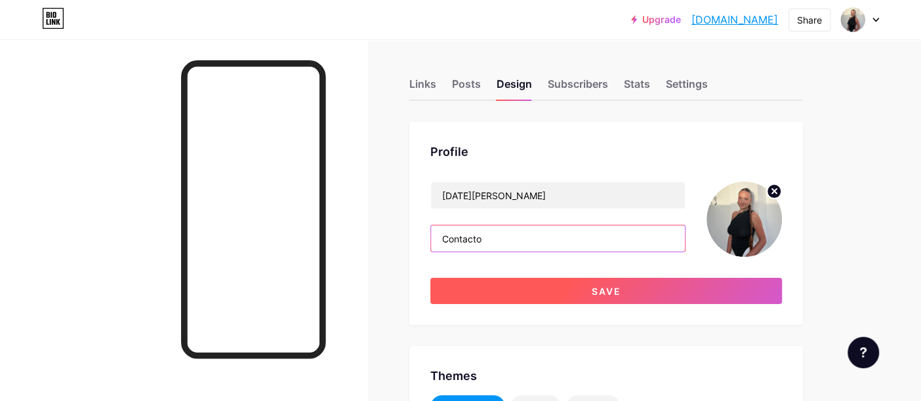
type input "Contacto"
click at [594, 287] on span "Save" at bounding box center [607, 291] width 30 height 11
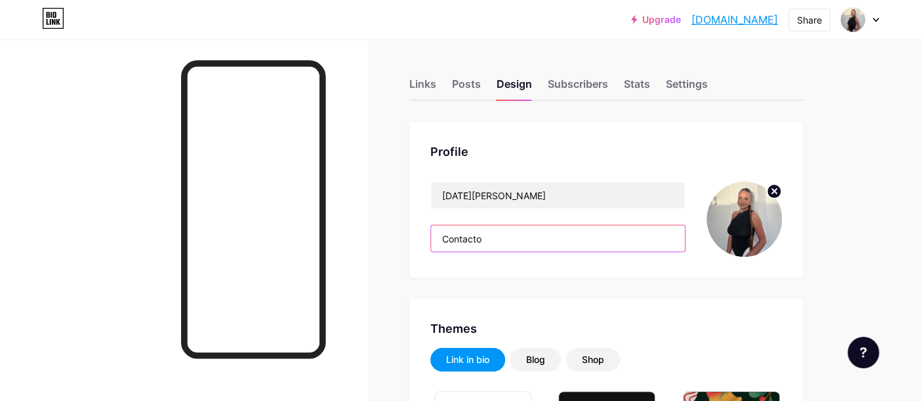
drag, startPoint x: 489, startPoint y: 241, endPoint x: 421, endPoint y: 237, distance: 67.6
click at [421, 237] on div "Profile Lucia Mendoza Rodríguez Contacto" at bounding box center [605, 200] width 393 height 156
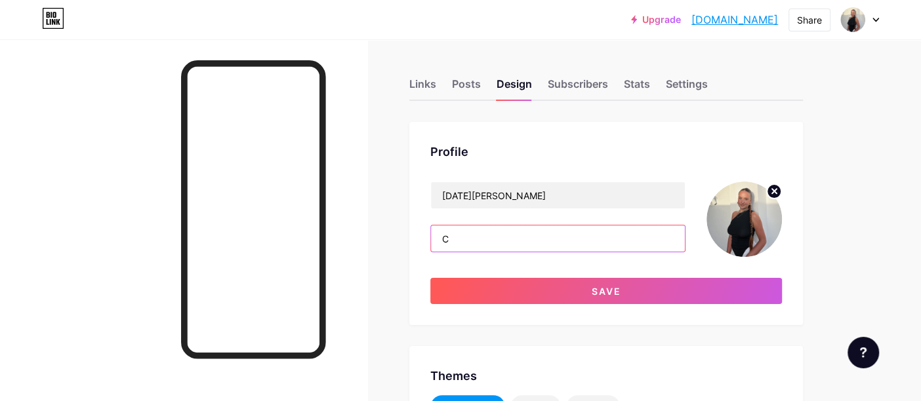
type input "C"
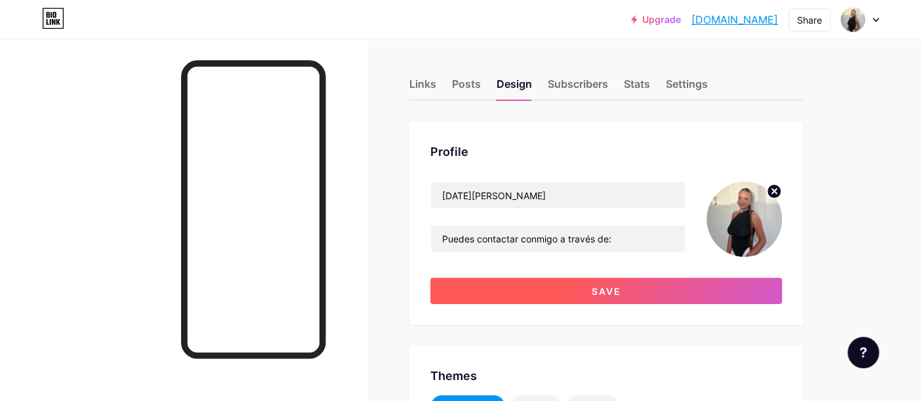
click at [594, 288] on span "Save" at bounding box center [607, 291] width 30 height 11
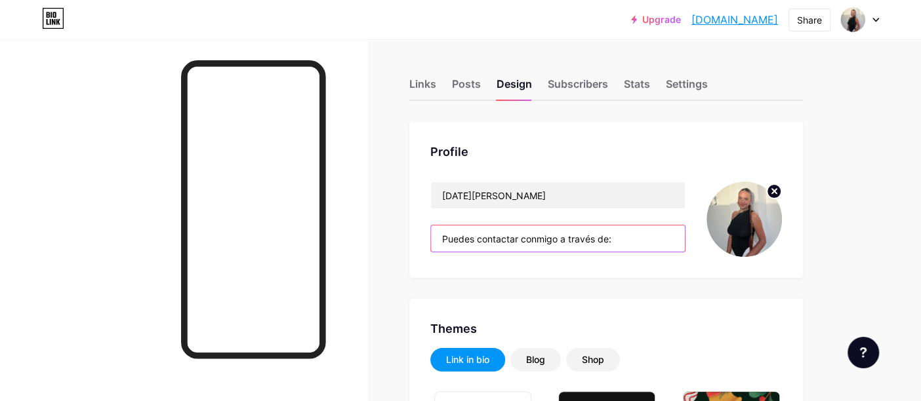
click at [559, 237] on input "Puedes contactar conmigo a través de:" at bounding box center [558, 239] width 254 height 26
click at [565, 238] on input "Puedes contactar conmigo a través de:" at bounding box center [558, 239] width 254 height 26
click at [564, 237] on input "Puedes contactar conmigo a través de:" at bounding box center [558, 239] width 254 height 26
drag, startPoint x: 558, startPoint y: 236, endPoint x: 633, endPoint y: 239, distance: 74.8
click at [633, 239] on input "Puedes contactar conmigo a través de:" at bounding box center [558, 239] width 254 height 26
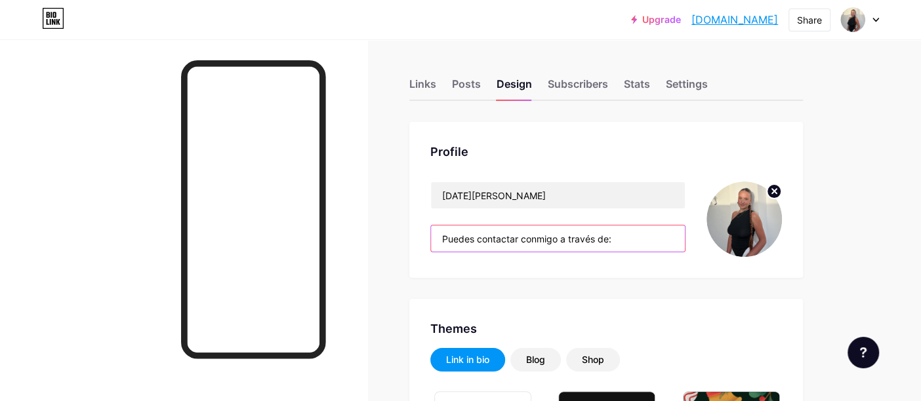
click at [633, 239] on input "Puedes contactar conmigo a través de:" at bounding box center [558, 239] width 254 height 26
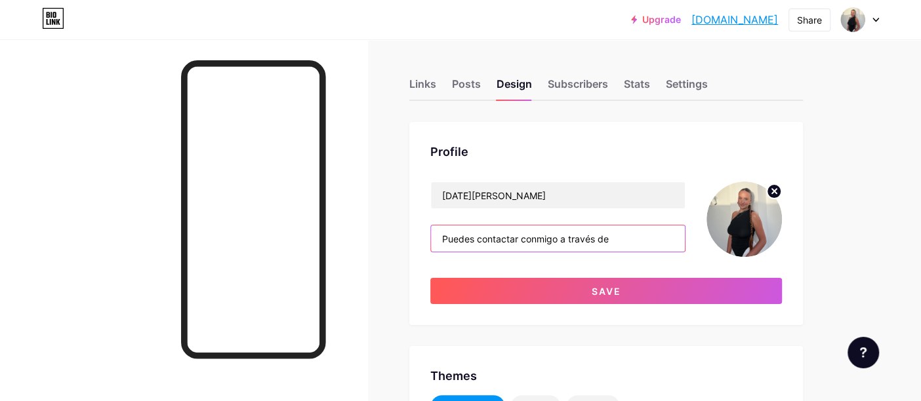
click at [561, 239] on input "Puedes contactar conmigo a través de" at bounding box center [558, 239] width 254 height 26
click at [626, 241] on input "Puedes contactar conmigo a través de" at bounding box center [558, 239] width 254 height 26
click at [472, 240] on input "Puedes contactar conmigo" at bounding box center [558, 239] width 254 height 26
click at [588, 237] on input "Puede contactar conmigo" at bounding box center [558, 239] width 254 height 26
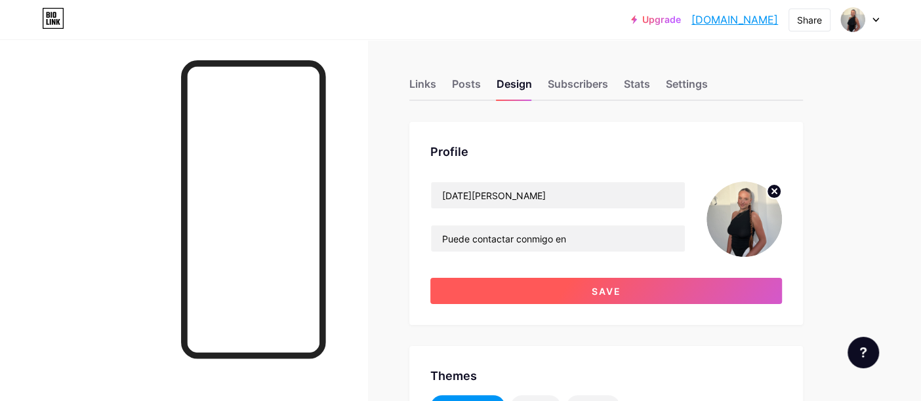
click at [605, 298] on button "Save" at bounding box center [606, 291] width 352 height 26
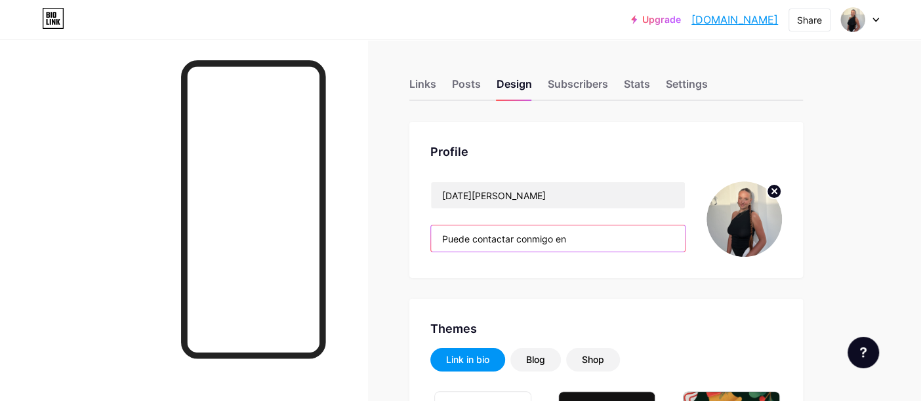
click at [565, 236] on input "Puede contactar conmigo en" at bounding box center [558, 239] width 254 height 26
drag, startPoint x: 565, startPoint y: 236, endPoint x: 552, endPoint y: 236, distance: 13.1
click at [552, 236] on input "Puede contactar conmigo en" at bounding box center [558, 239] width 254 height 26
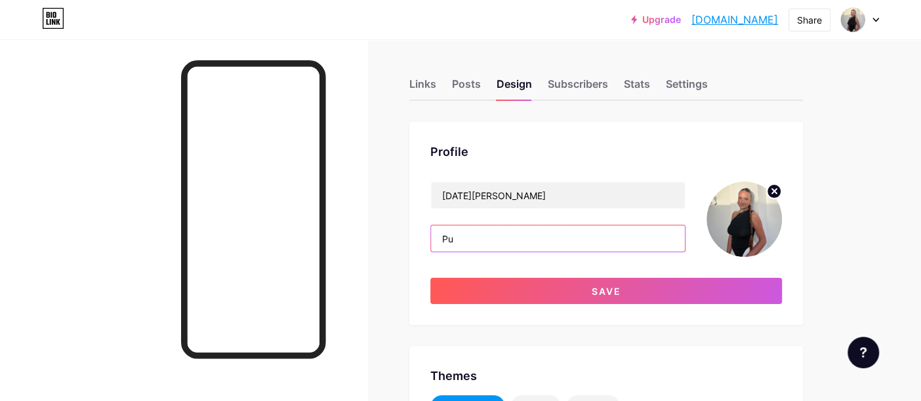
type input "P"
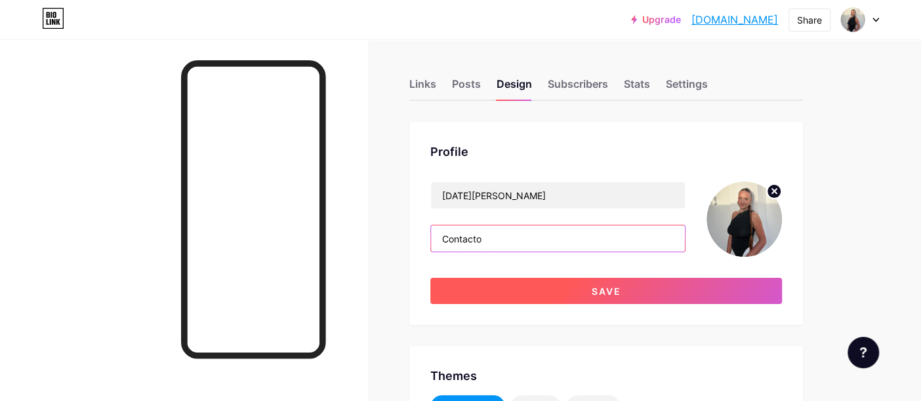
type input "Contacto"
click at [567, 290] on button "Save" at bounding box center [606, 291] width 352 height 26
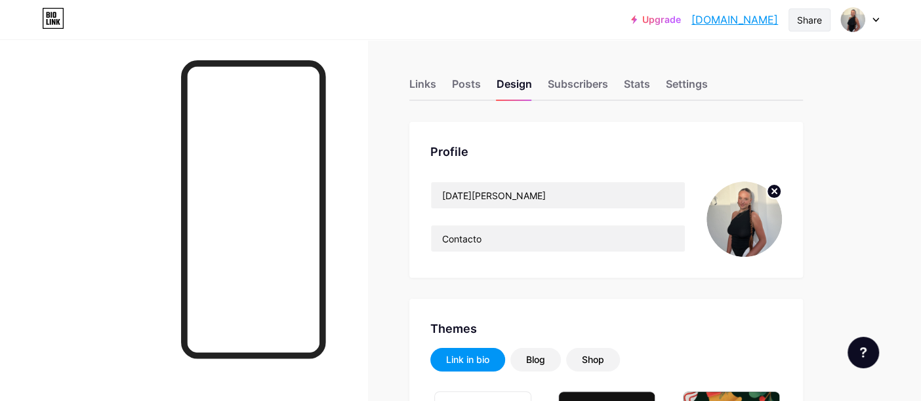
click at [806, 20] on div "Share" at bounding box center [809, 20] width 25 height 14
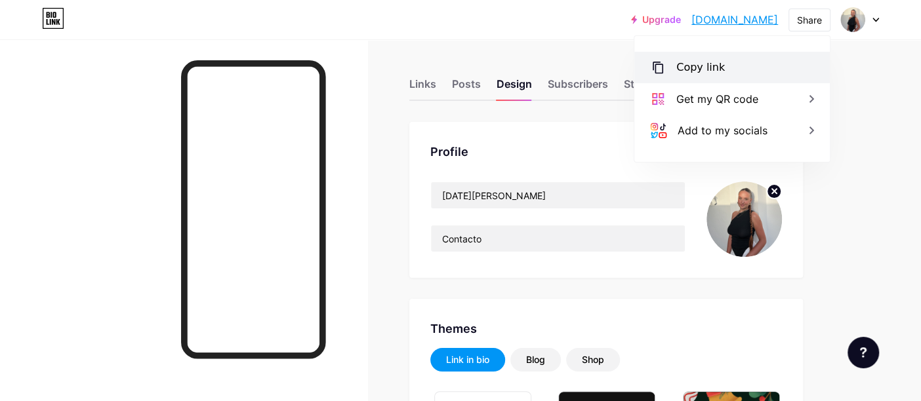
click at [702, 71] on div "Copy link" at bounding box center [700, 68] width 49 height 16
